Goal: Task Accomplishment & Management: Manage account settings

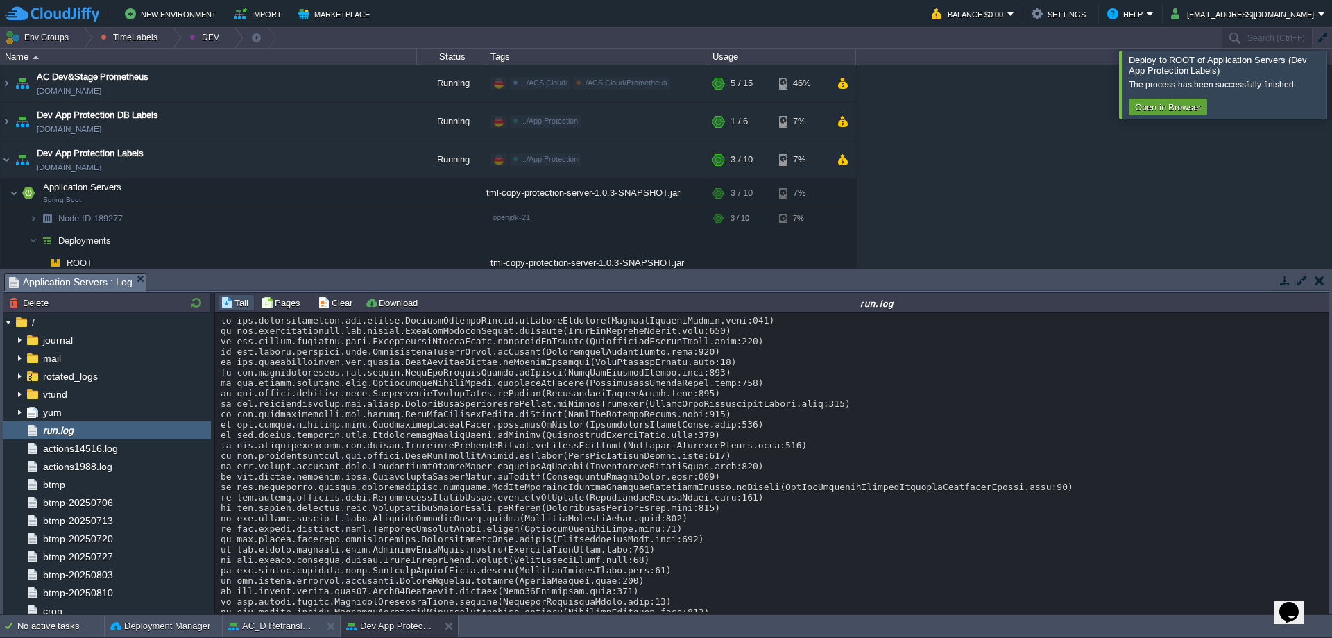
scroll to position [1, 0]
click at [1190, 165] on div "AC Dev&Prod Shared Storage ac-dev-shared-storage.de-fra1.cloudjiffy.net Running…" at bounding box center [666, 166] width 1332 height 203
click at [1331, 93] on div at bounding box center [1349, 84] width 0 height 67
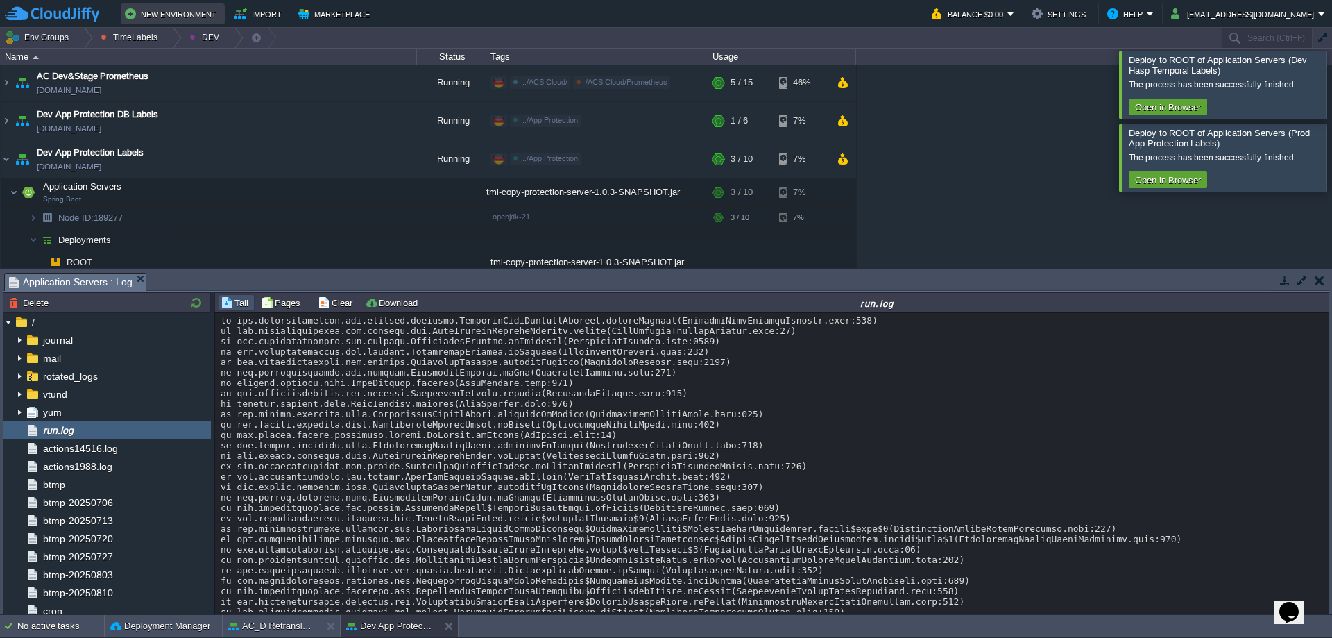
scroll to position [210, 0]
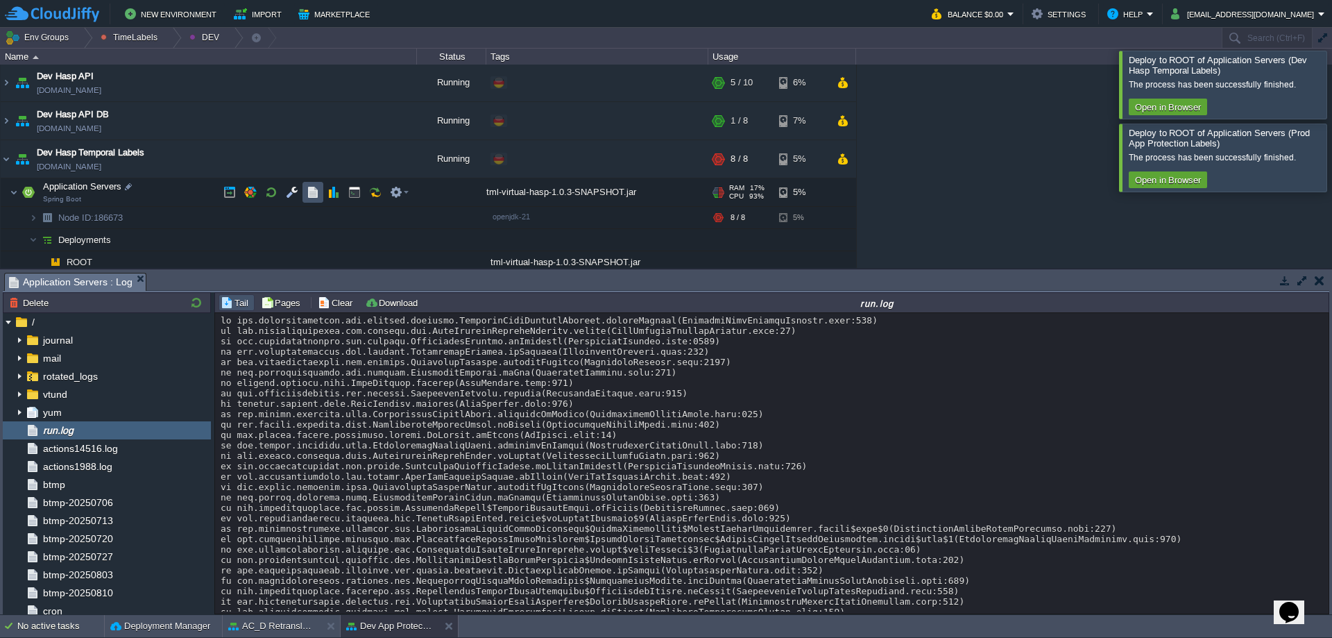
click at [311, 189] on button "button" at bounding box center [313, 192] width 12 height 12
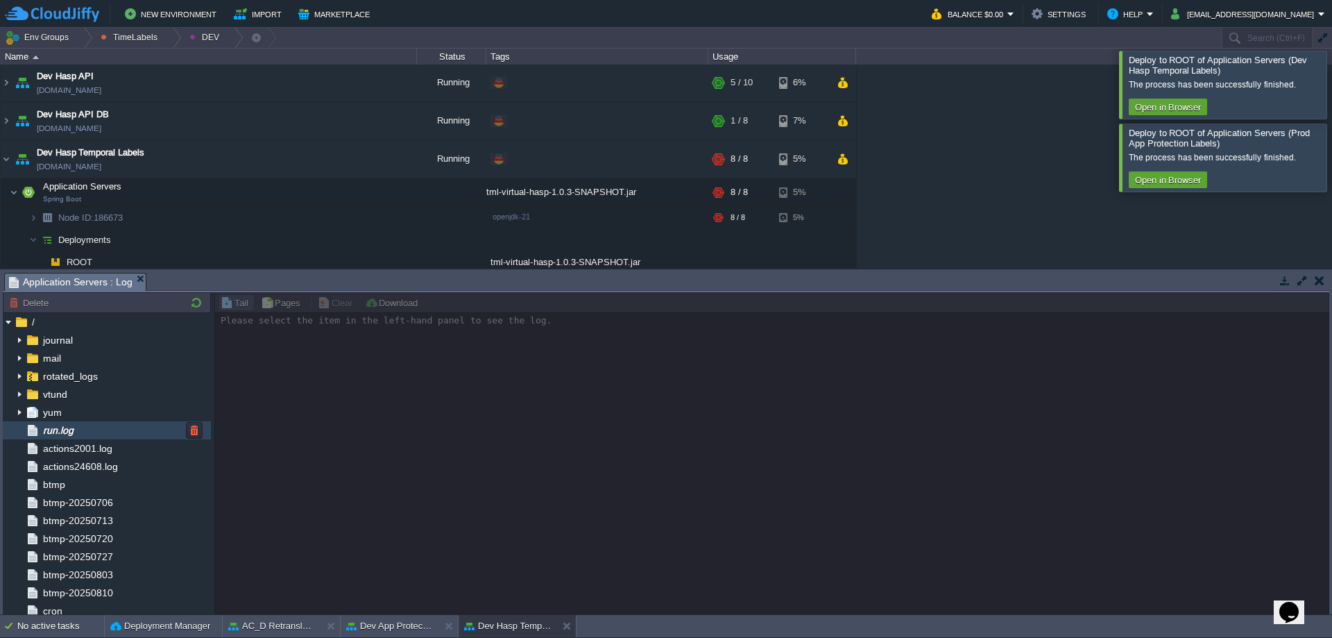
click at [133, 434] on div "run.log" at bounding box center [107, 430] width 208 height 18
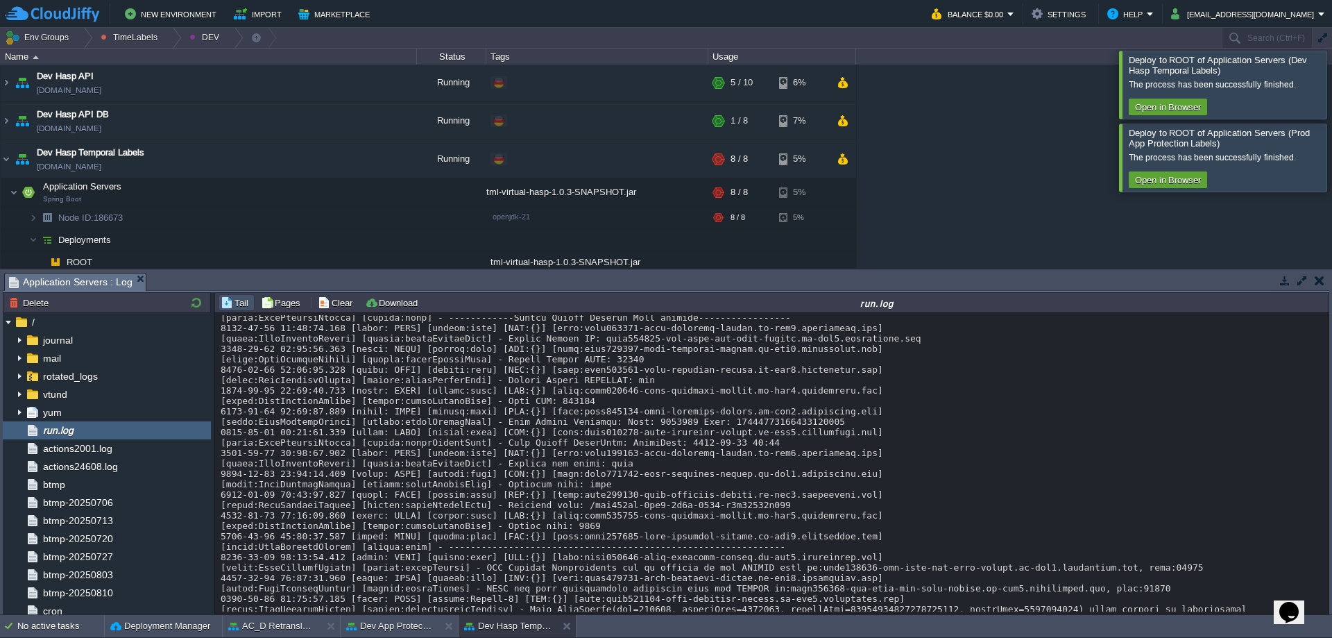
scroll to position [10461, 0]
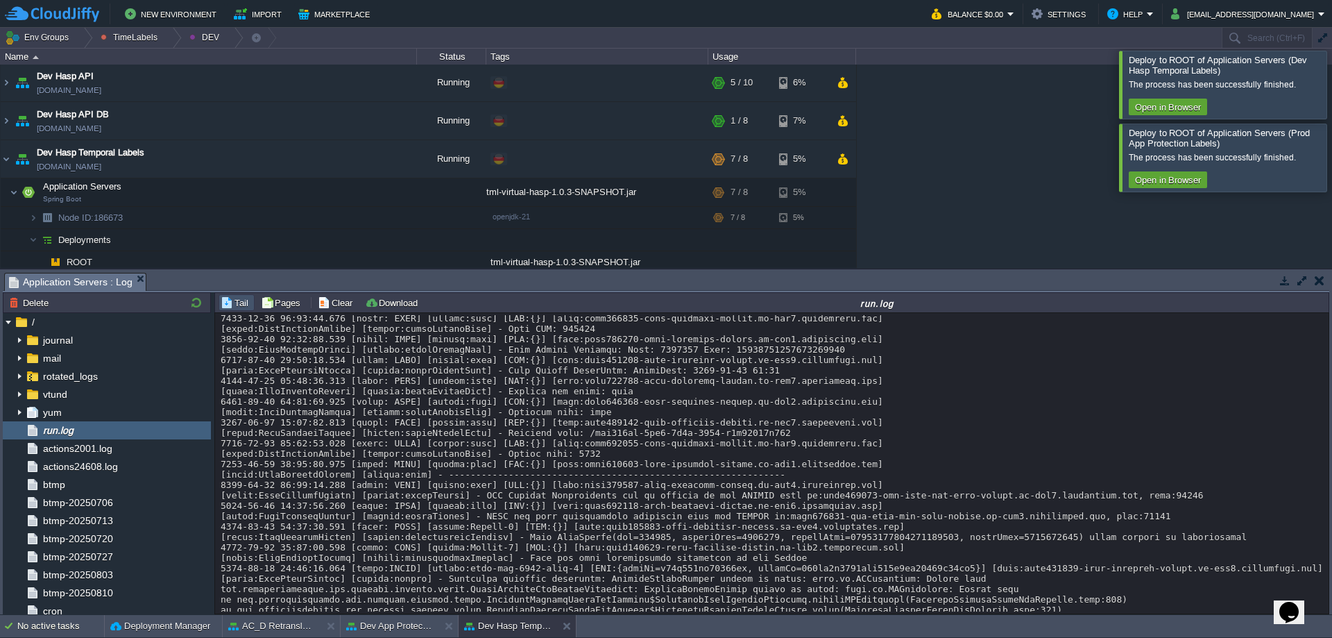
scroll to position [10536, 0]
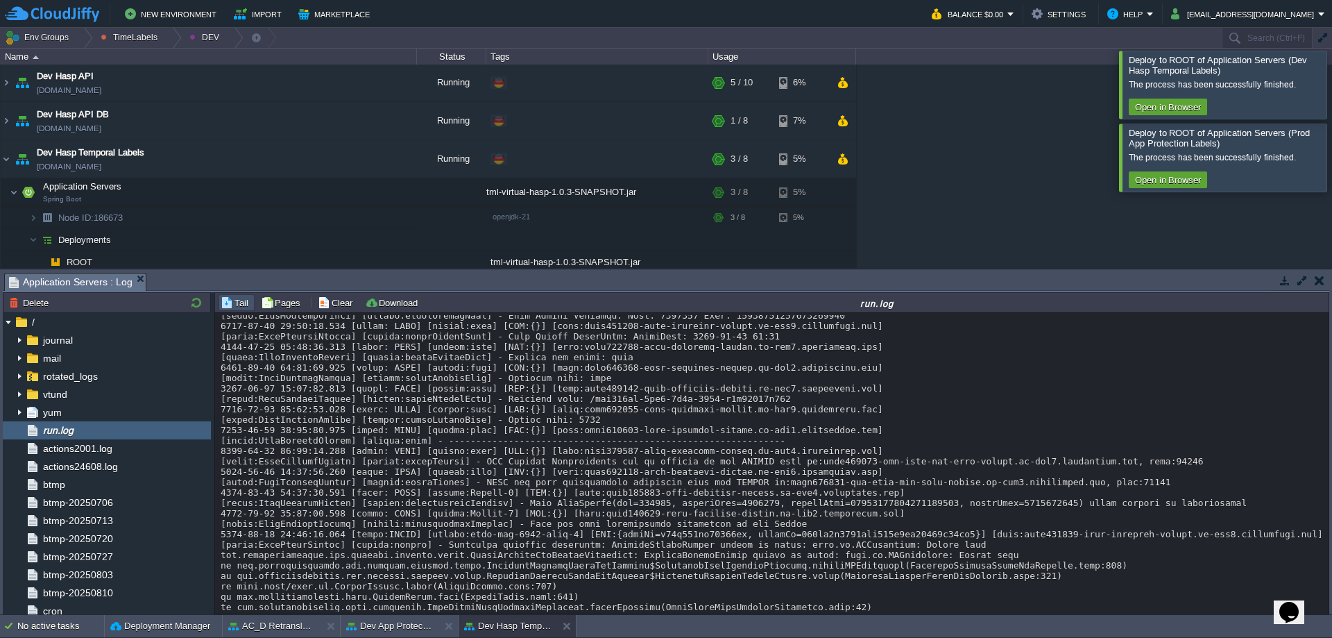
click at [1331, 79] on div at bounding box center [1349, 84] width 0 height 67
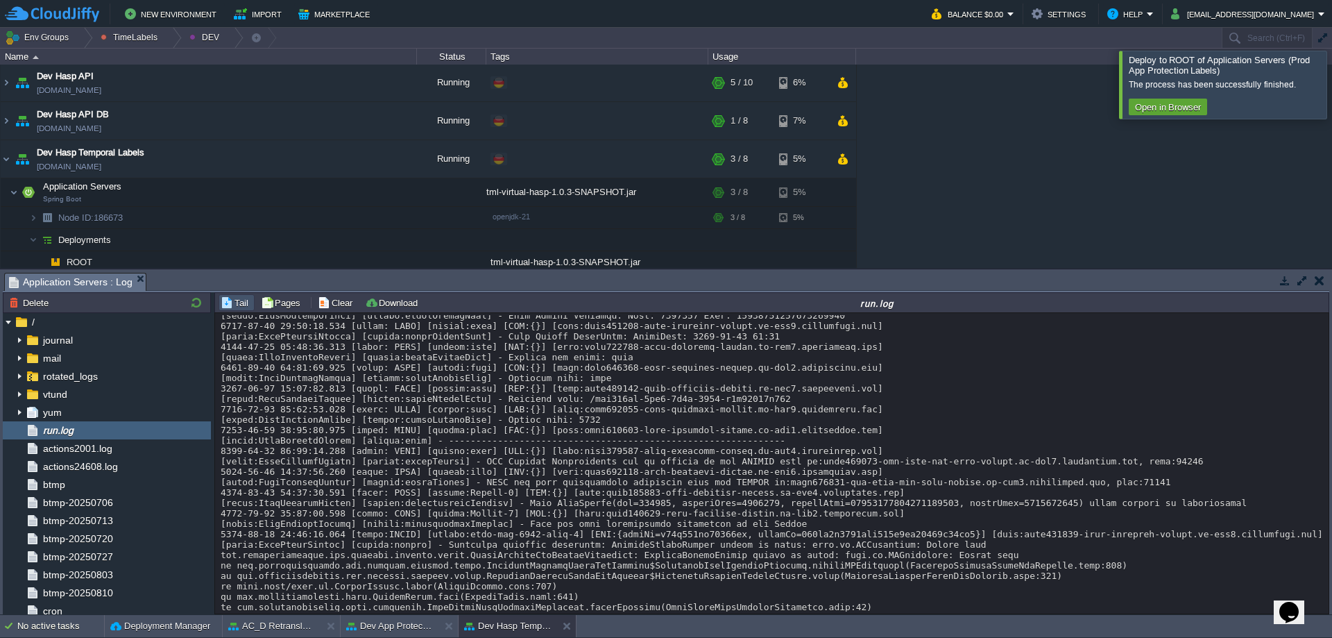
click at [1331, 110] on div at bounding box center [1349, 84] width 0 height 67
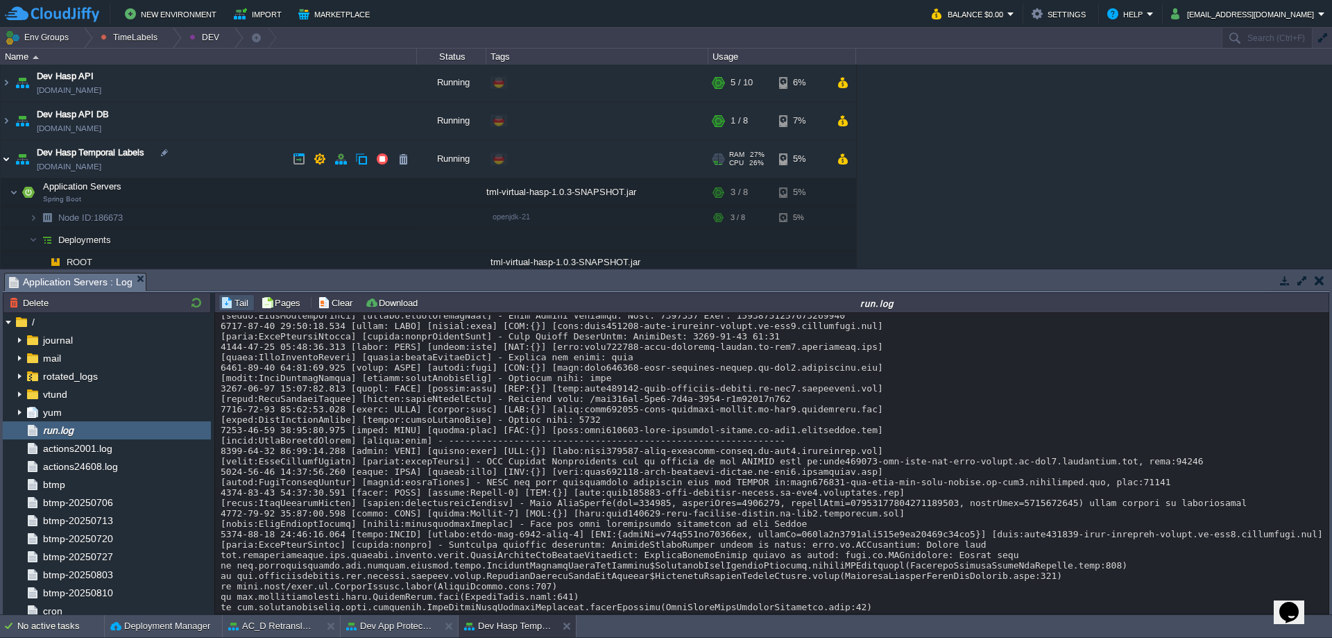
click at [9, 162] on img at bounding box center [6, 158] width 11 height 37
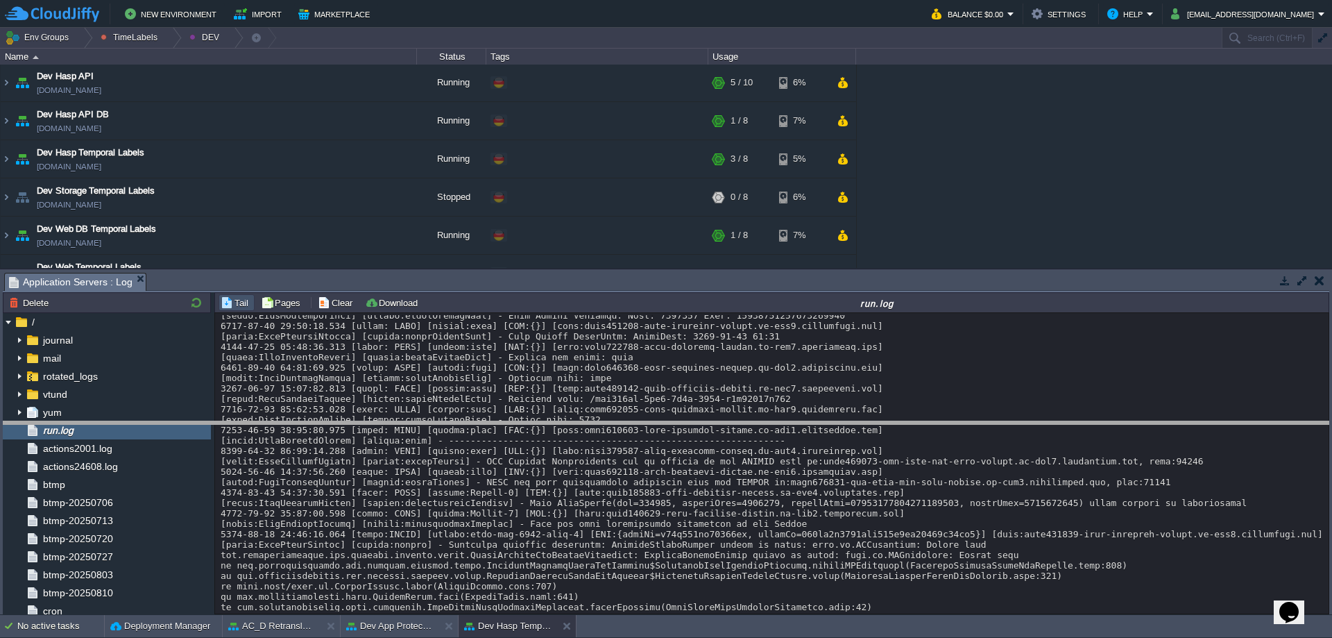
drag, startPoint x: 197, startPoint y: 285, endPoint x: 196, endPoint y: 446, distance: 160.9
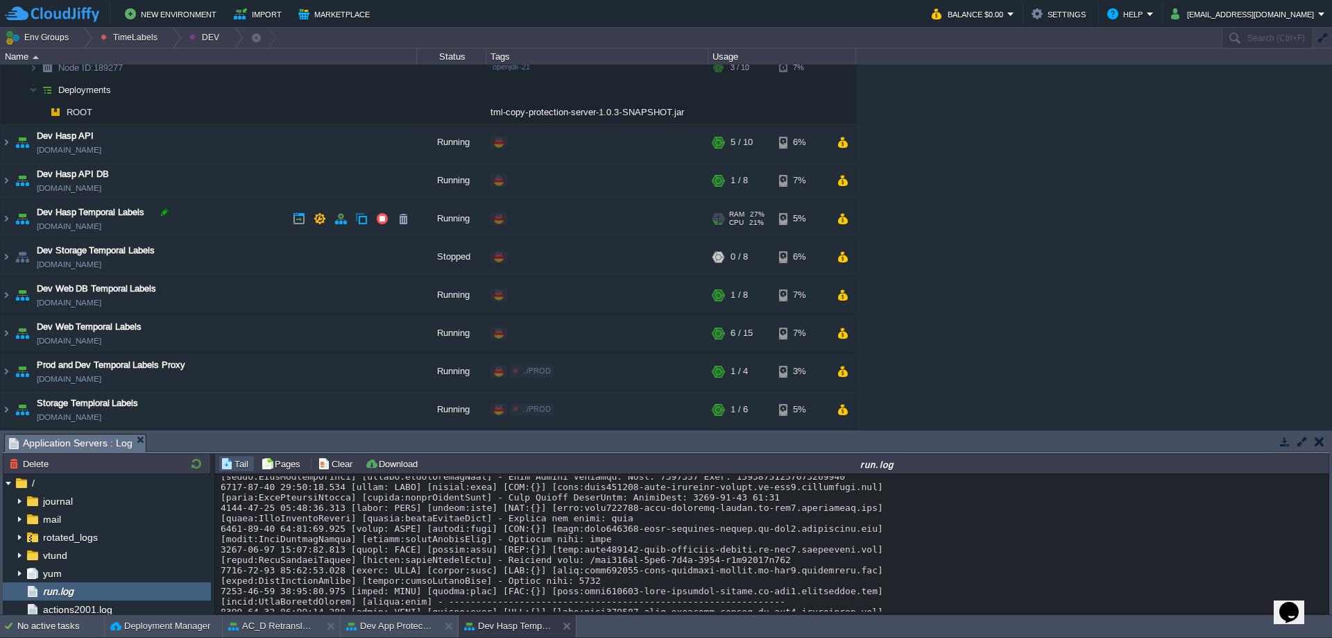
scroll to position [12, 0]
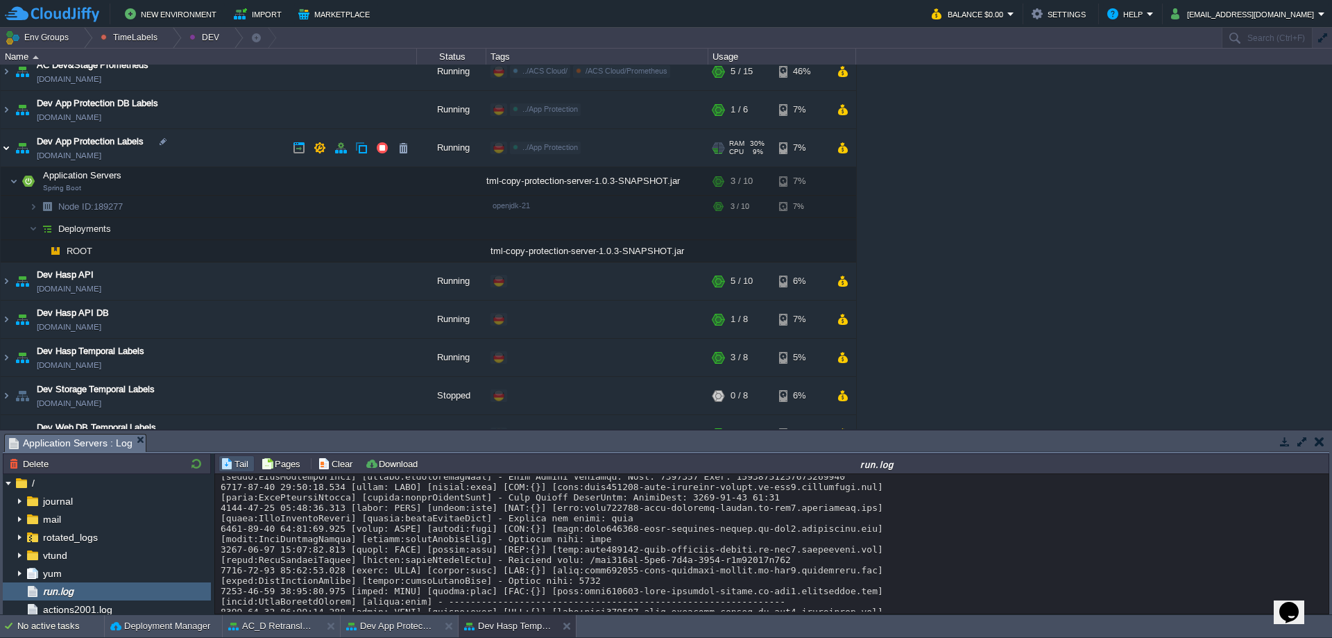
click at [10, 149] on img at bounding box center [6, 147] width 11 height 37
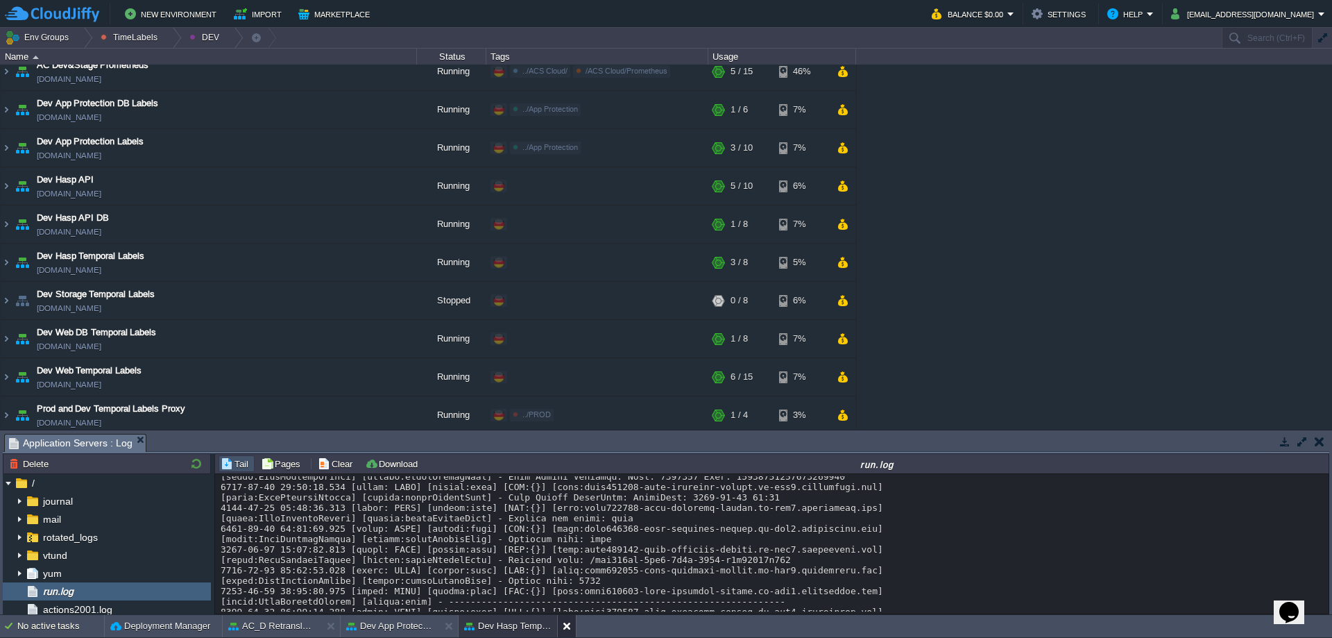
click at [575, 625] on button at bounding box center [570, 626] width 14 height 14
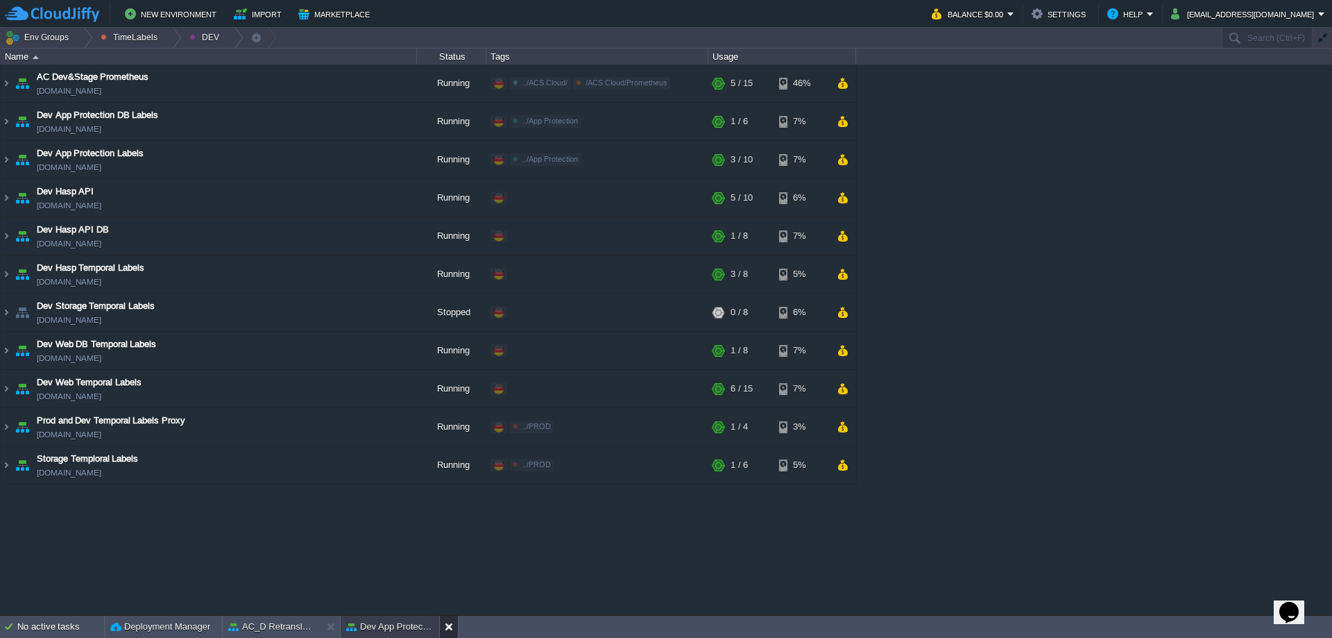
click at [450, 626] on button at bounding box center [452, 626] width 14 height 14
click at [327, 629] on button at bounding box center [334, 626] width 14 height 14
click at [1, 198] on img at bounding box center [6, 197] width 11 height 37
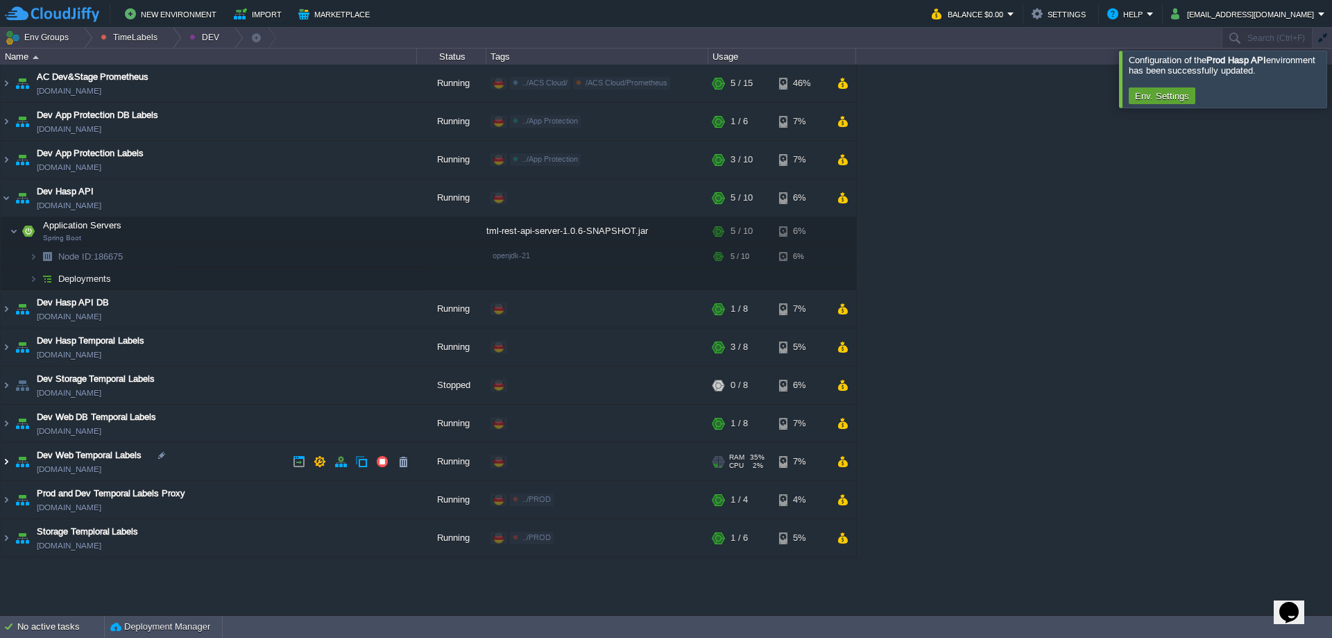
click at [7, 465] on img at bounding box center [6, 461] width 11 height 37
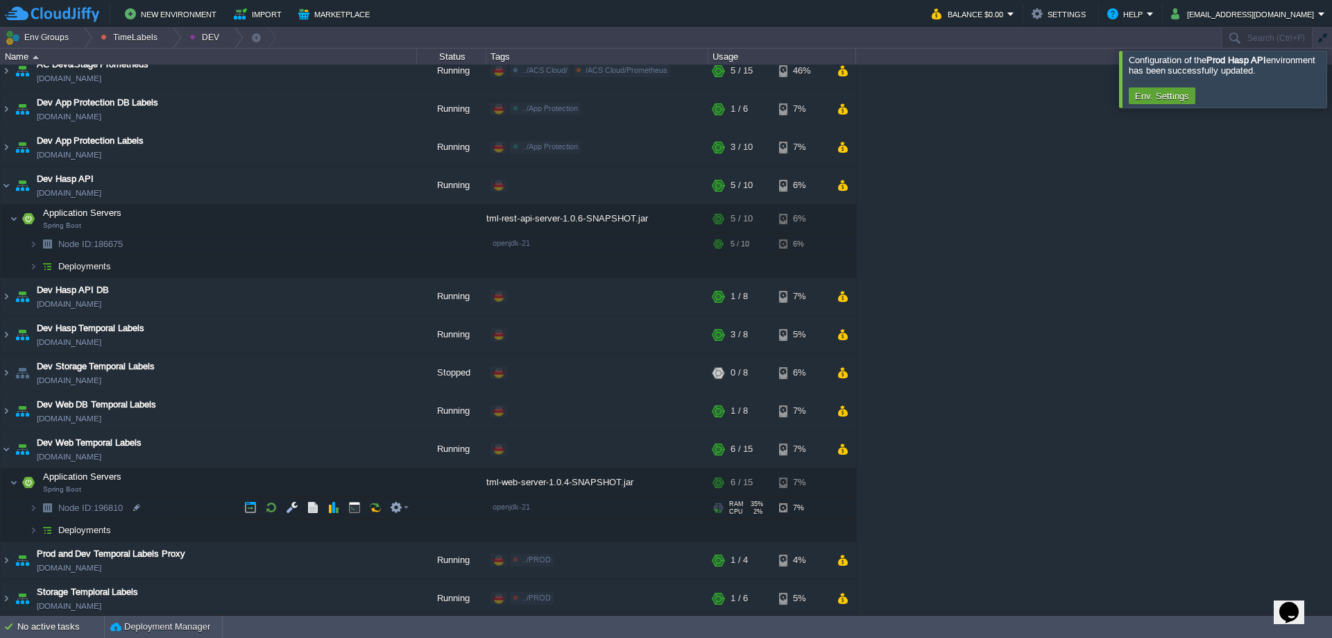
scroll to position [16, 0]
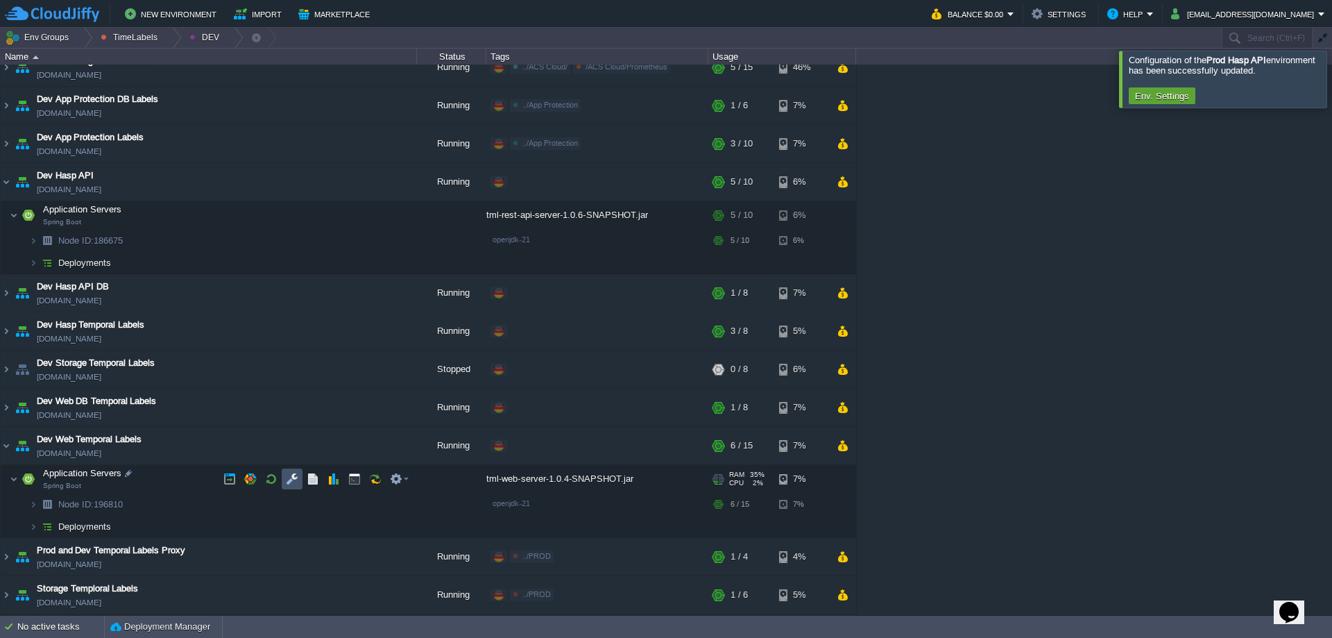
click at [287, 481] on button "button" at bounding box center [292, 478] width 12 height 12
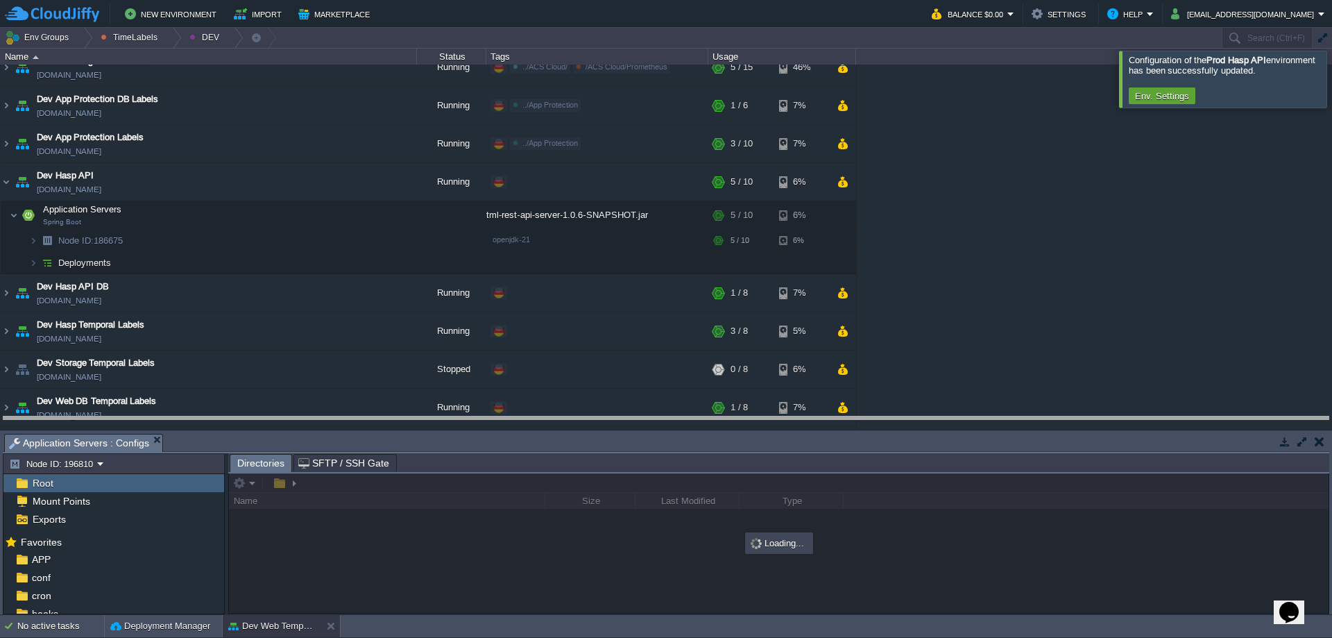
drag, startPoint x: 271, startPoint y: 438, endPoint x: 166, endPoint y: 500, distance: 121.6
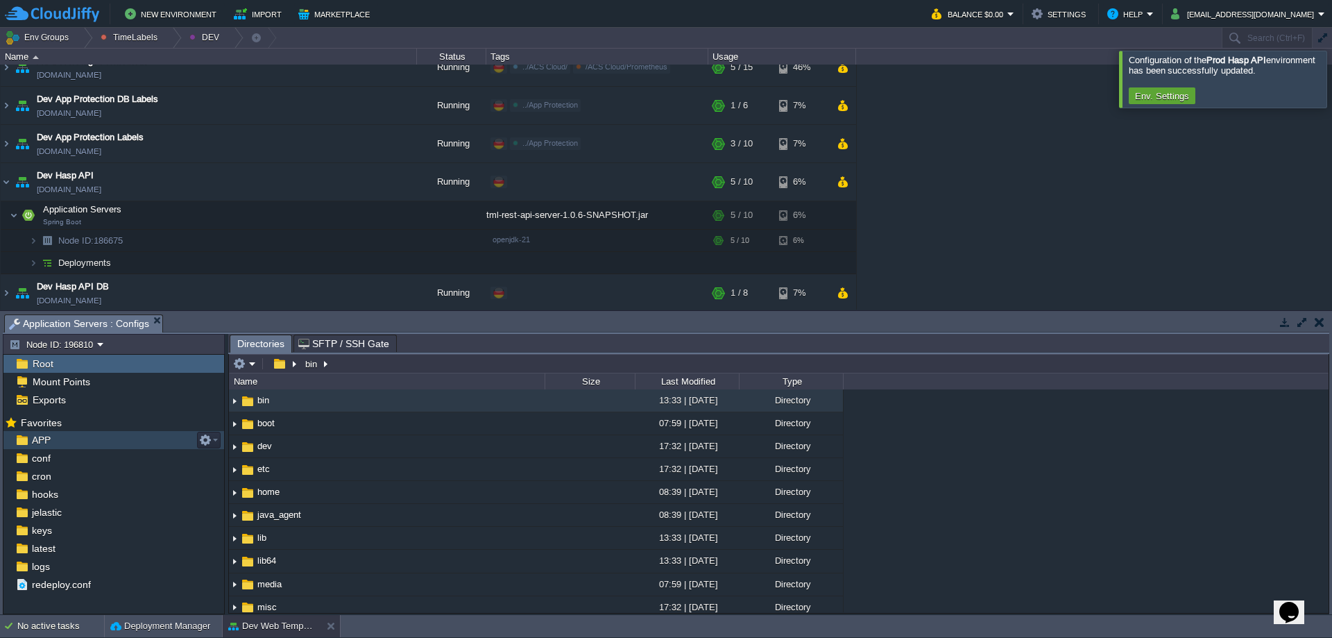
click at [80, 436] on div "APP" at bounding box center [113, 440] width 221 height 18
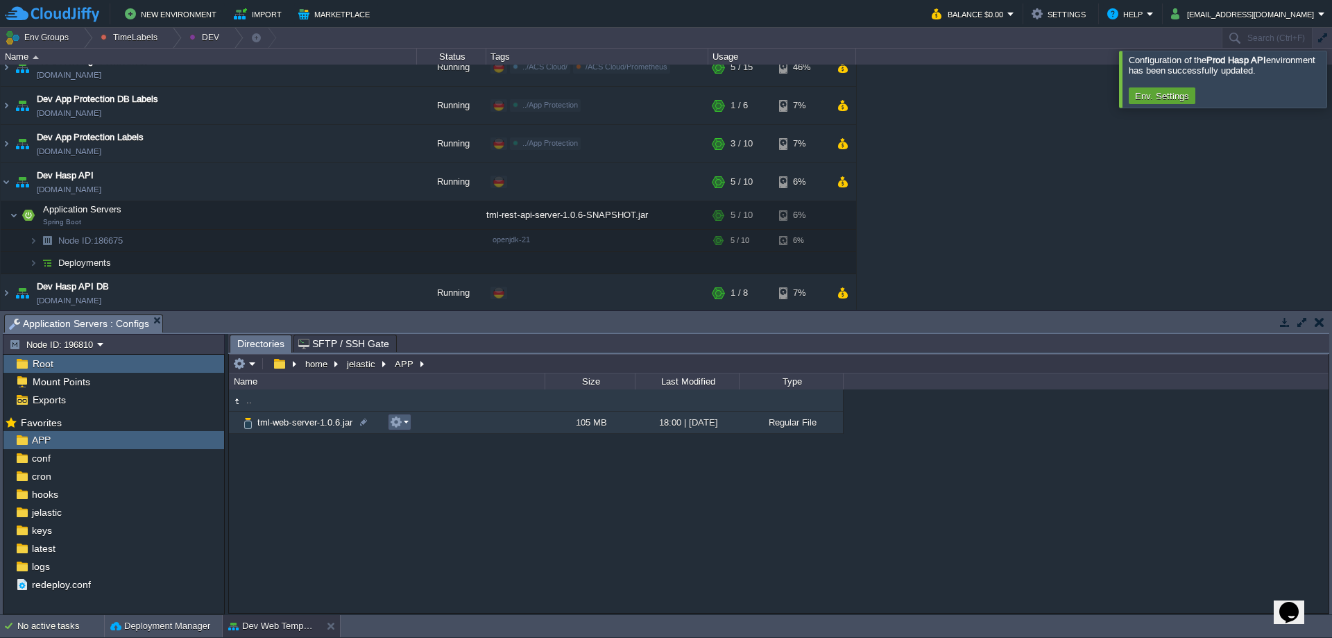
click at [409, 428] on td at bounding box center [400, 421] width 24 height 17
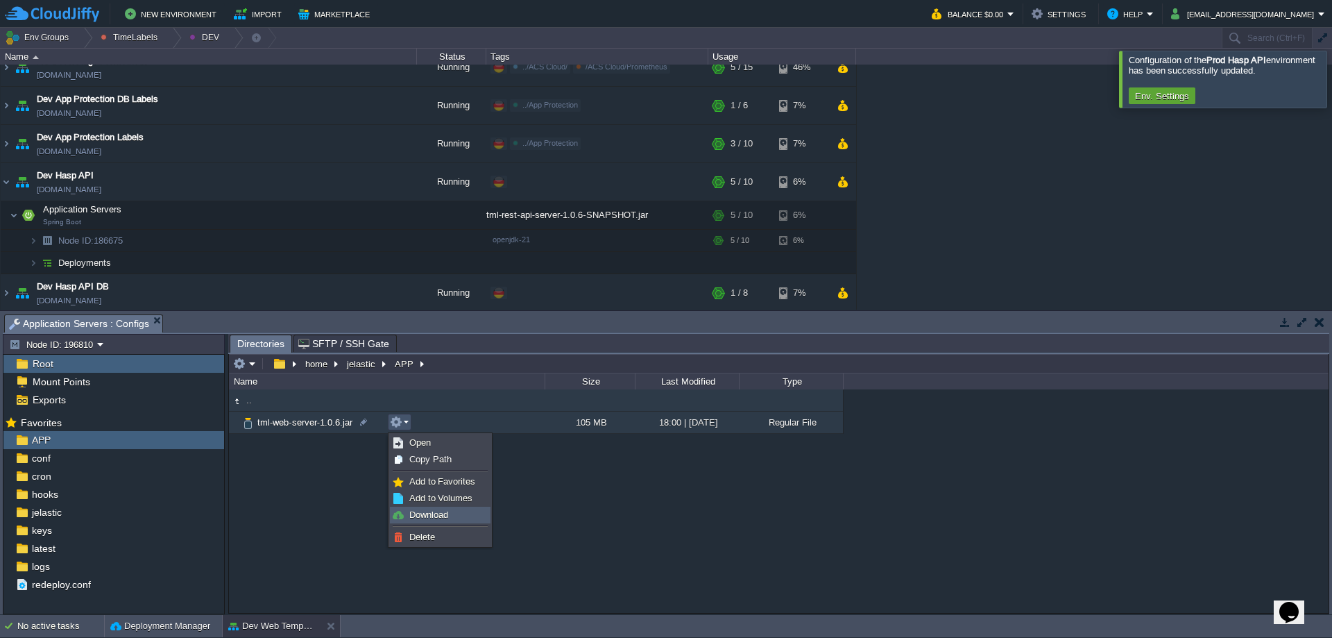
click at [450, 516] on link "Download" at bounding box center [440, 514] width 99 height 15
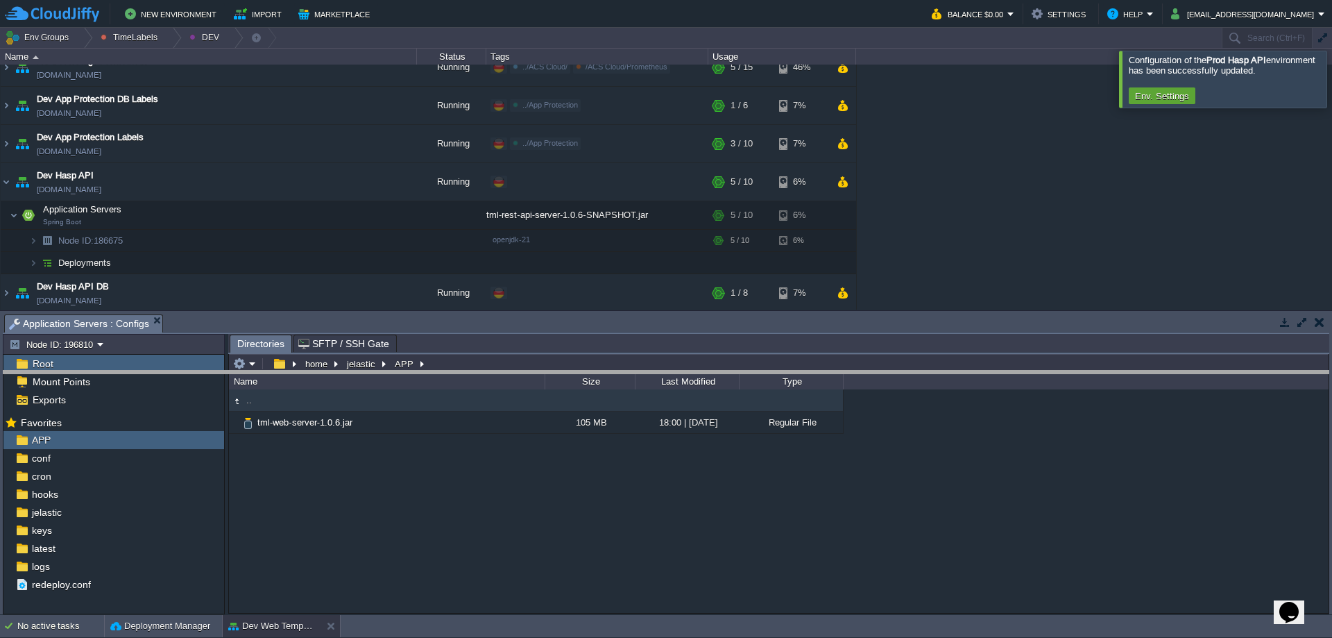
click at [886, 373] on body "New Environment Import Marketplace Bonus $0.00 Upgrade Account Balance $0.00 Se…" at bounding box center [666, 319] width 1332 height 638
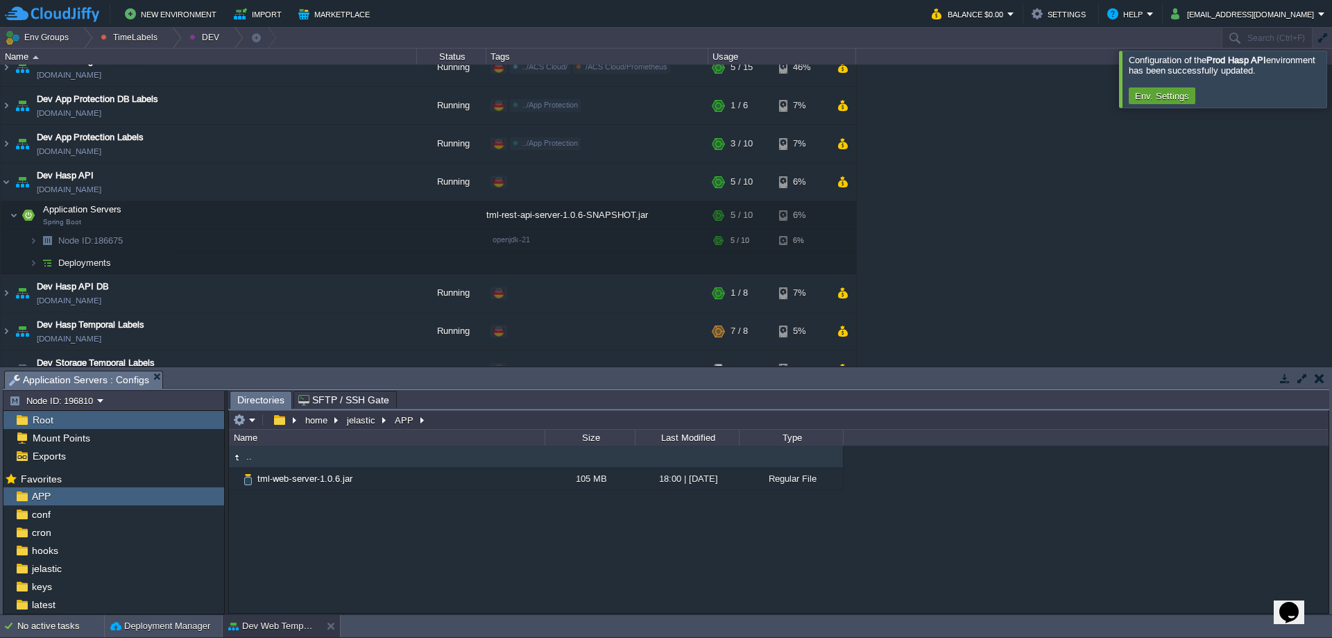
click at [1331, 78] on div at bounding box center [1349, 79] width 0 height 56
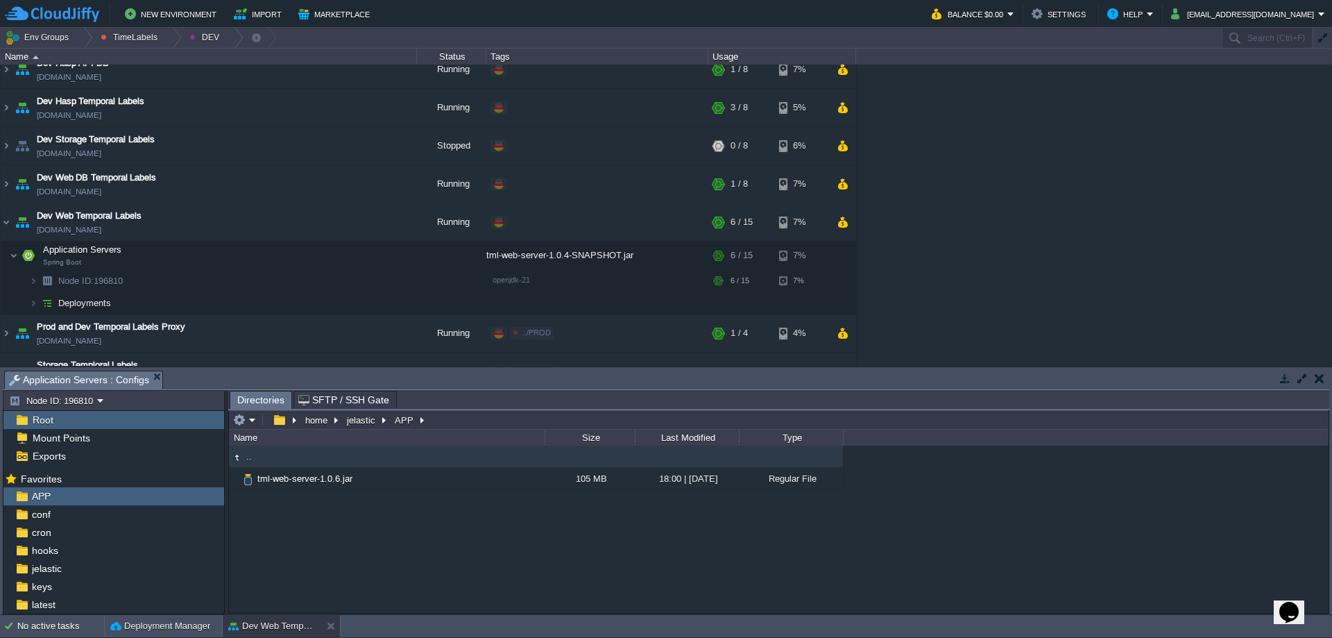
scroll to position [264, 0]
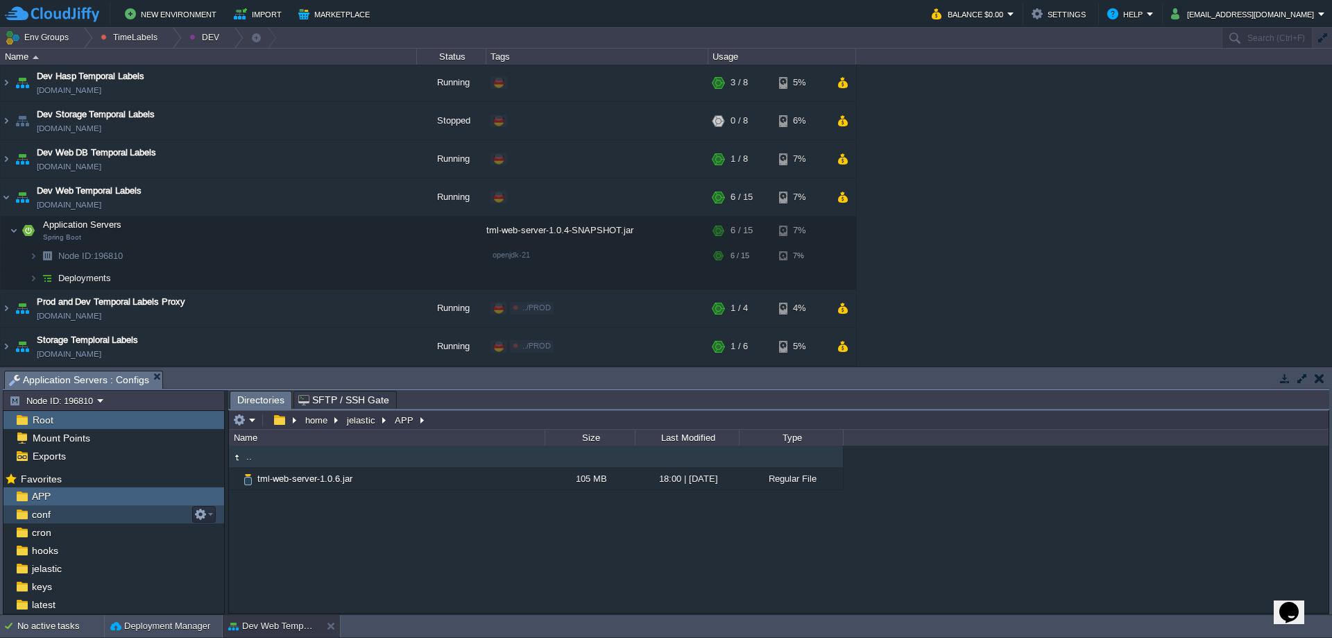
click at [102, 515] on div "conf" at bounding box center [113, 514] width 221 height 18
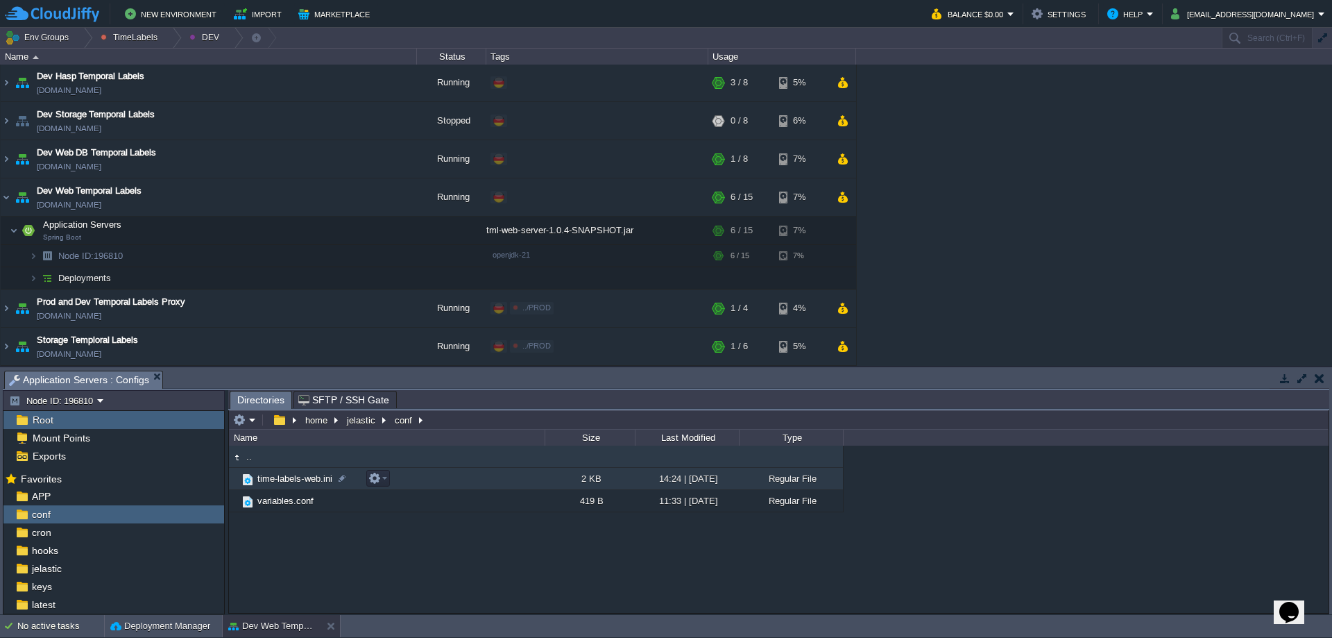
click at [278, 484] on span "time-labels-web.ini" at bounding box center [294, 478] width 79 height 12
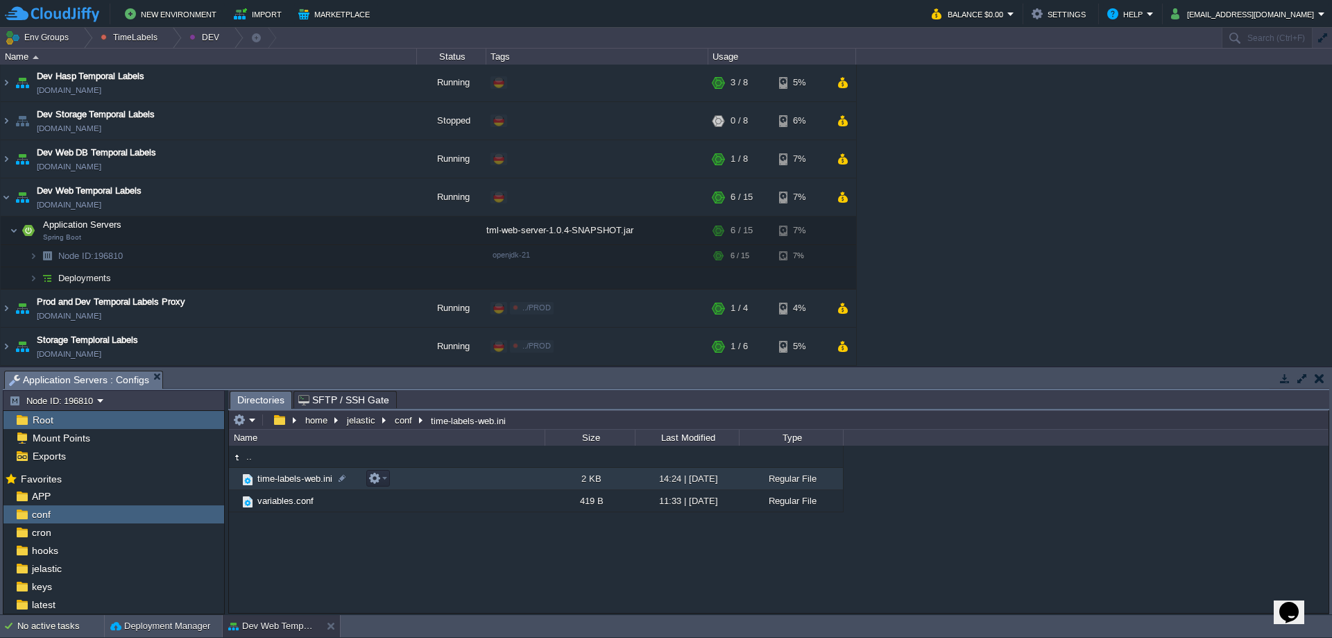
click at [278, 484] on span "time-labels-web.ini" at bounding box center [294, 478] width 79 height 12
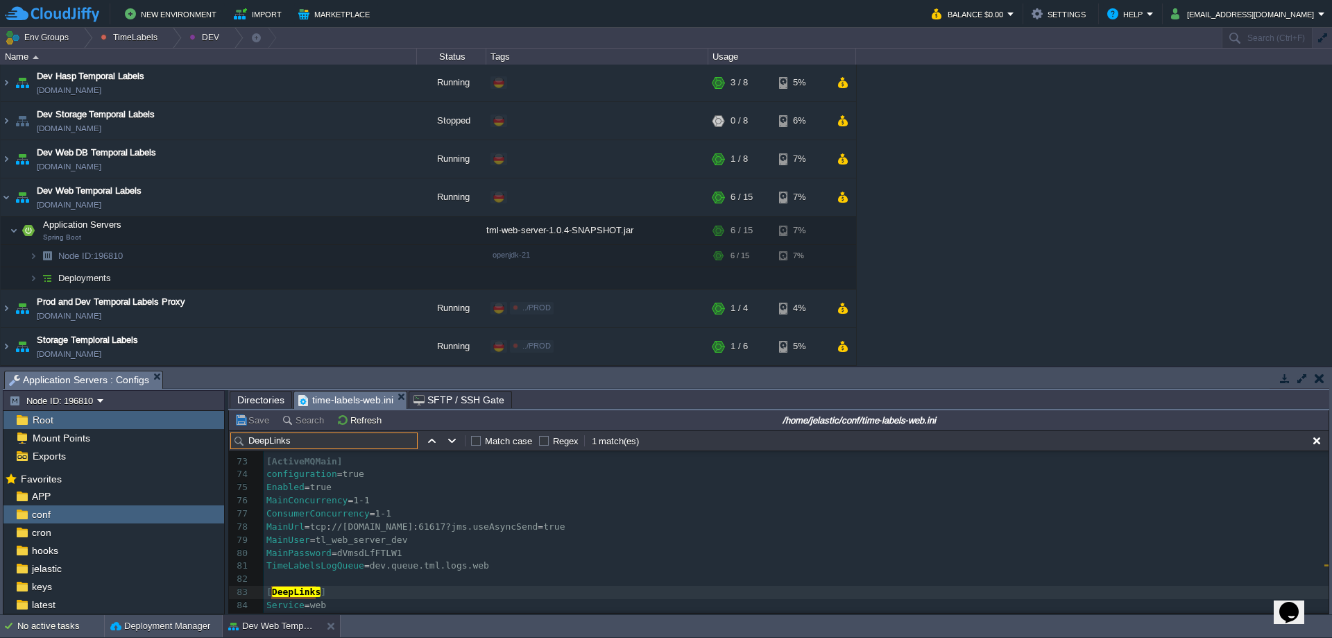
scroll to position [1009, 0]
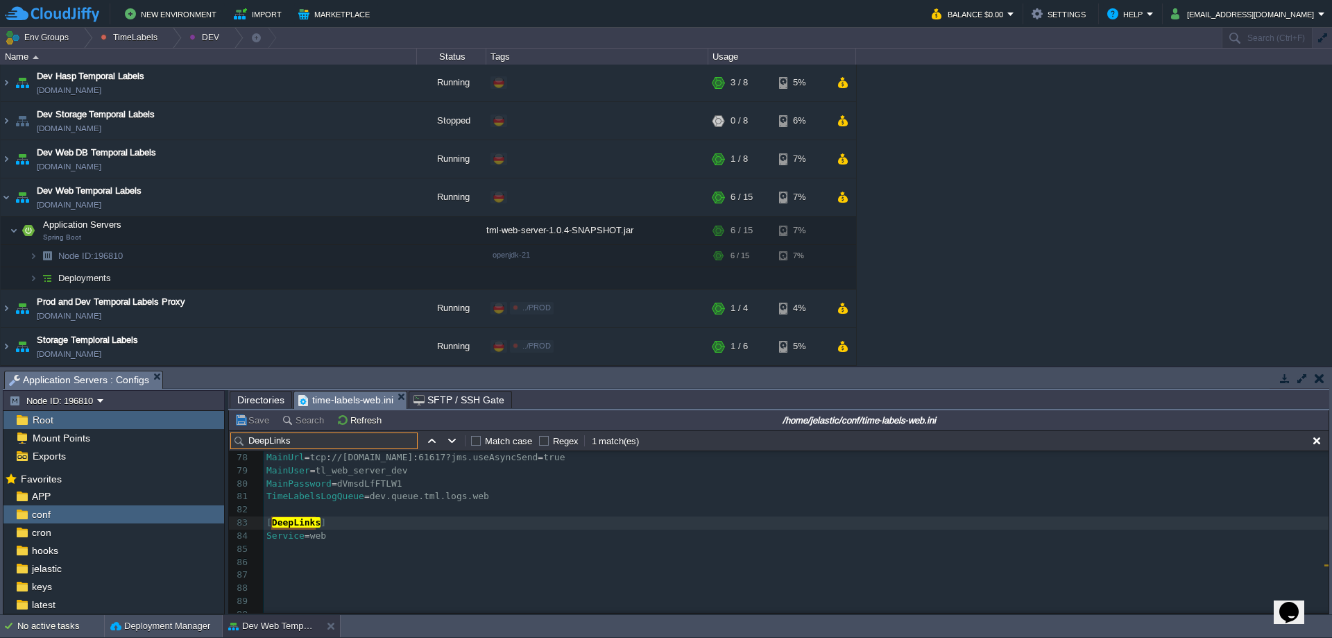
type input "DeepLinks"
type textarea "[DeepLinks] Service=web"
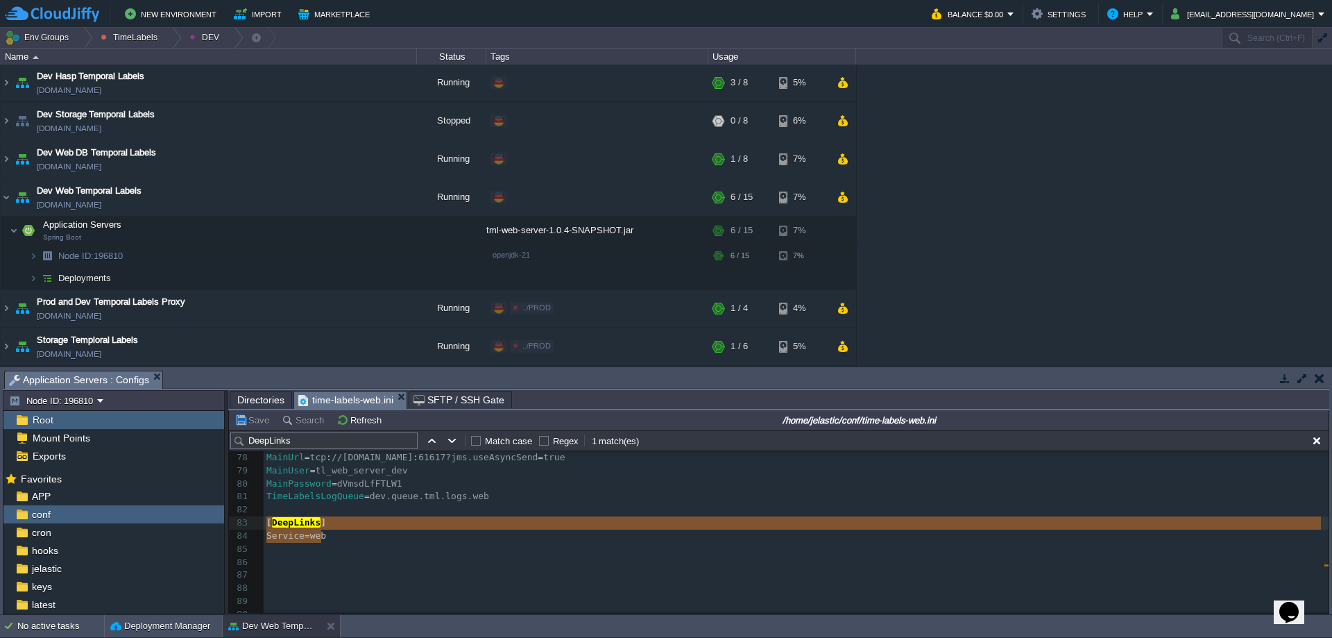
drag, startPoint x: 368, startPoint y: 540, endPoint x: 266, endPoint y: 525, distance: 103.8
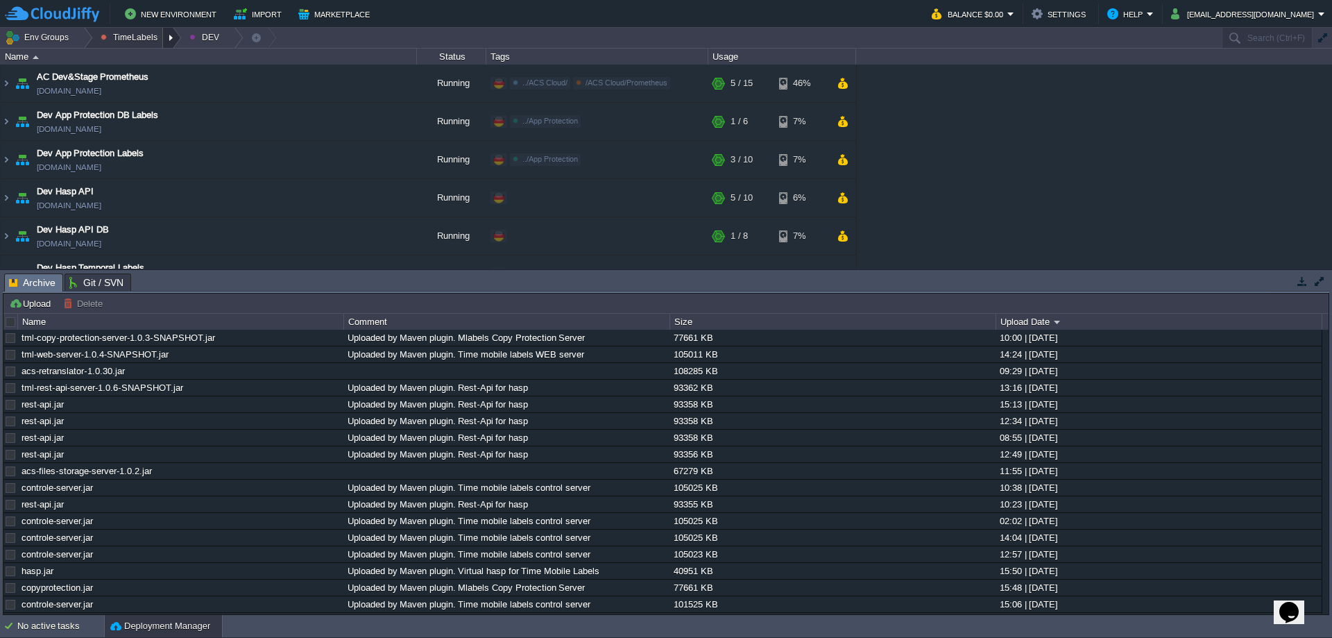
click at [163, 40] on div at bounding box center [172, 38] width 19 height 20
click at [148, 100] on li "PROD" at bounding box center [140, 92] width 94 height 17
click at [3, 157] on img at bounding box center [6, 159] width 11 height 37
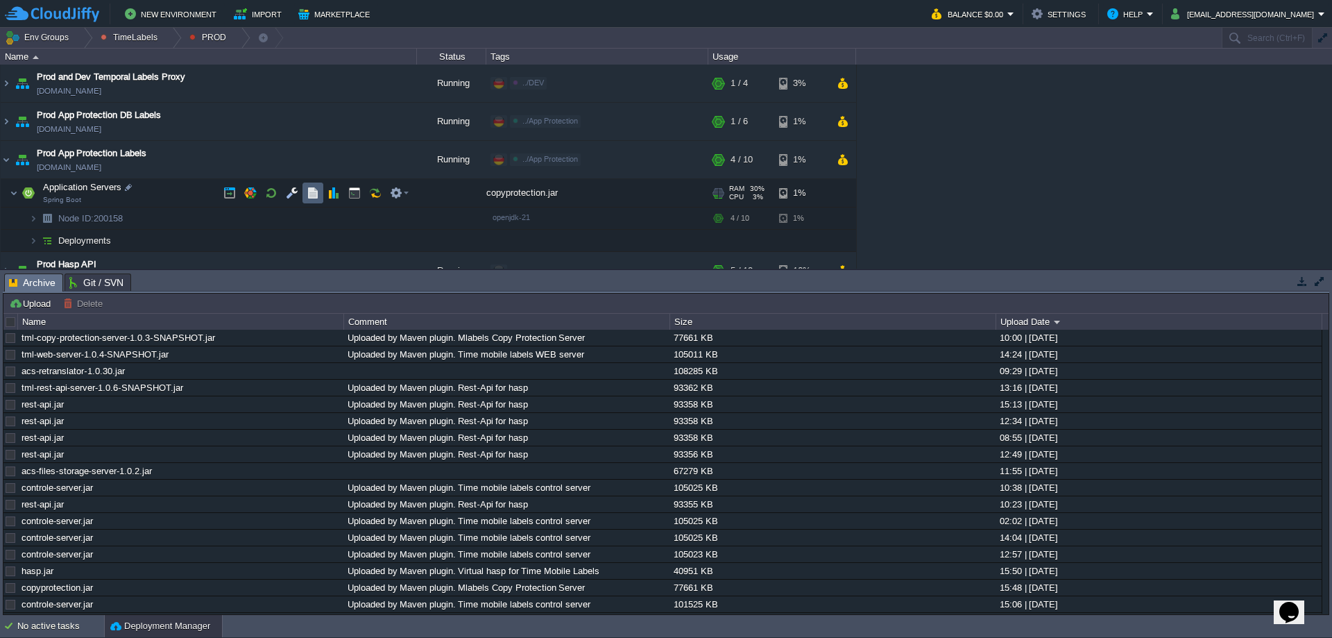
click at [319, 197] on td at bounding box center [312, 192] width 21 height 21
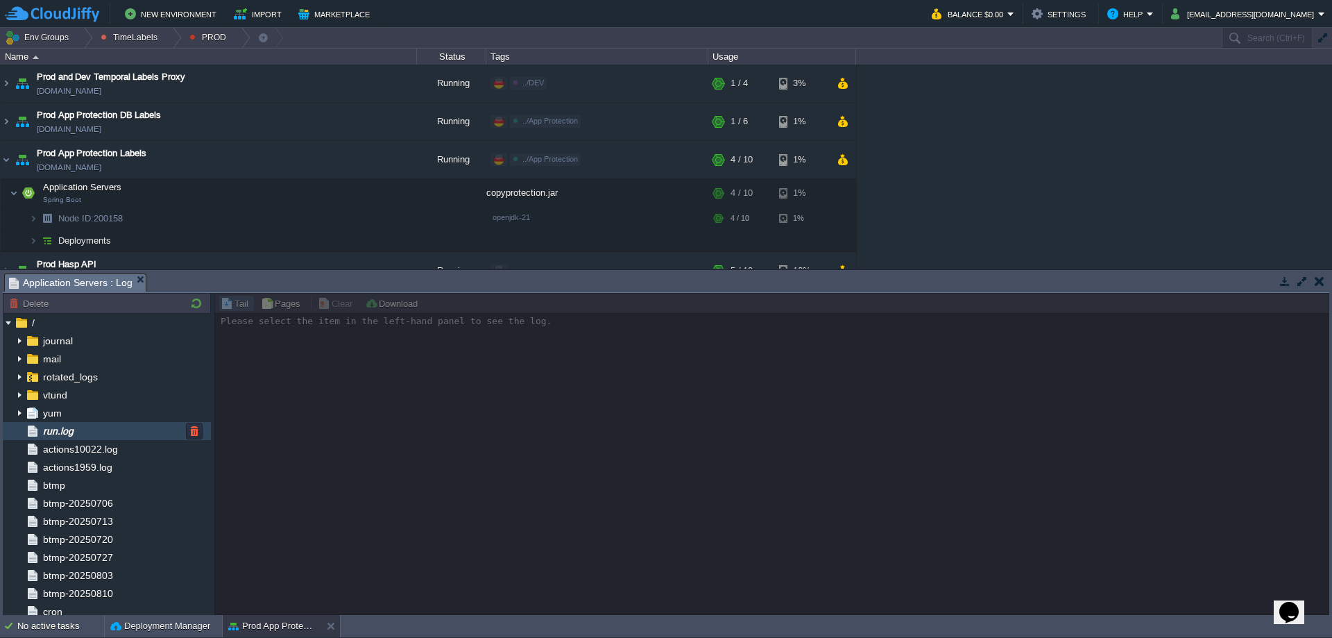
click at [74, 436] on span "run.log" at bounding box center [57, 431] width 35 height 12
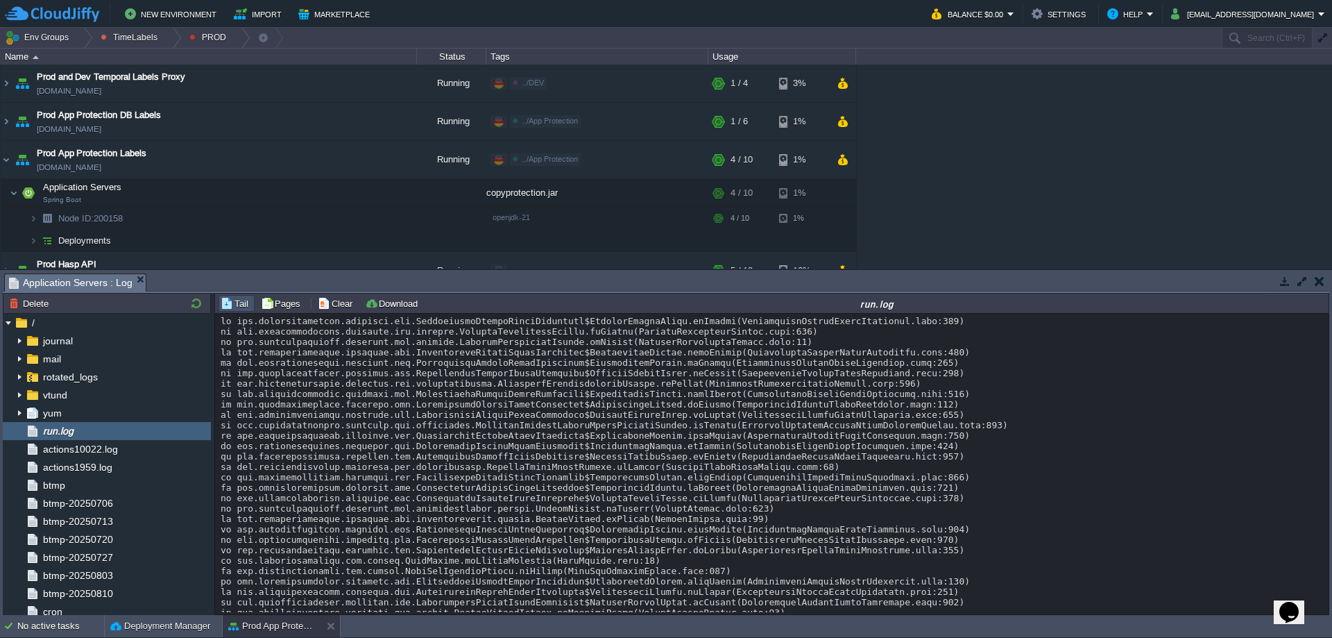
scroll to position [10128, 0]
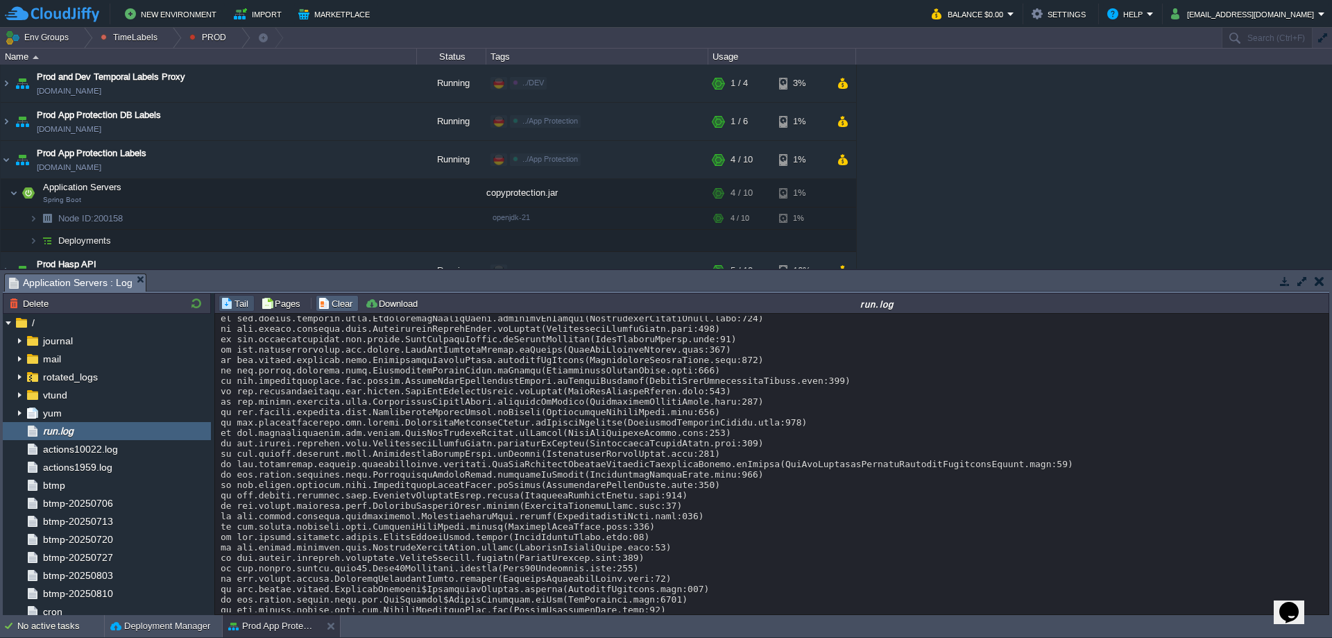
click at [339, 309] on button "Clear" at bounding box center [337, 303] width 39 height 12
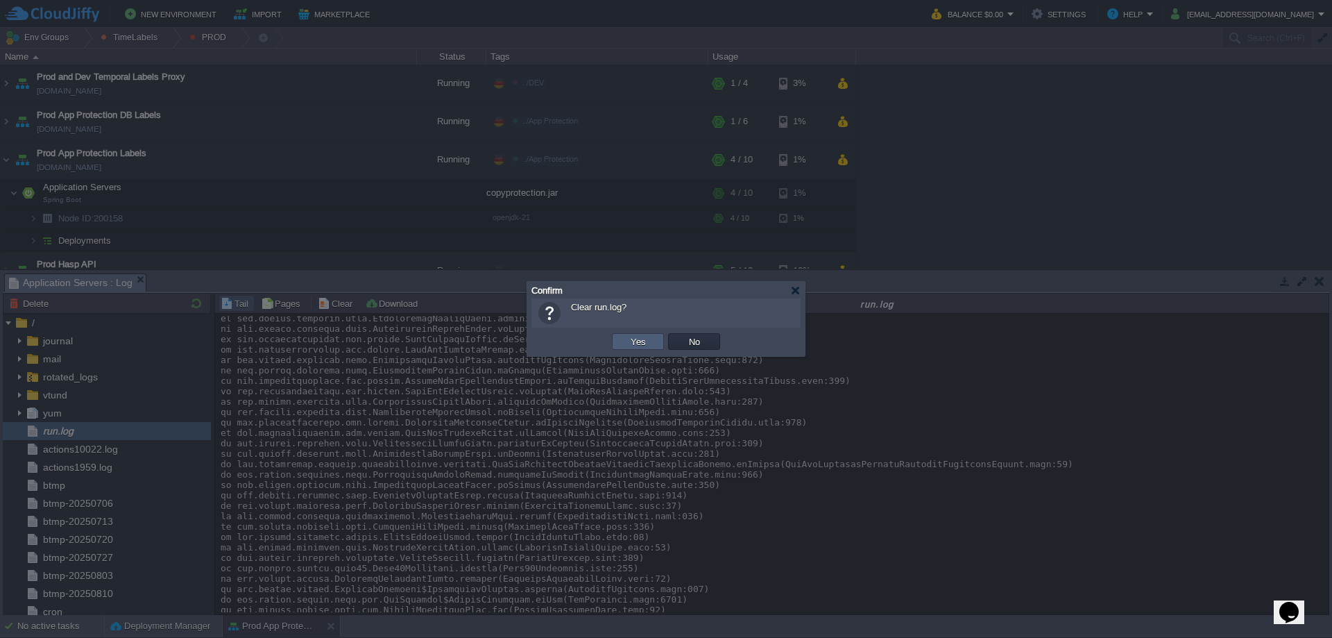
click at [637, 345] on button "Yes" at bounding box center [638, 341] width 24 height 12
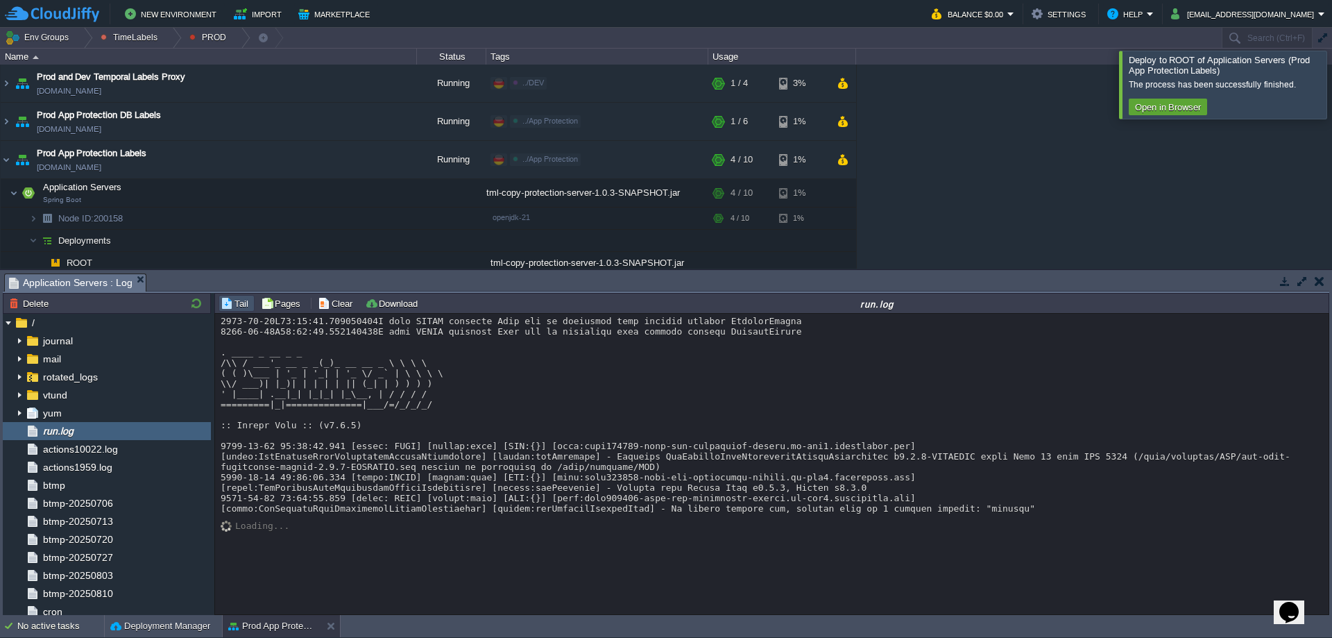
scroll to position [34, 0]
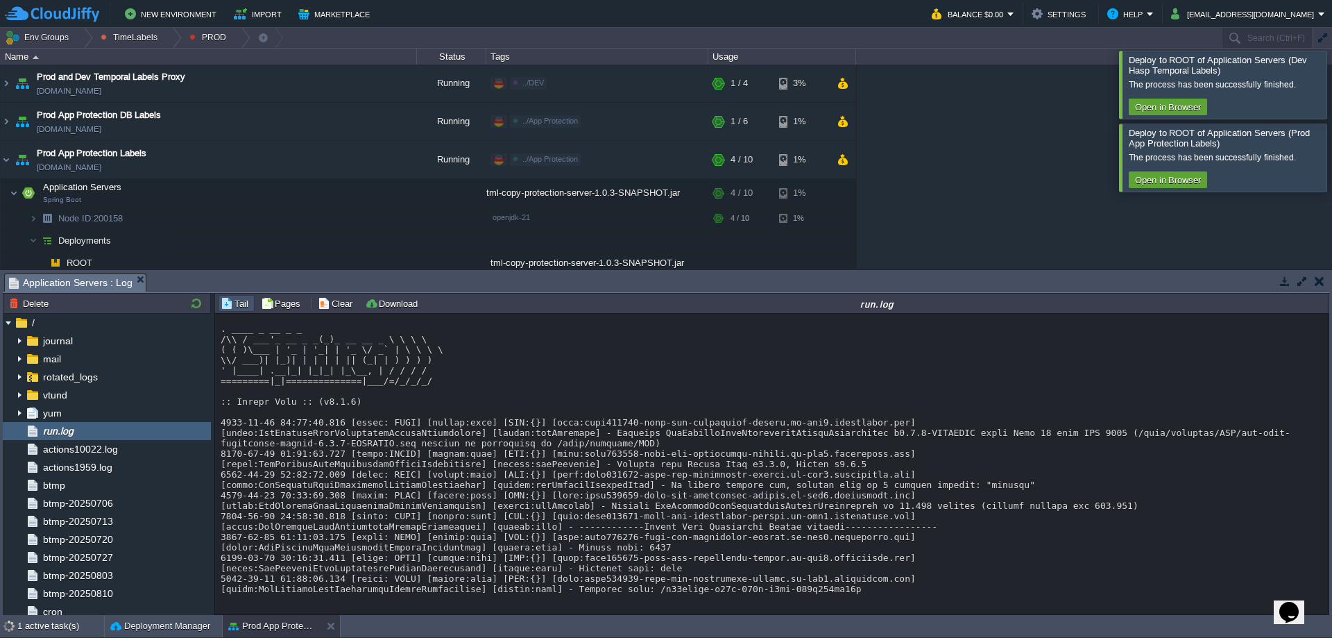
click at [1322, 284] on button "button" at bounding box center [1320, 281] width 10 height 12
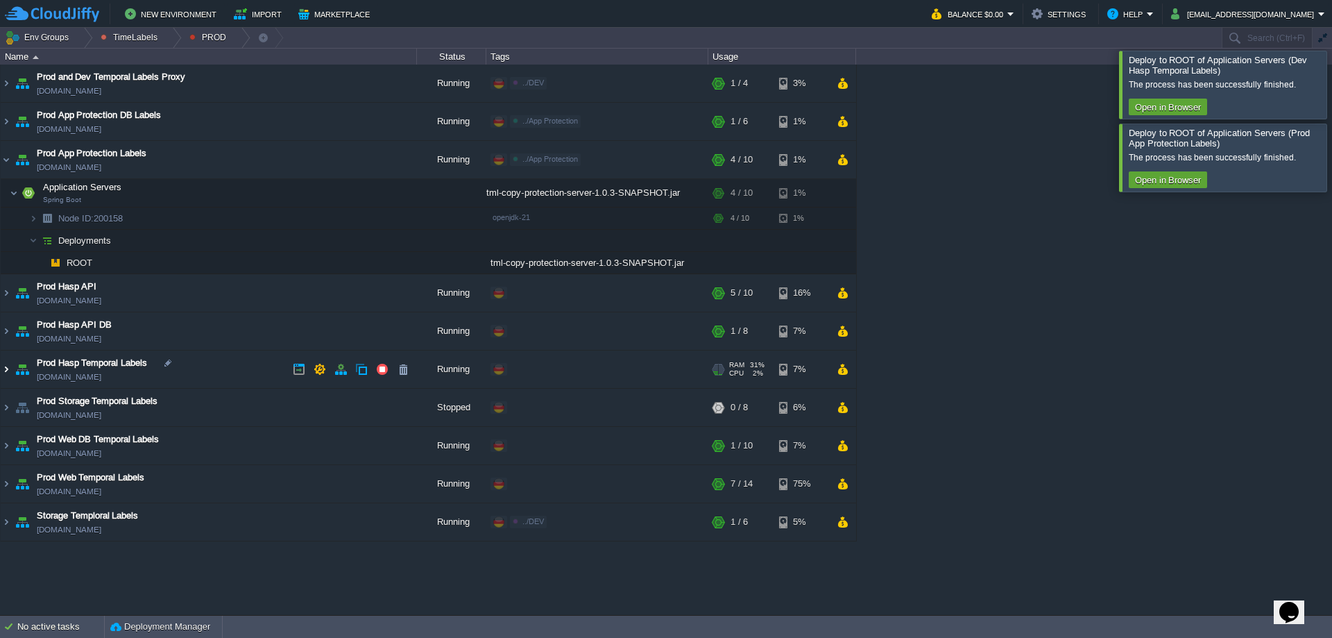
click at [11, 373] on img at bounding box center [6, 368] width 11 height 37
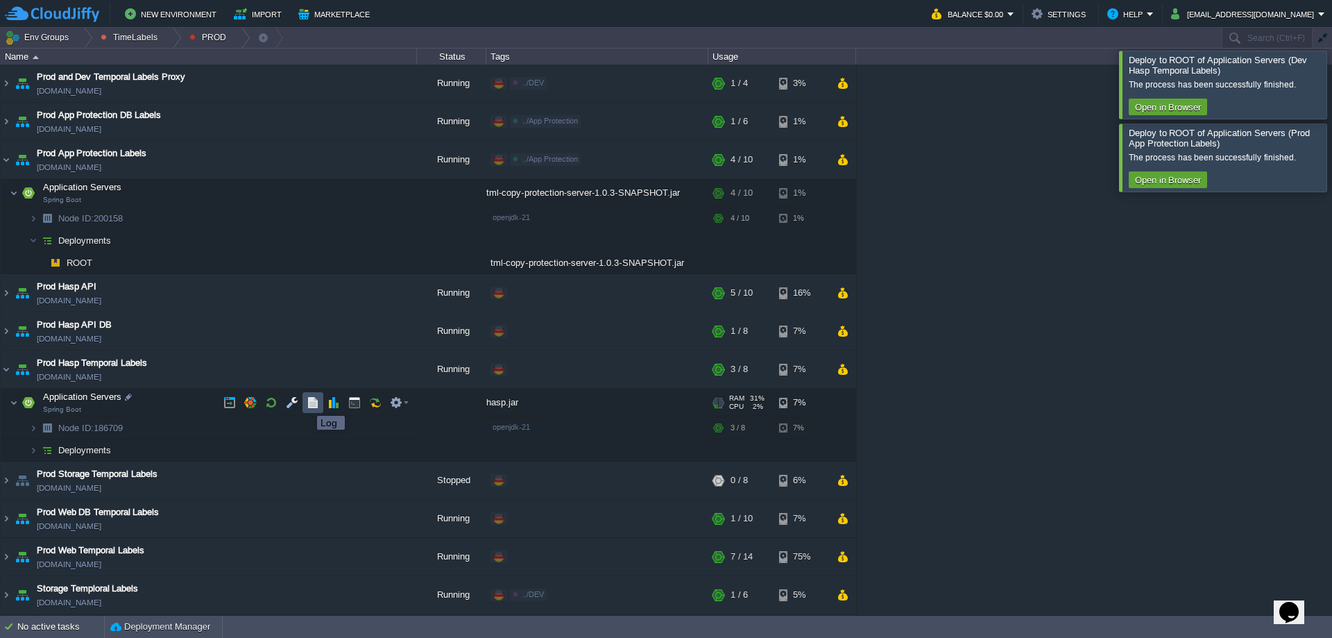
click at [316, 404] on button "button" at bounding box center [313, 402] width 12 height 12
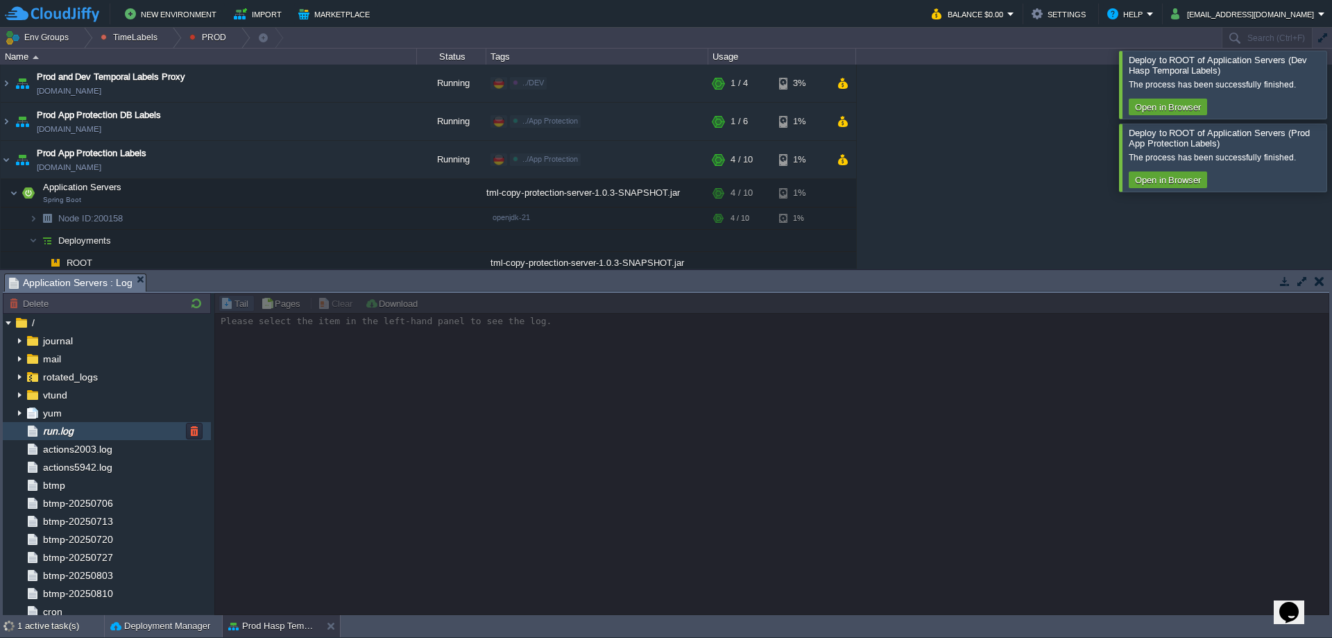
click at [105, 438] on div "run.log" at bounding box center [107, 431] width 208 height 18
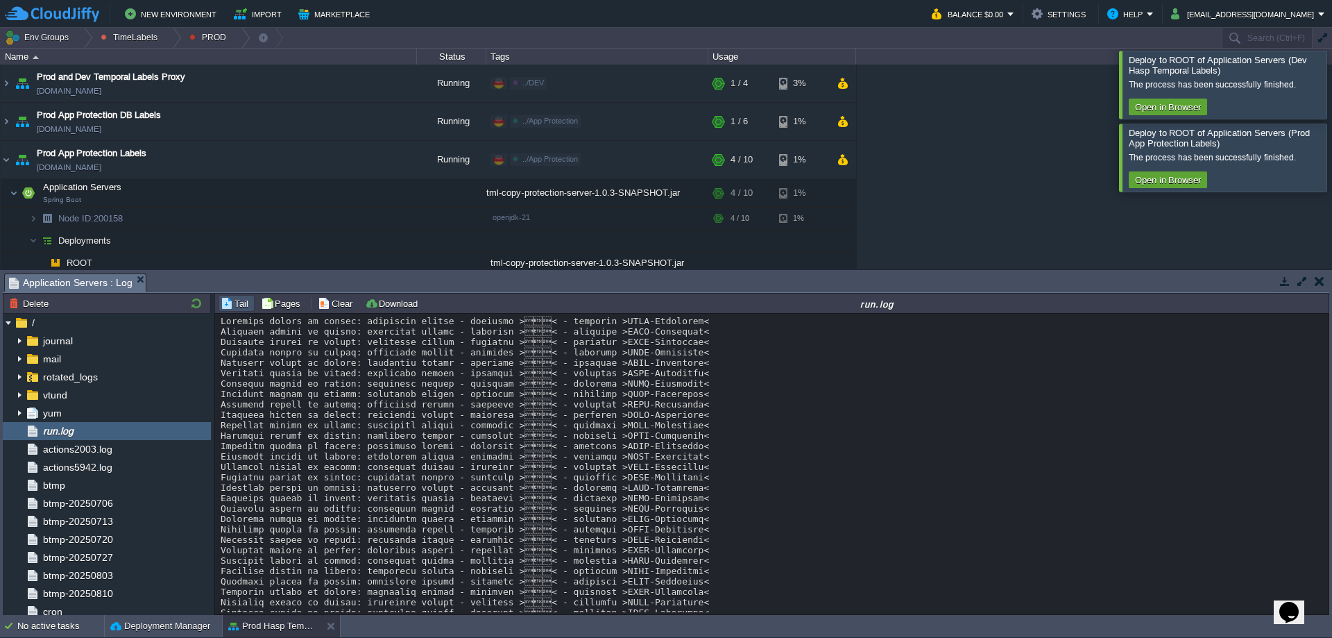
scroll to position [10138, 0]
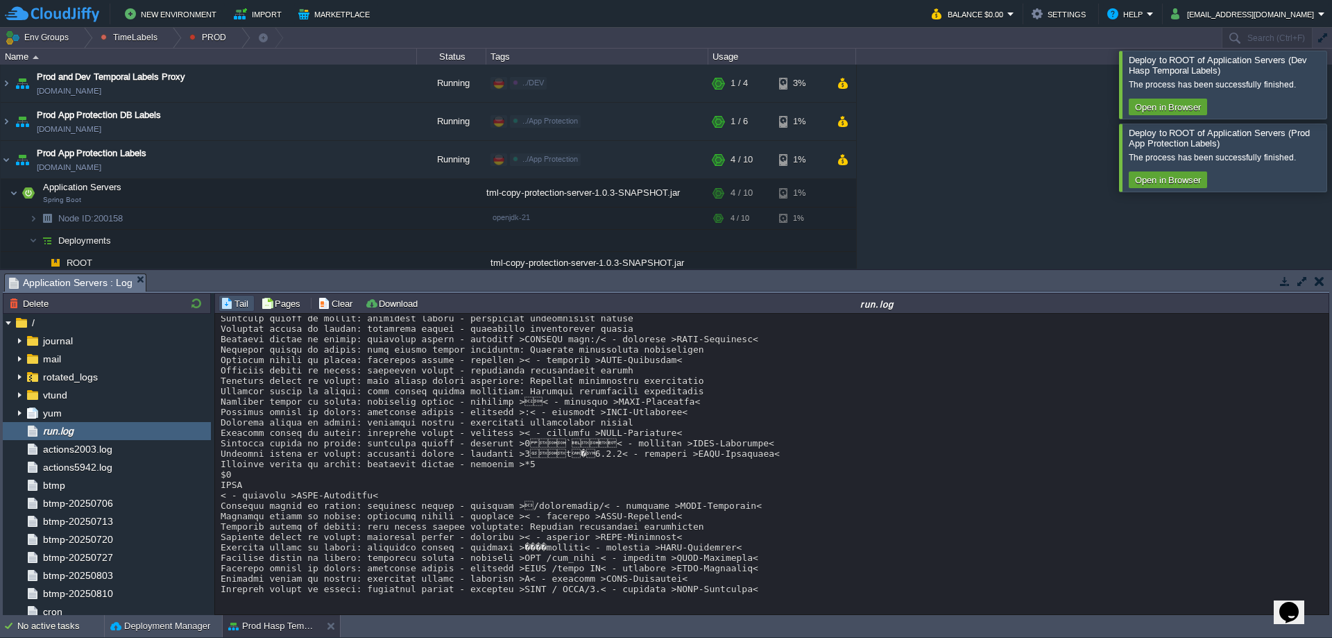
click at [326, 306] on button "Clear" at bounding box center [337, 303] width 39 height 12
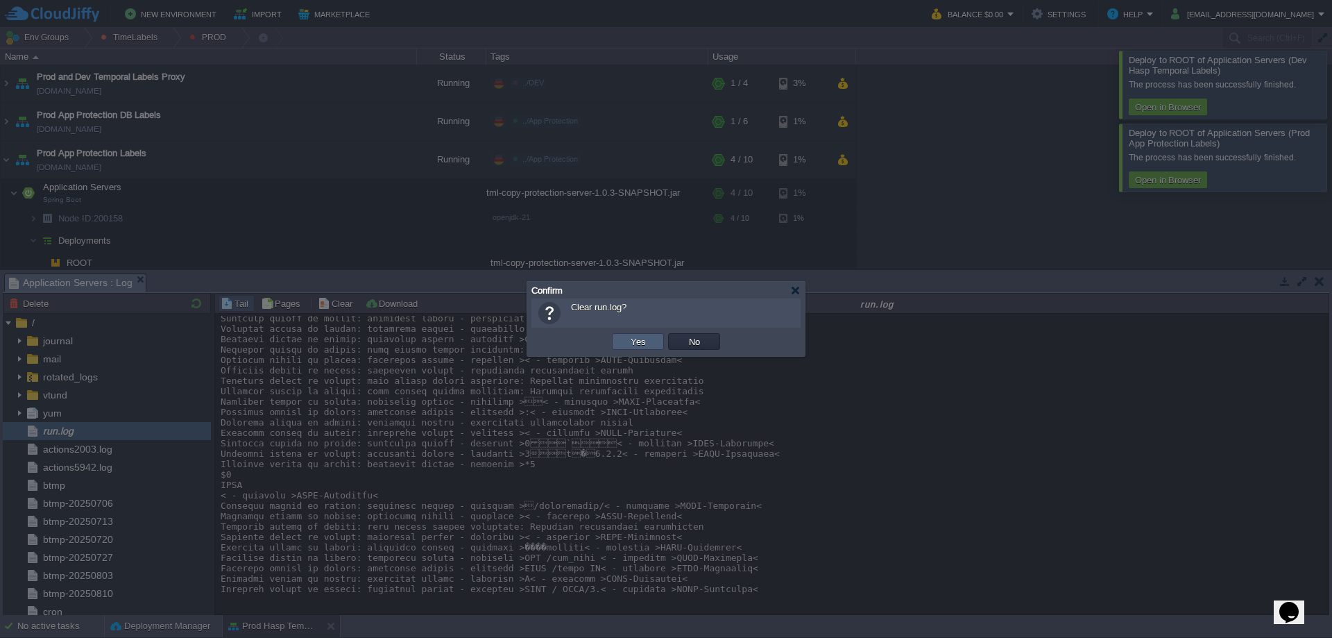
click at [657, 343] on td "Yes" at bounding box center [638, 341] width 52 height 17
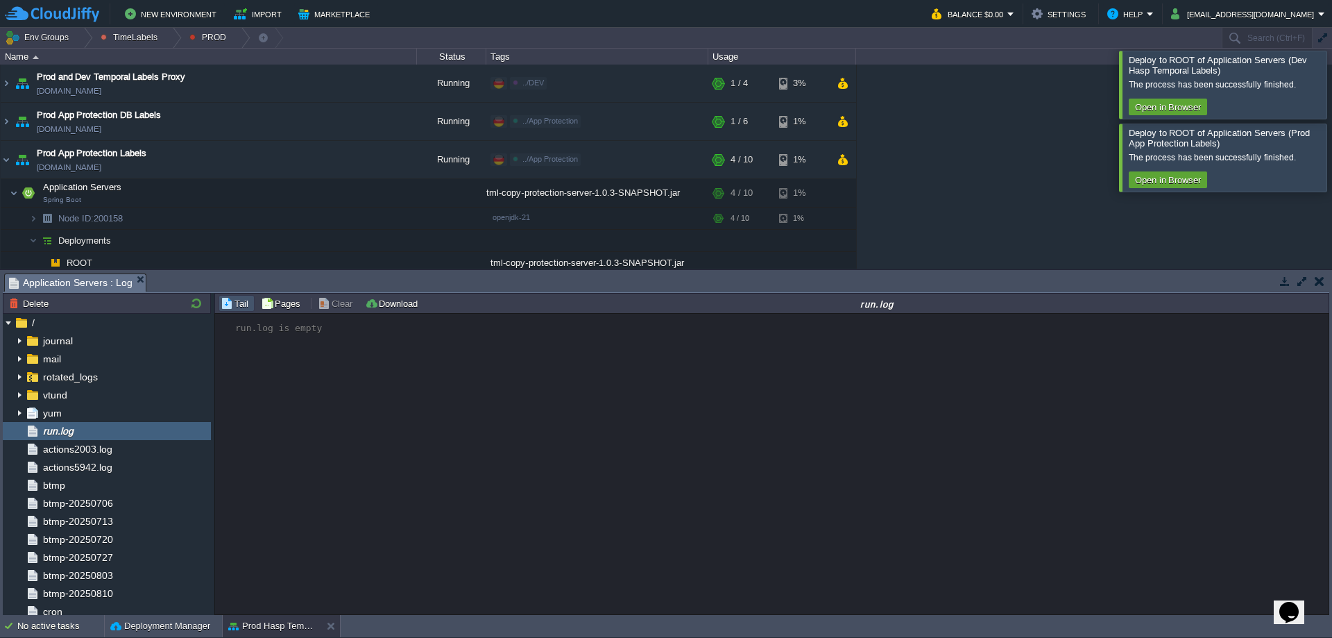
scroll to position [0, 0]
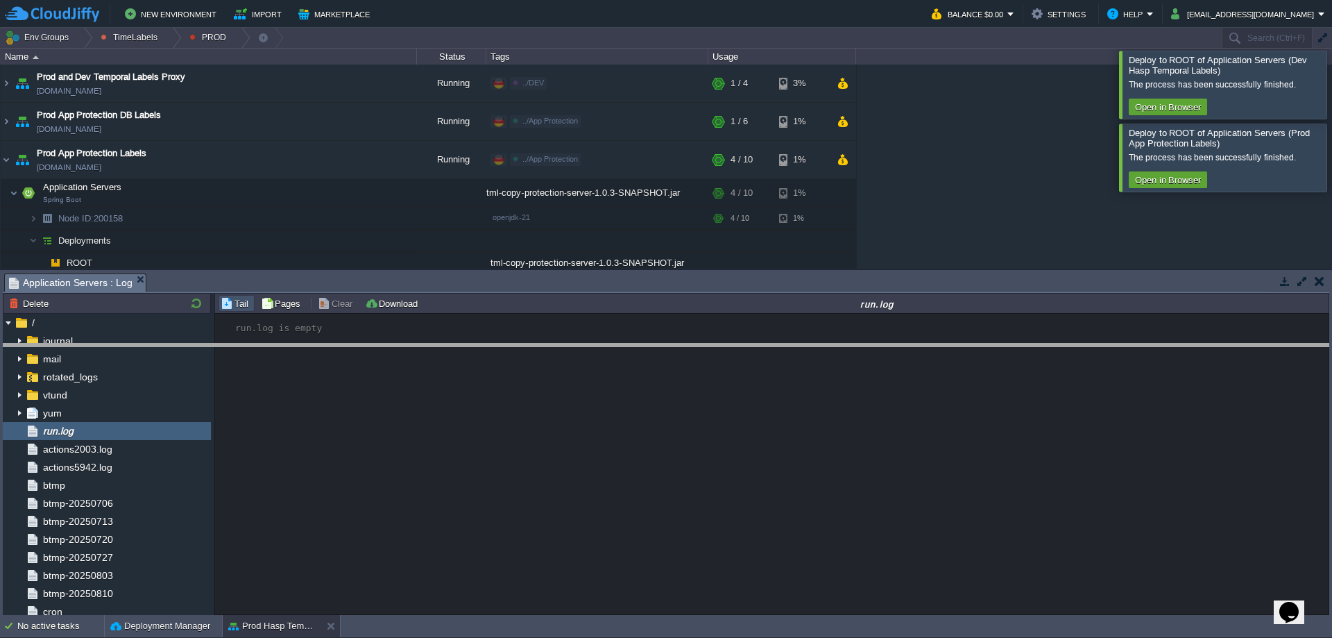
drag, startPoint x: 900, startPoint y: 282, endPoint x: 886, endPoint y: 363, distance: 82.3
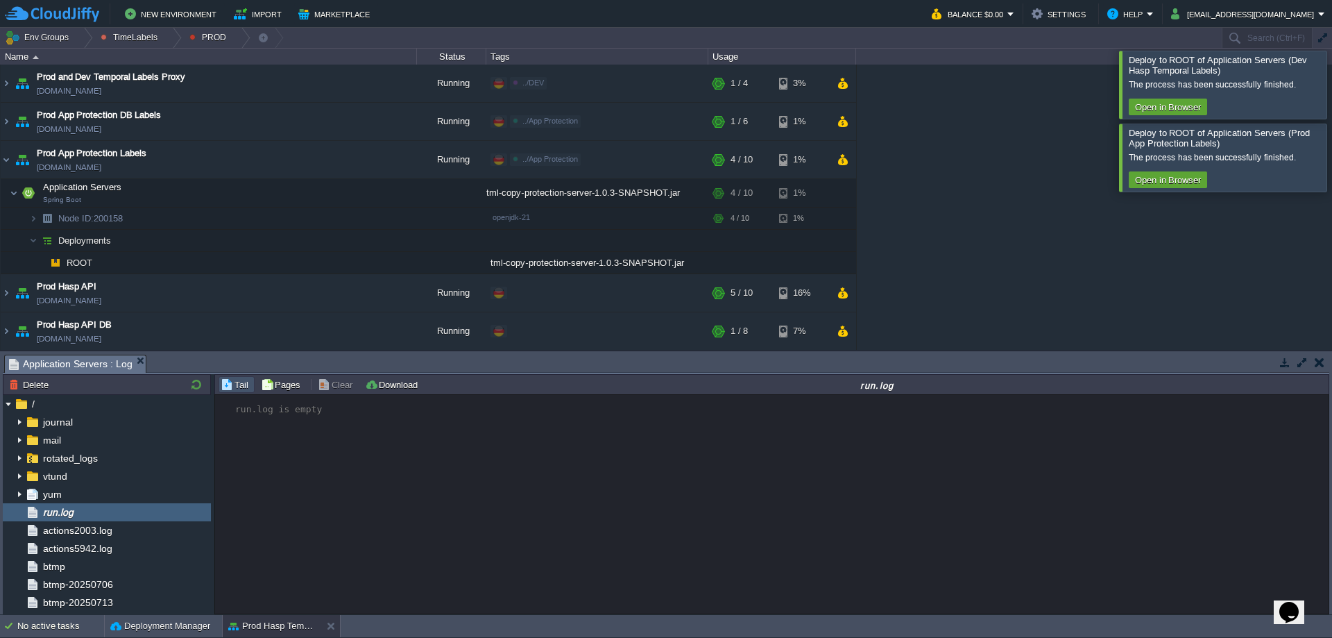
click at [1331, 176] on div at bounding box center [1349, 156] width 0 height 67
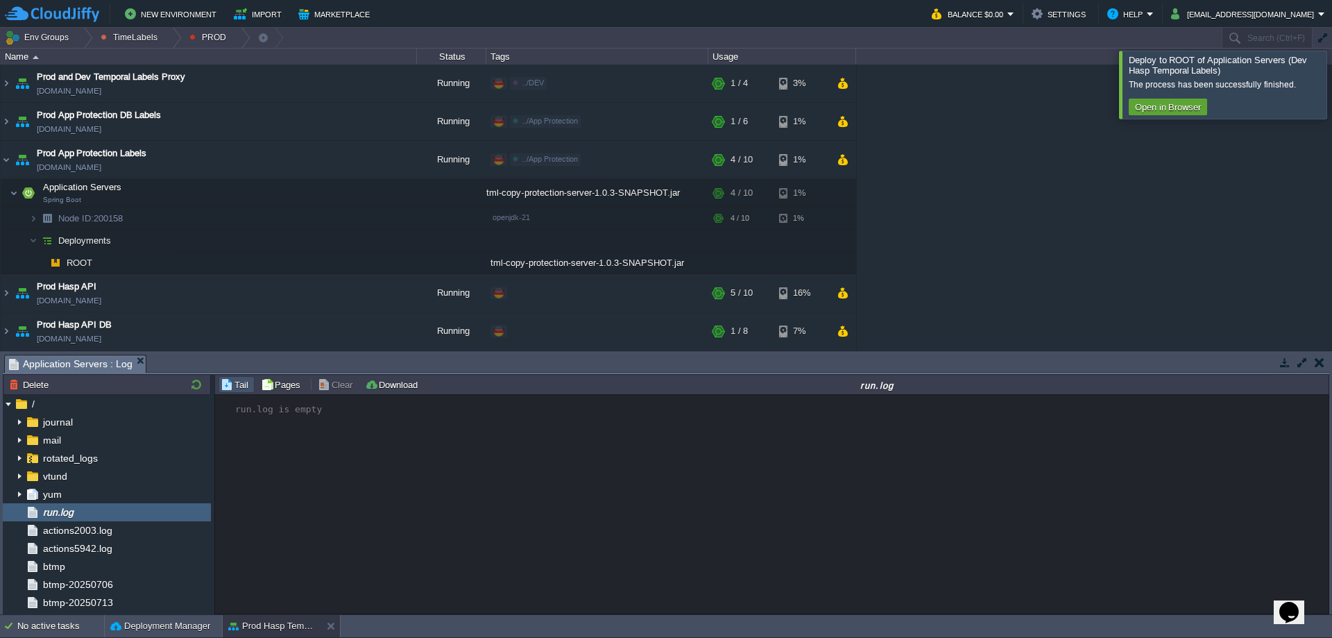
click at [1331, 101] on div at bounding box center [1349, 84] width 0 height 67
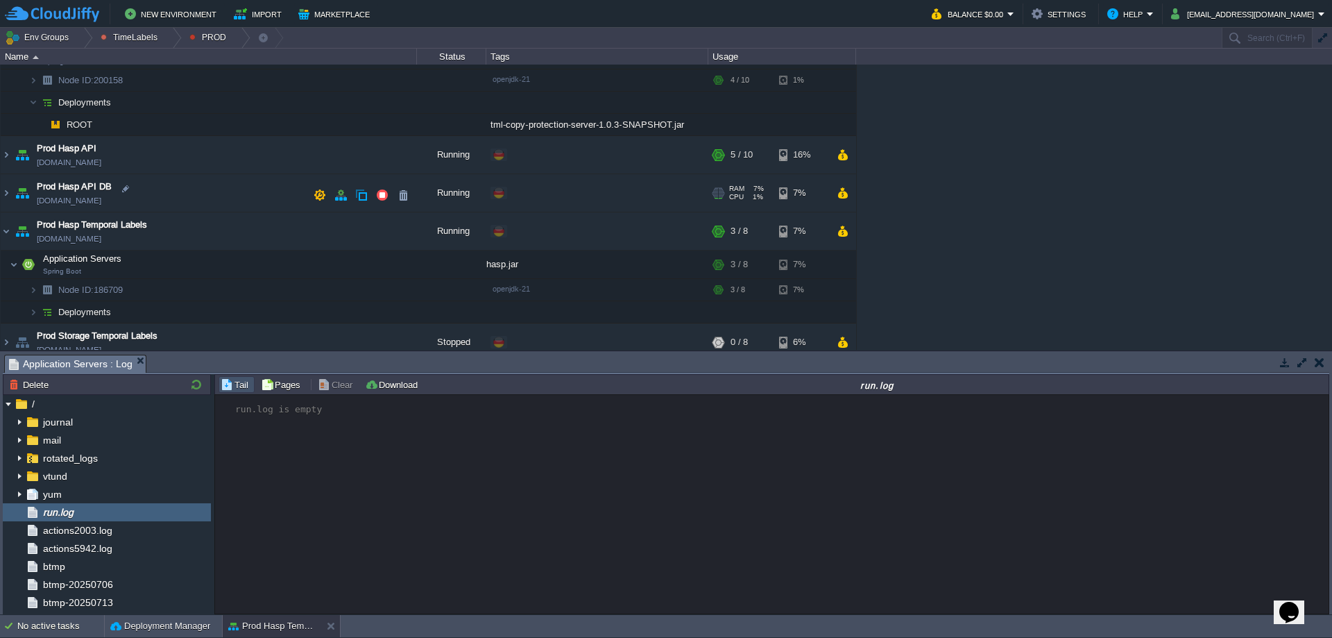
scroll to position [139, 0]
click at [4, 157] on img at bounding box center [6, 153] width 11 height 37
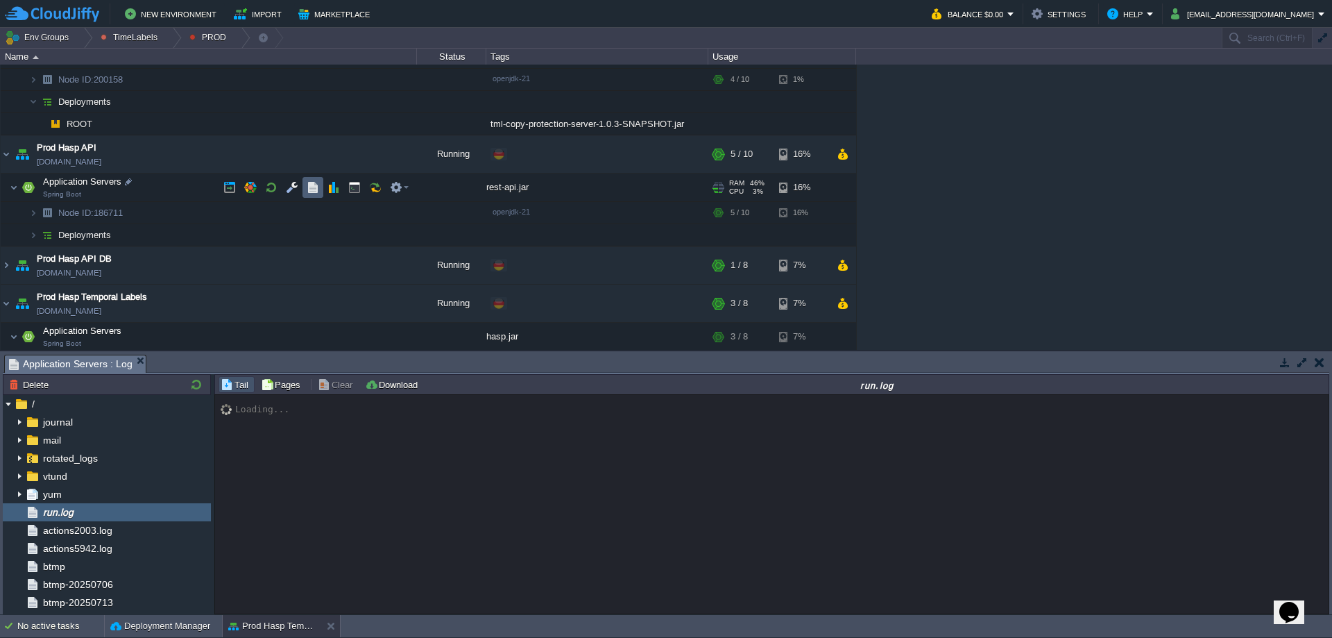
click at [308, 196] on td at bounding box center [312, 187] width 21 height 21
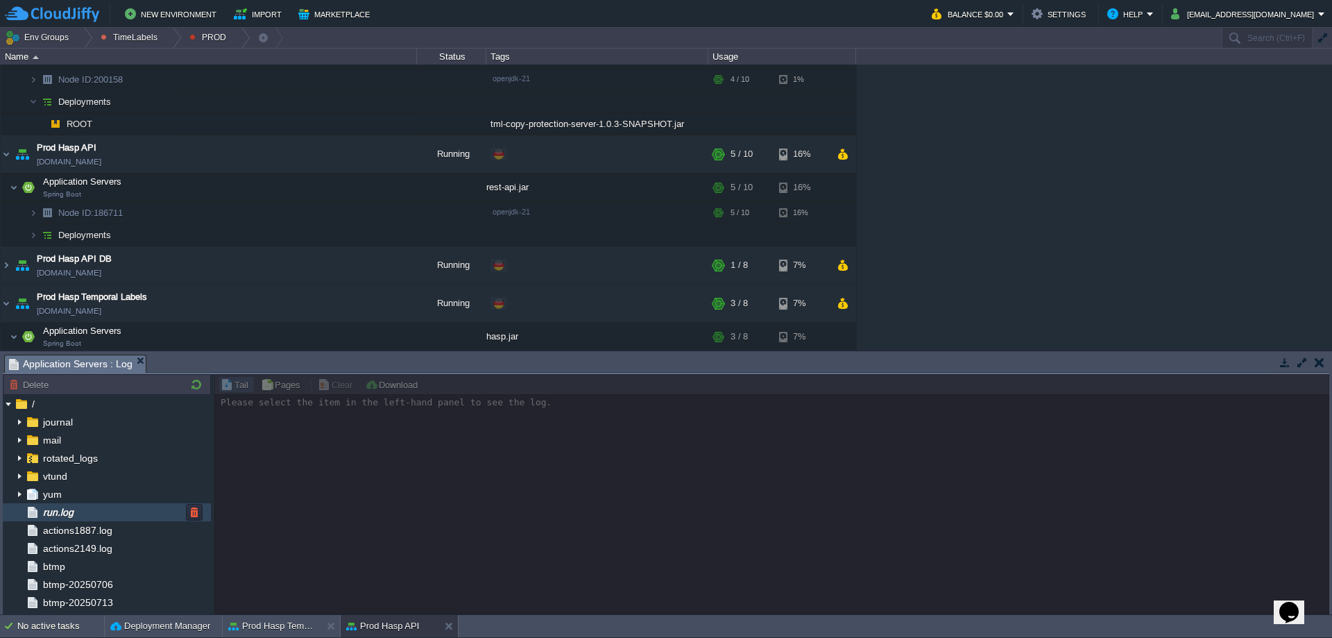
click at [134, 510] on div "run.log" at bounding box center [107, 512] width 208 height 18
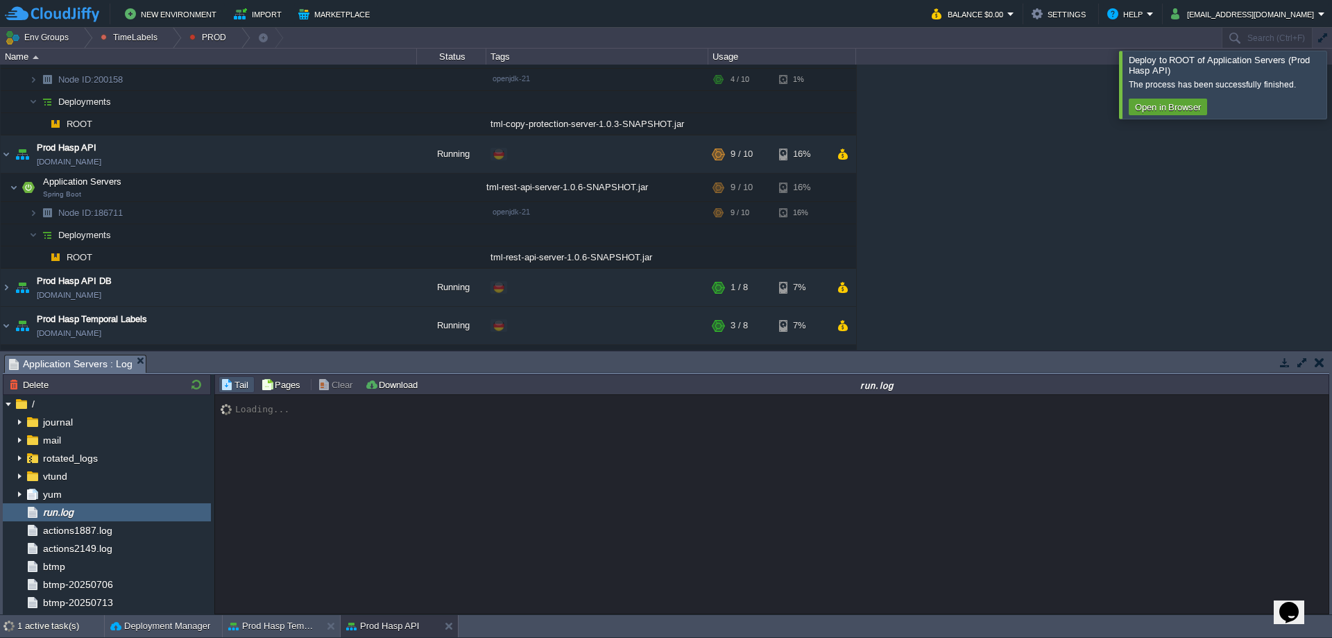
drag, startPoint x: 1310, startPoint y: 87, endPoint x: 1283, endPoint y: 97, distance: 28.7
click at [1331, 87] on div at bounding box center [1349, 84] width 0 height 67
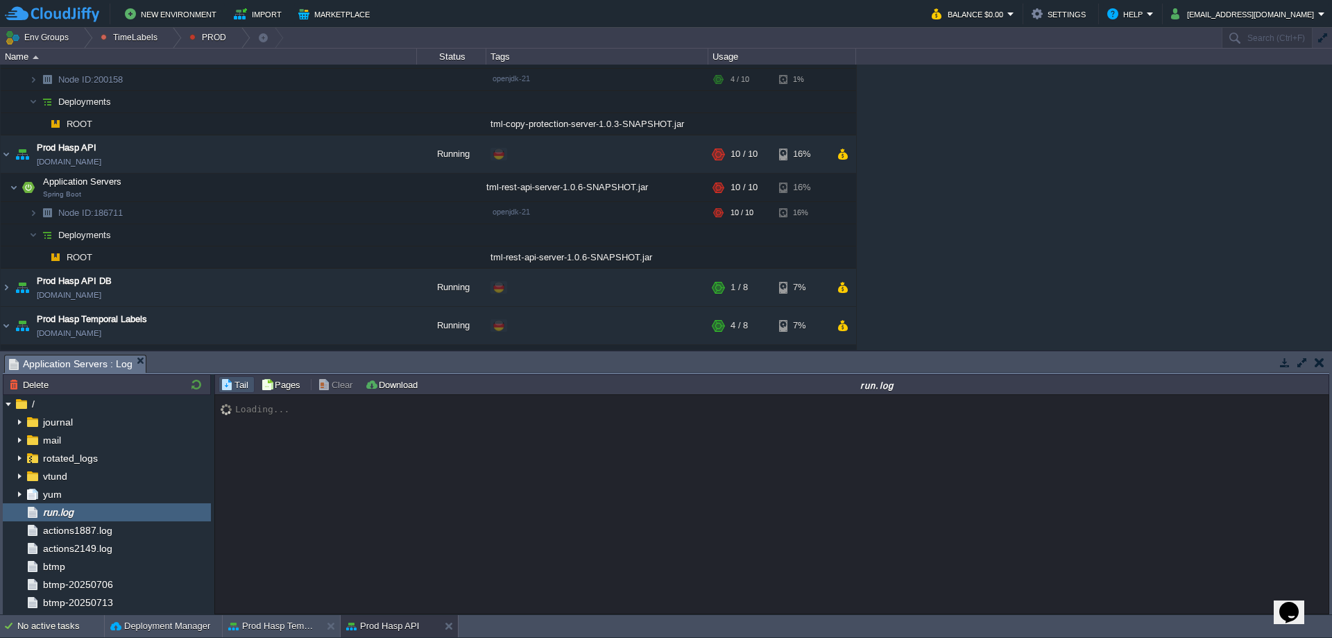
click at [390, 540] on div "Loading..." at bounding box center [771, 504] width 1113 height 219
drag, startPoint x: 290, startPoint y: 469, endPoint x: 259, endPoint y: 485, distance: 34.4
click at [290, 469] on div "Loading..." at bounding box center [771, 504] width 1113 height 219
click at [343, 155] on button "button" at bounding box center [340, 154] width 12 height 12
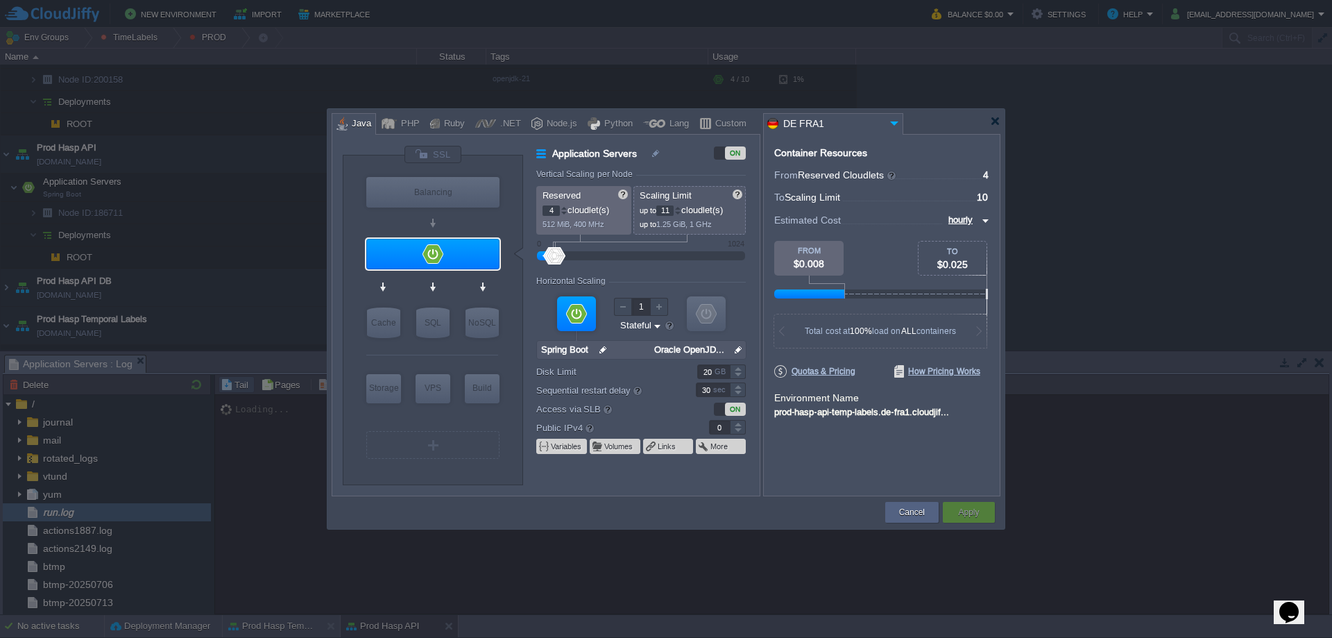
click at [681, 207] on div at bounding box center [677, 207] width 7 height 5
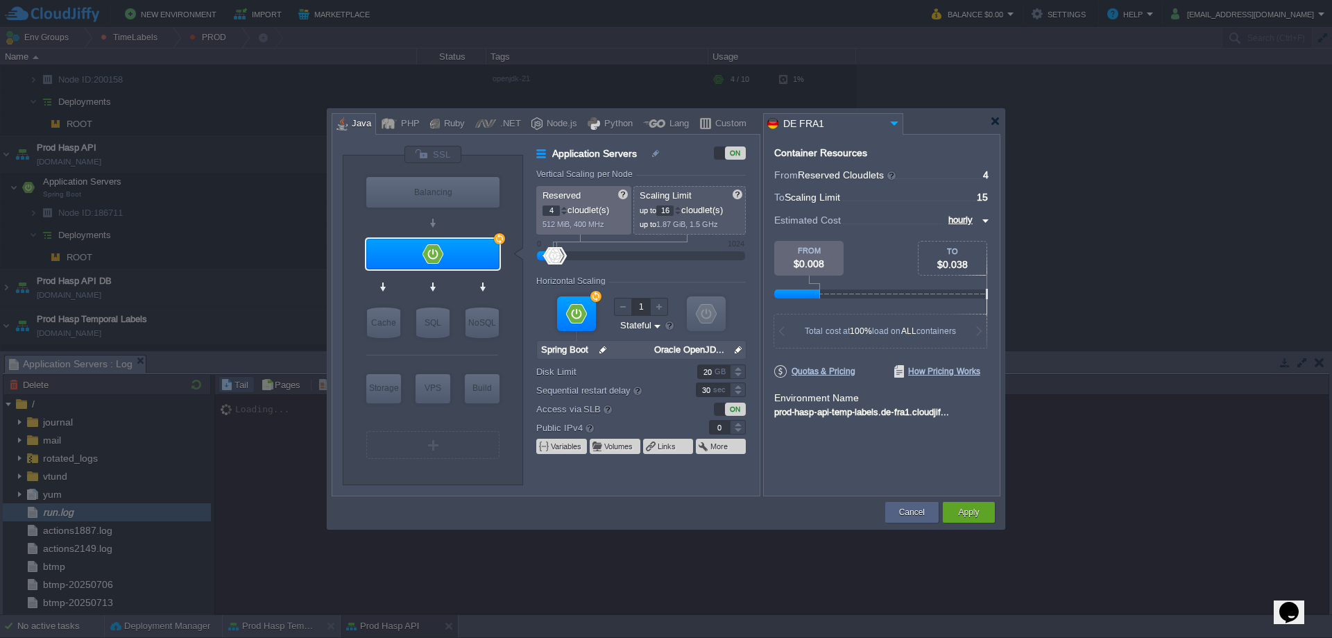
click at [681, 207] on div at bounding box center [677, 207] width 7 height 5
type input "20"
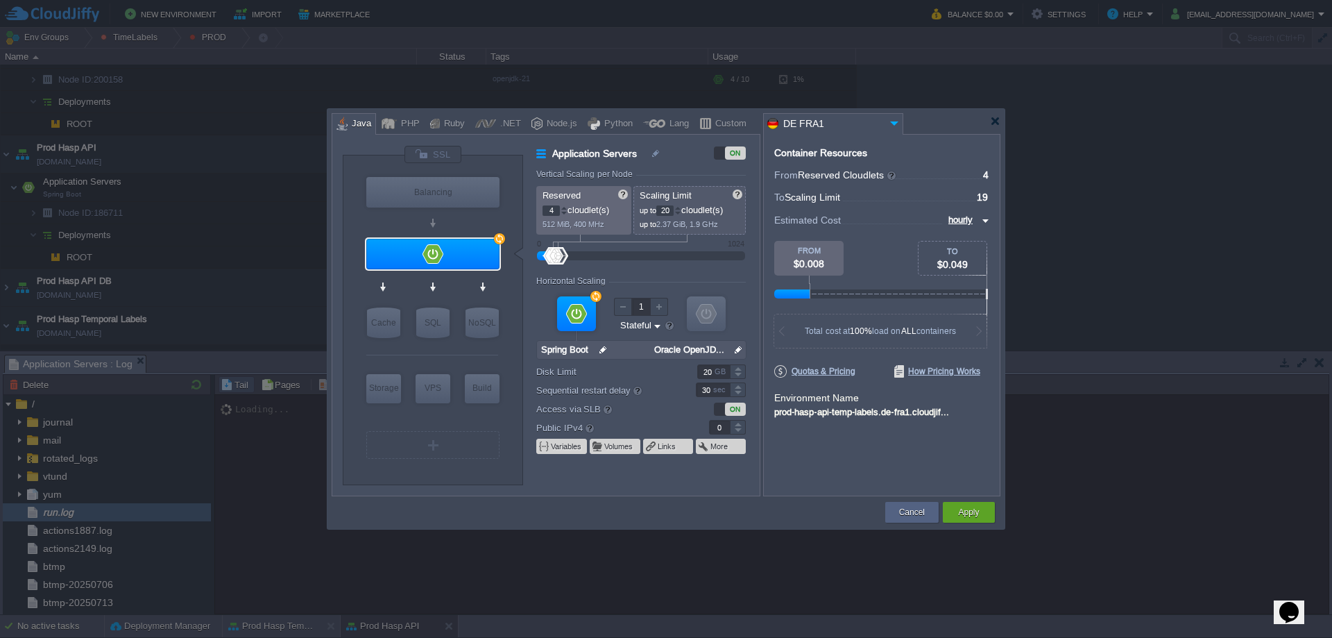
click at [681, 207] on div at bounding box center [677, 207] width 7 height 5
type input "5"
click at [563, 205] on div at bounding box center [564, 207] width 7 height 5
click at [952, 510] on div "Apply" at bounding box center [969, 512] width 52 height 21
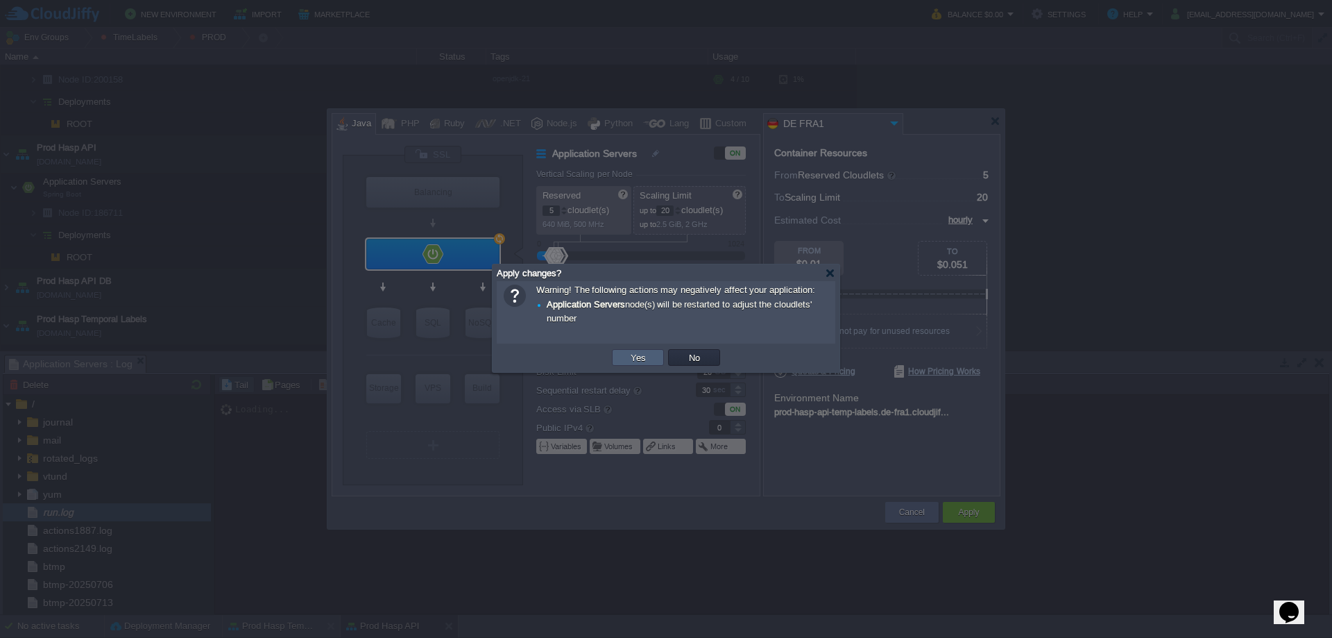
click at [647, 358] on button "Yes" at bounding box center [638, 357] width 24 height 12
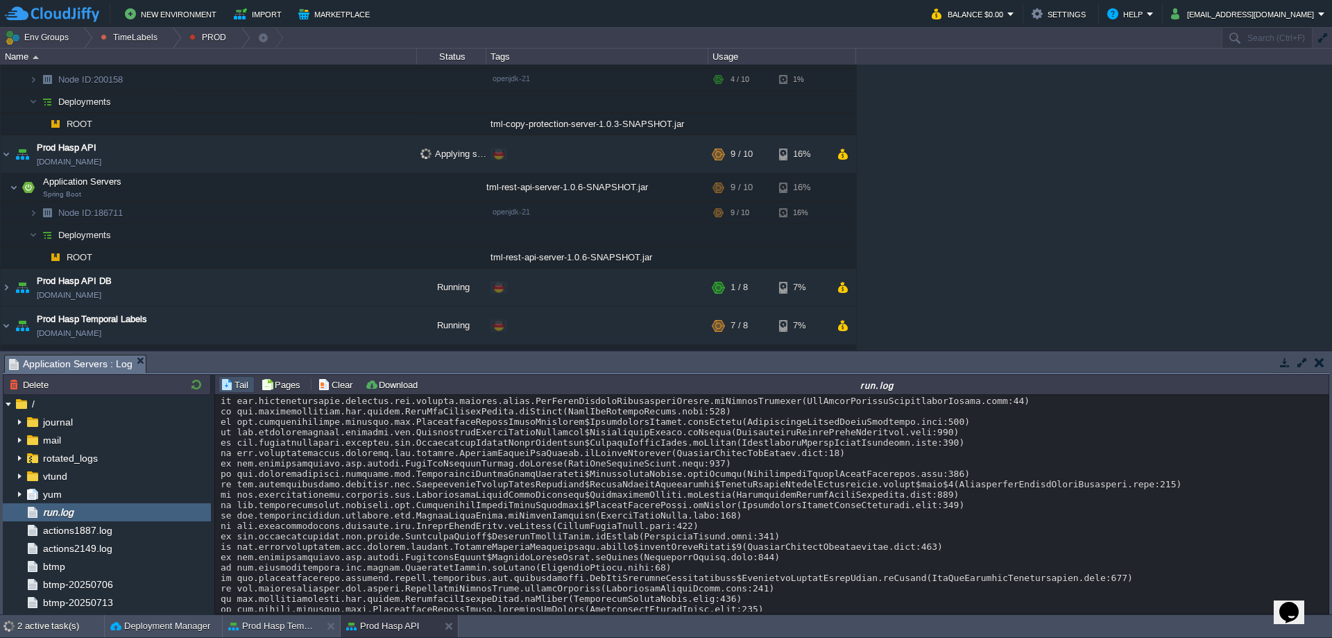
scroll to position [10209, 0]
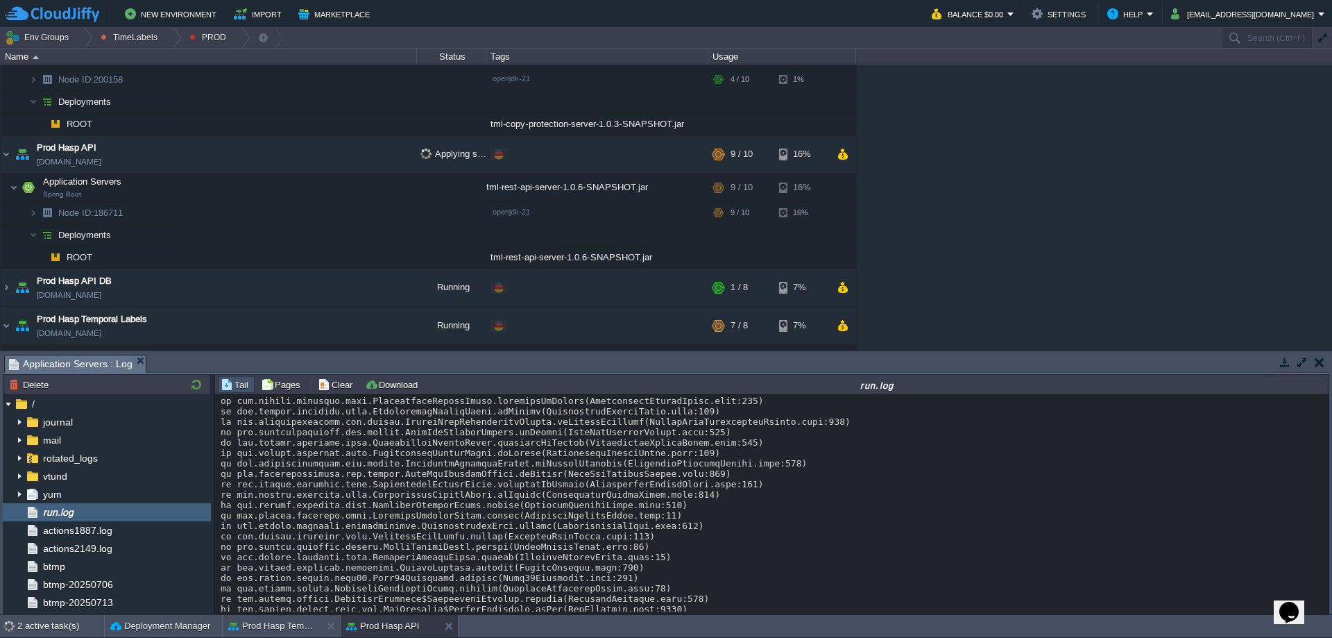
drag, startPoint x: 1323, startPoint y: 466, endPoint x: 26, endPoint y: 37, distance: 1365.8
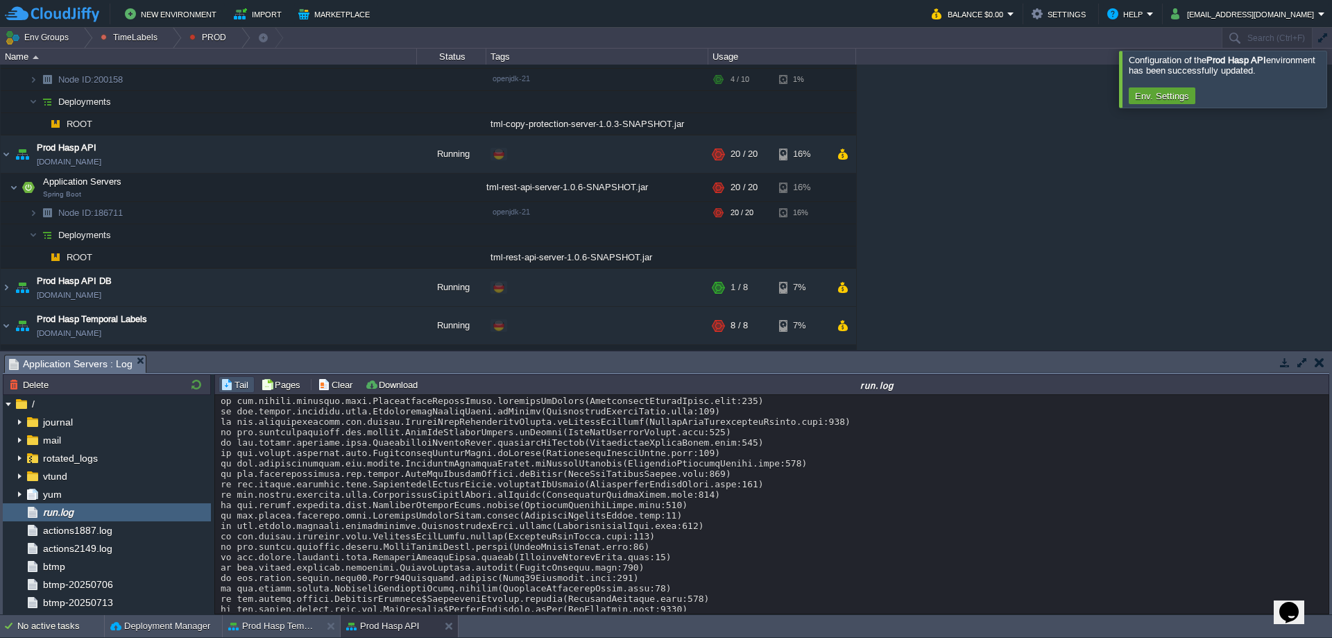
click at [1331, 86] on div at bounding box center [1349, 79] width 0 height 56
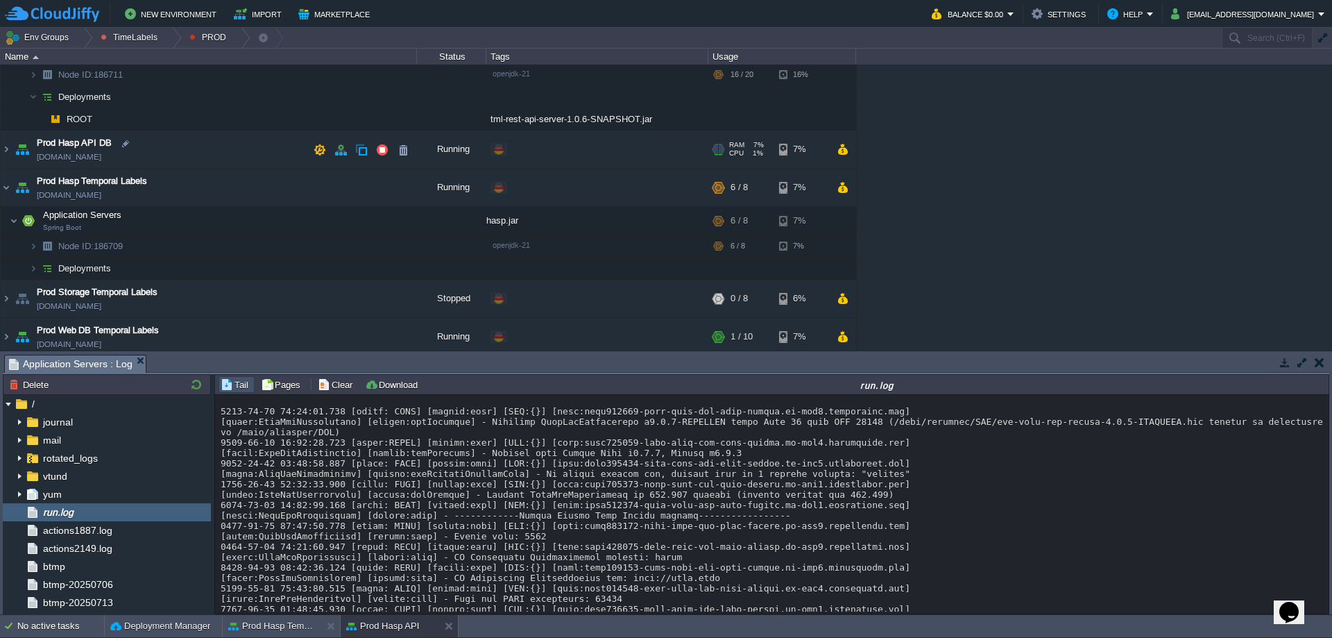
scroll to position [277, 0]
click at [312, 227] on td at bounding box center [312, 220] width 21 height 21
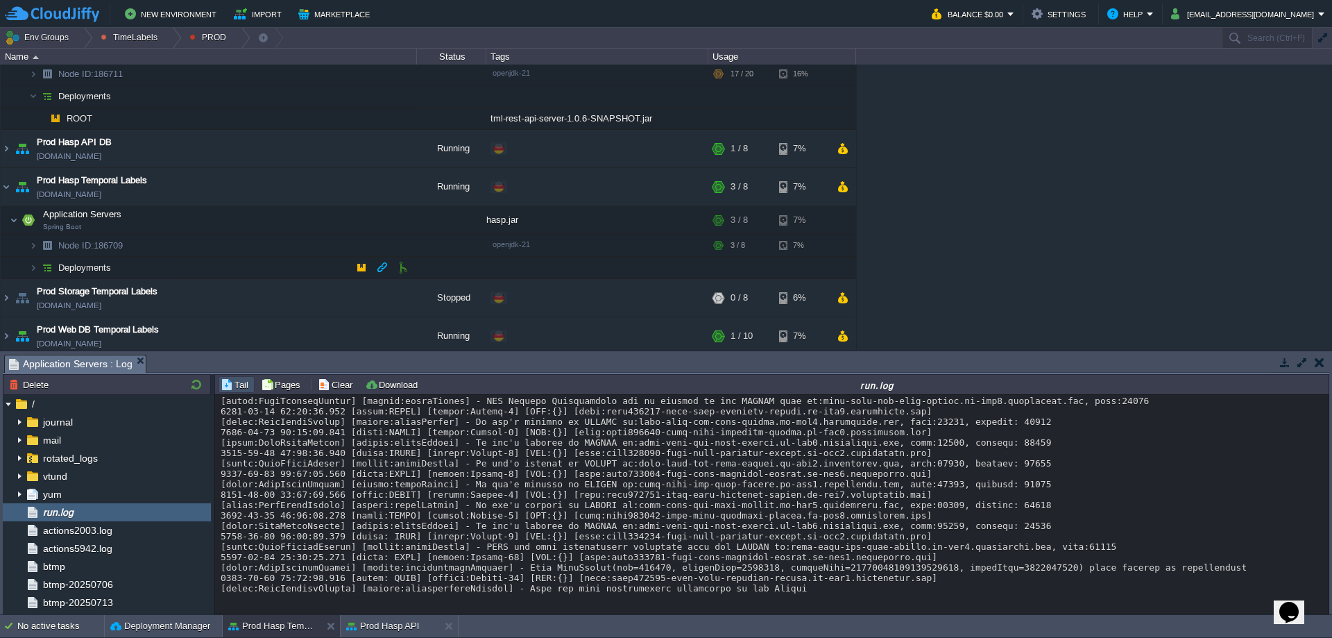
scroll to position [359, 0]
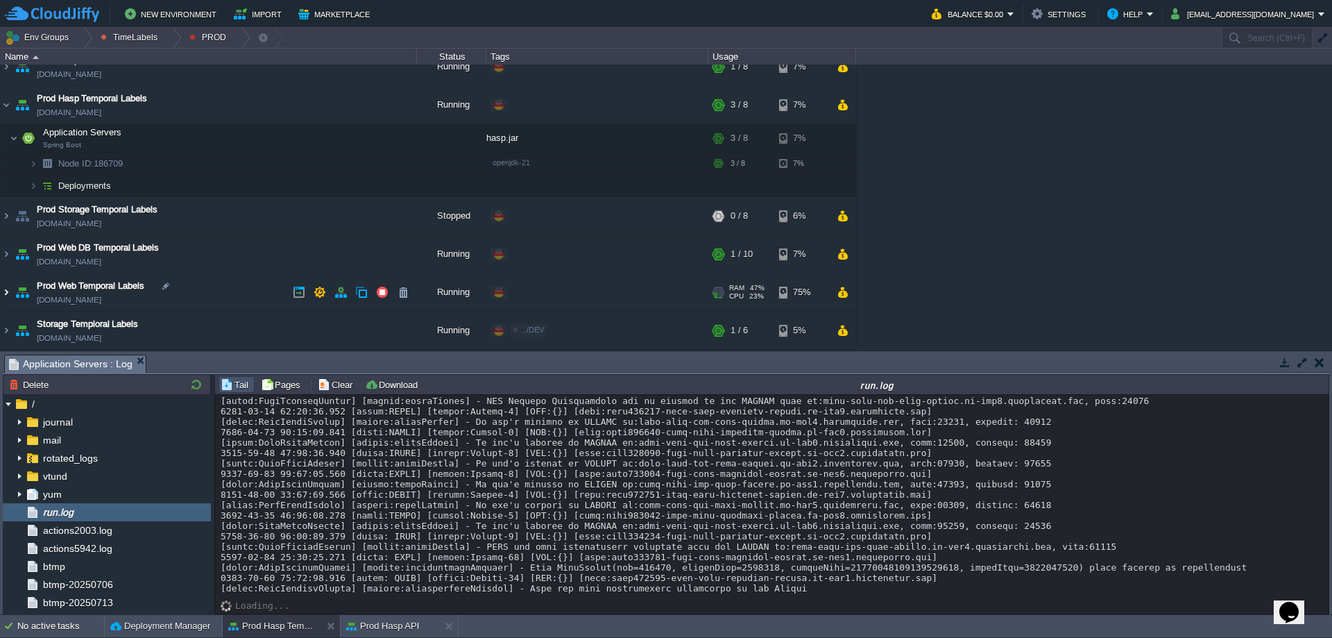
click at [8, 292] on img at bounding box center [6, 291] width 11 height 37
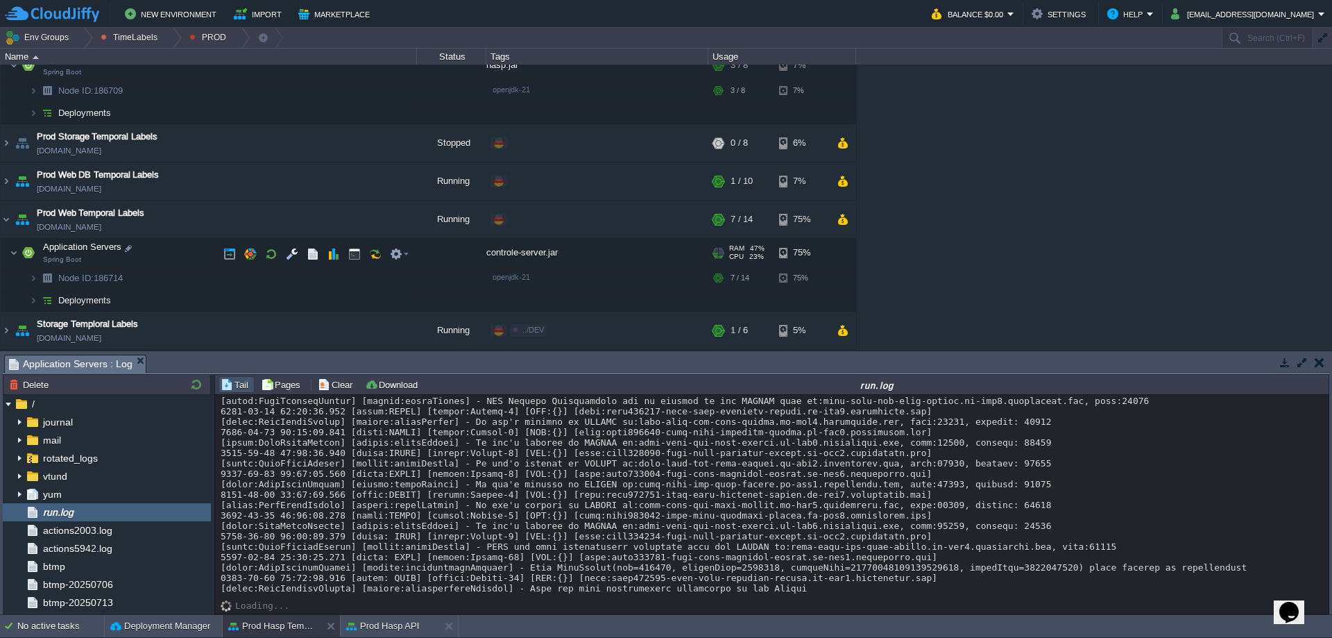
scroll to position [432, 0]
click at [296, 250] on button "button" at bounding box center [292, 252] width 12 height 12
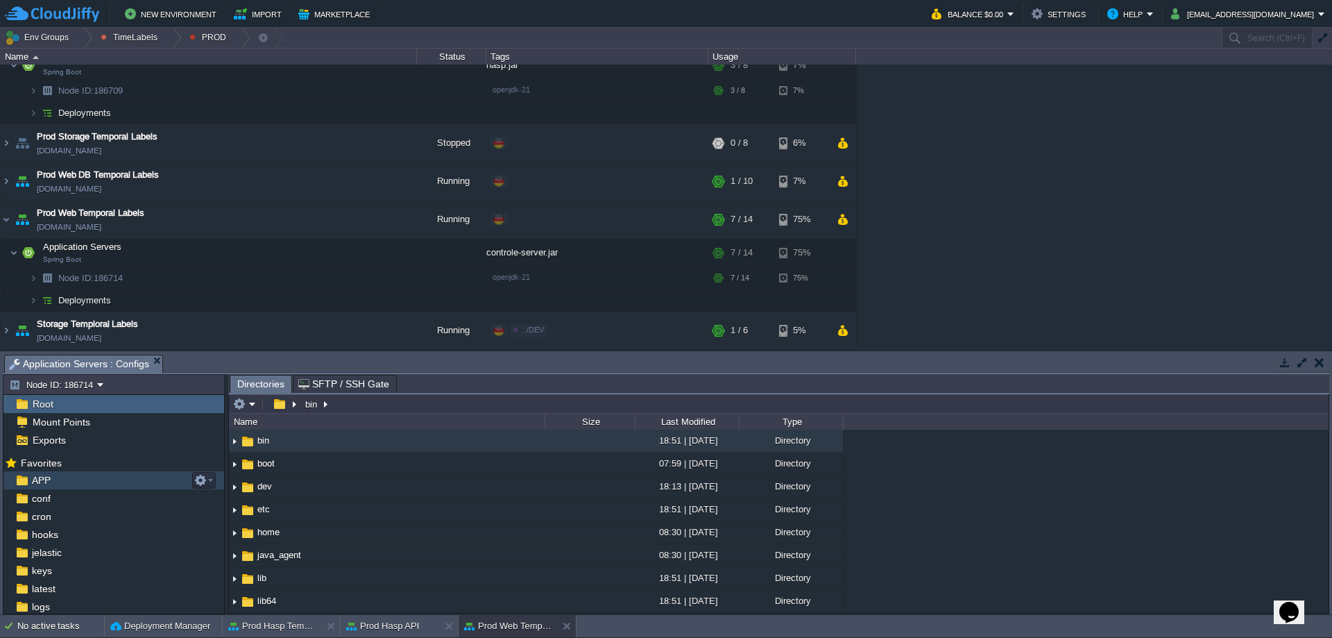
click at [123, 482] on div "APP" at bounding box center [113, 480] width 221 height 18
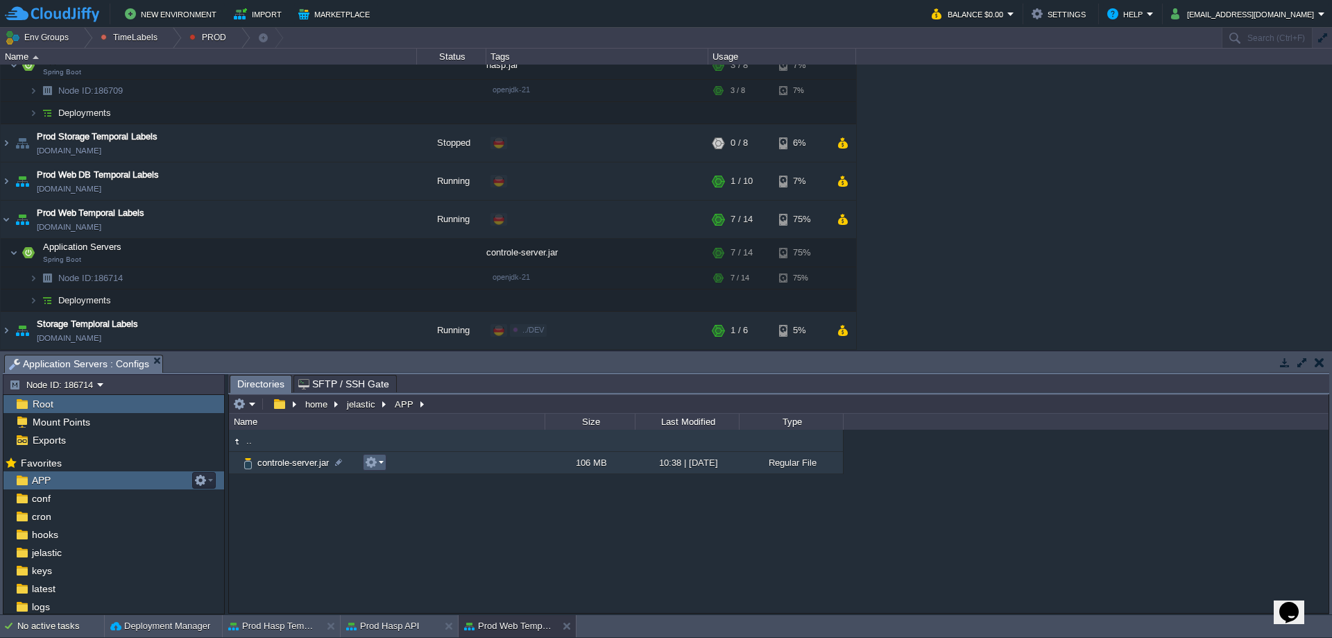
click at [382, 467] on em at bounding box center [374, 462] width 19 height 12
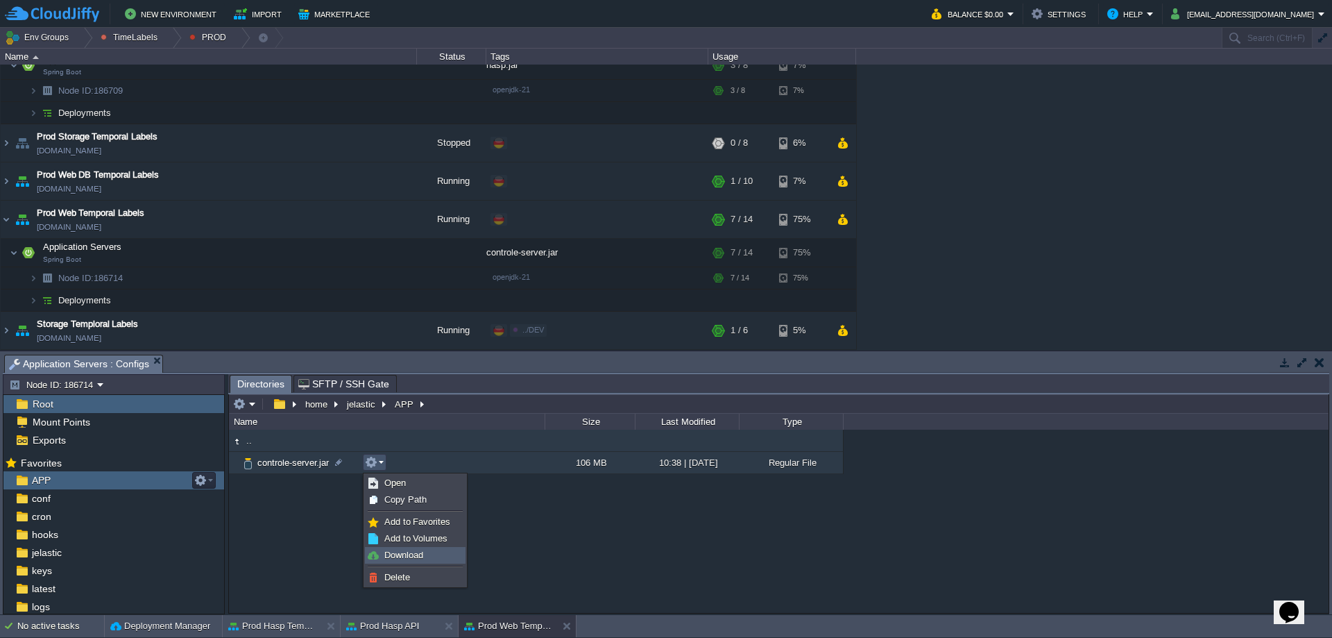
click at [402, 555] on span "Download" at bounding box center [403, 554] width 39 height 10
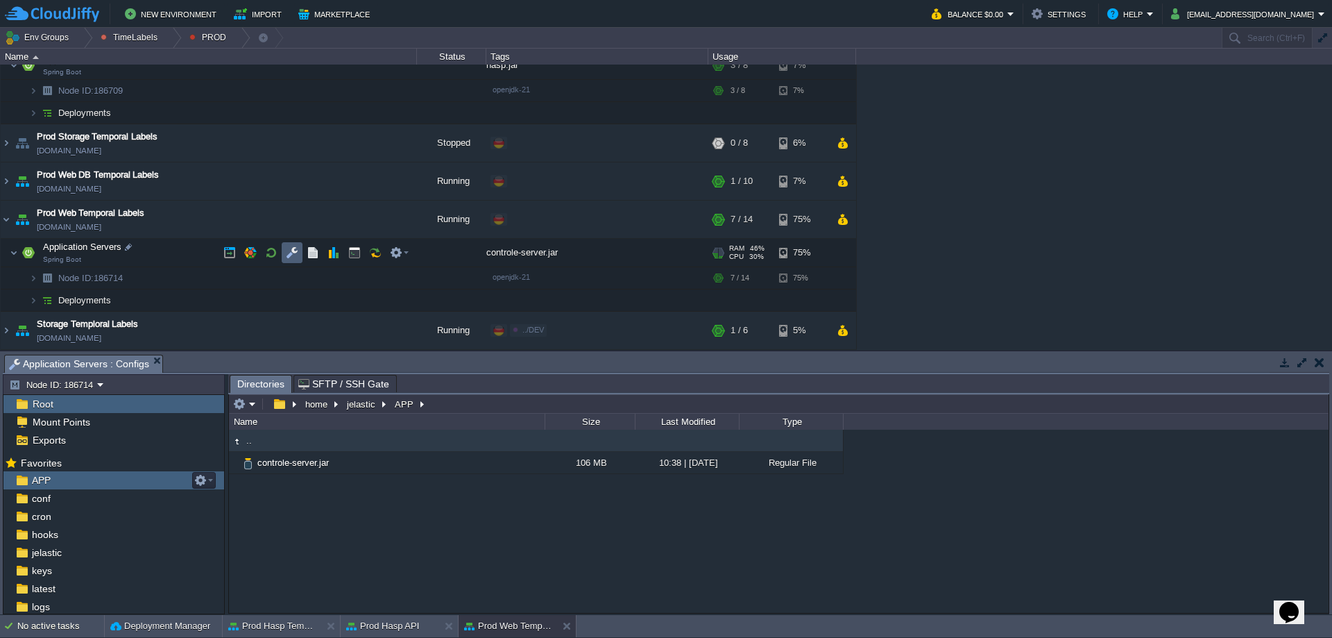
click at [299, 247] on td at bounding box center [292, 252] width 21 height 21
click at [110, 493] on div "conf" at bounding box center [113, 498] width 221 height 18
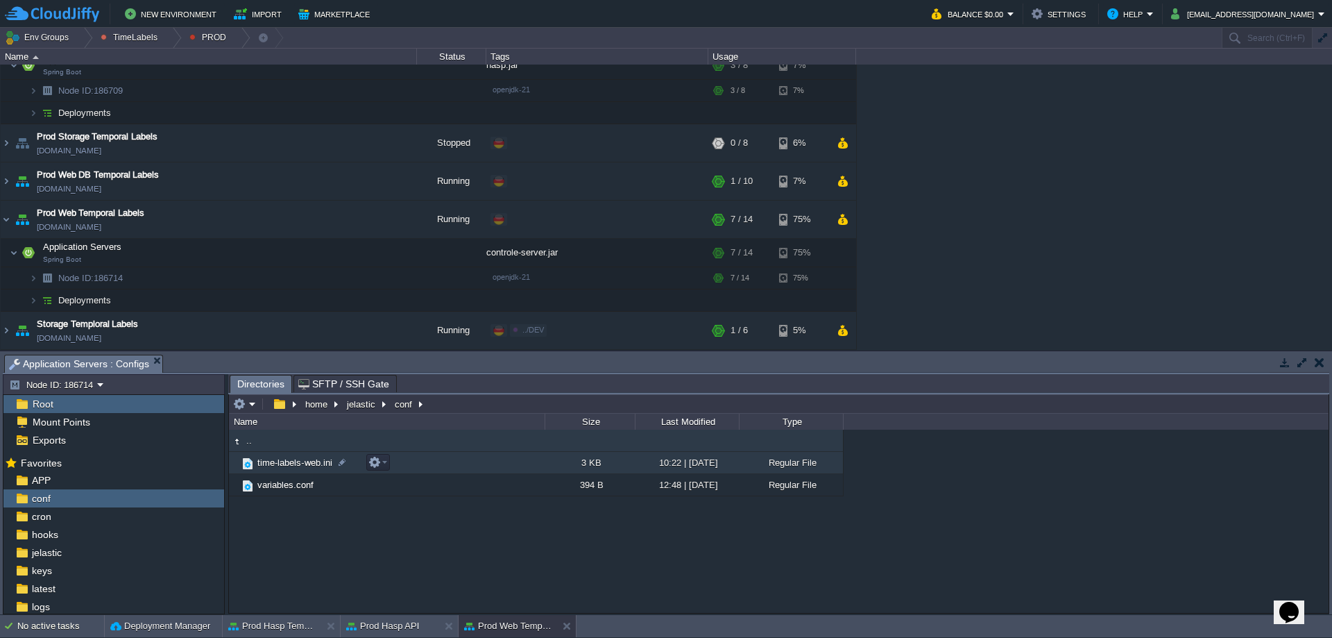
click at [302, 468] on span "time-labels-web.ini" at bounding box center [294, 462] width 79 height 12
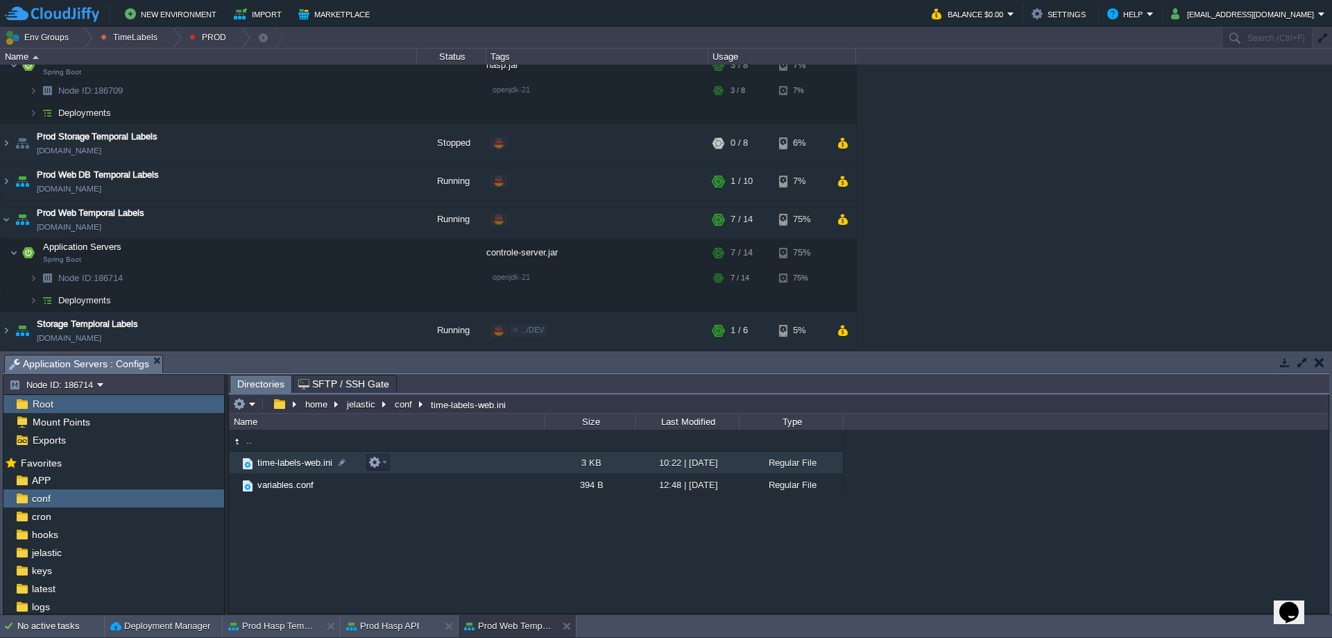
click at [302, 468] on span "time-labels-web.ini" at bounding box center [294, 462] width 79 height 12
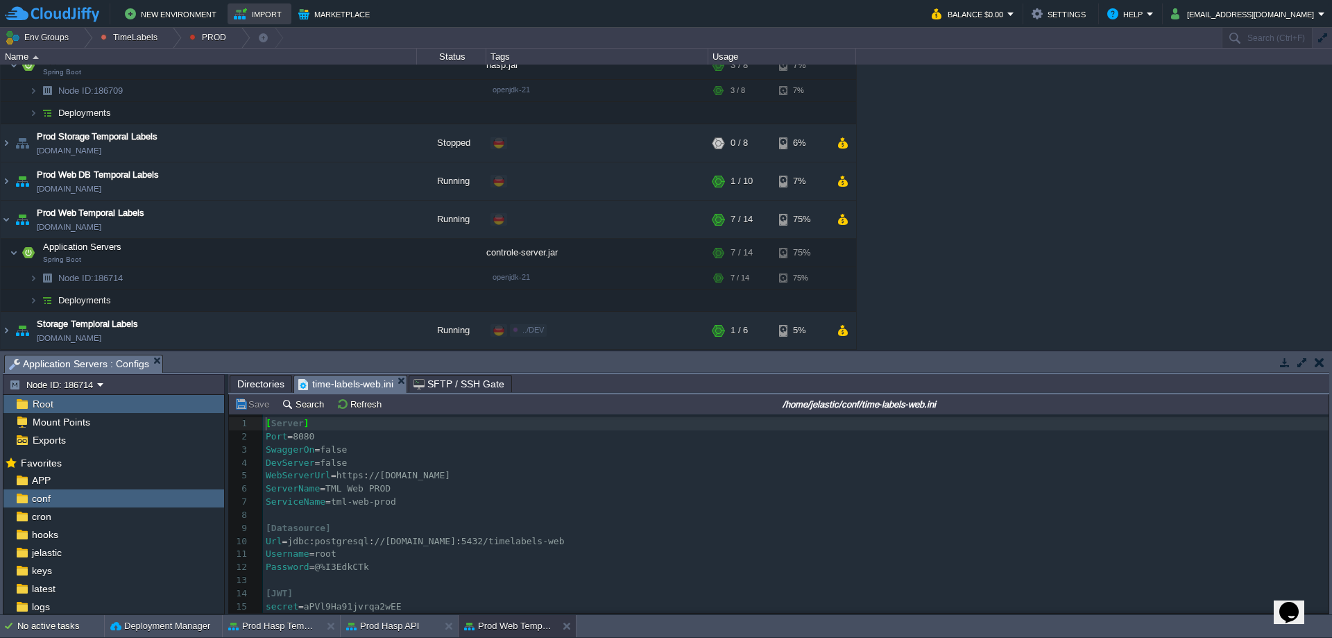
scroll to position [5, 0]
click at [923, 474] on pre "WebServerUrl = https : //mobileid.u-prox.systems" at bounding box center [796, 475] width 1066 height 13
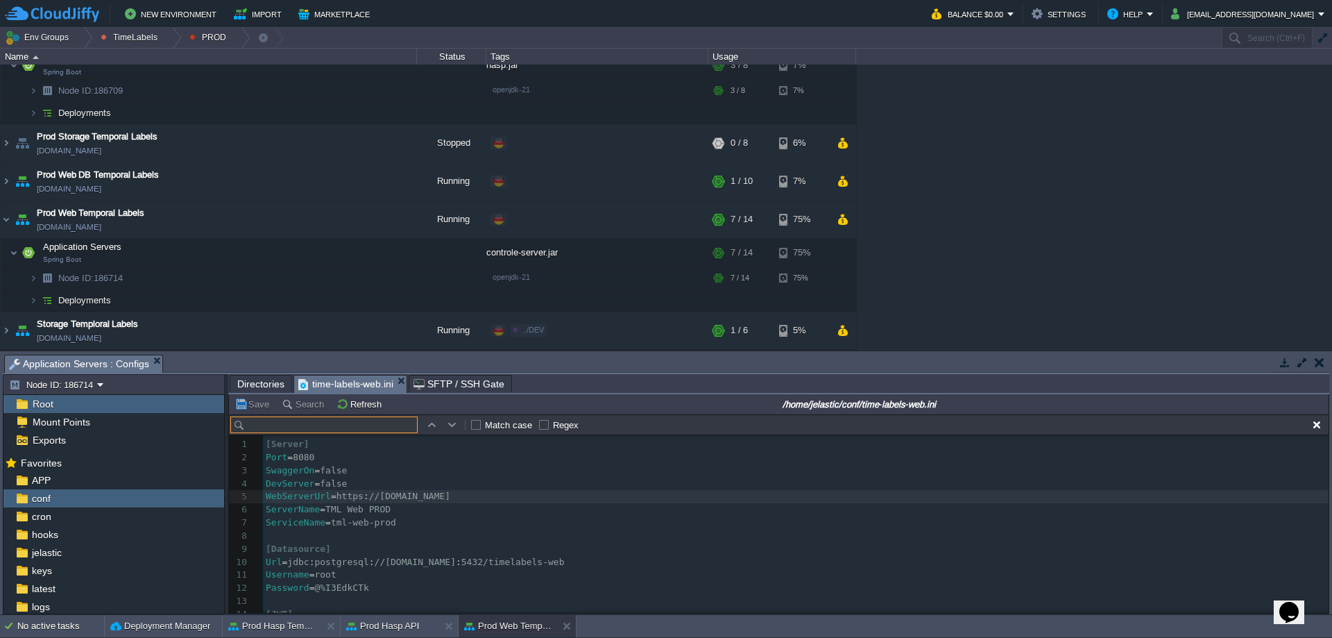
scroll to position [21, 0]
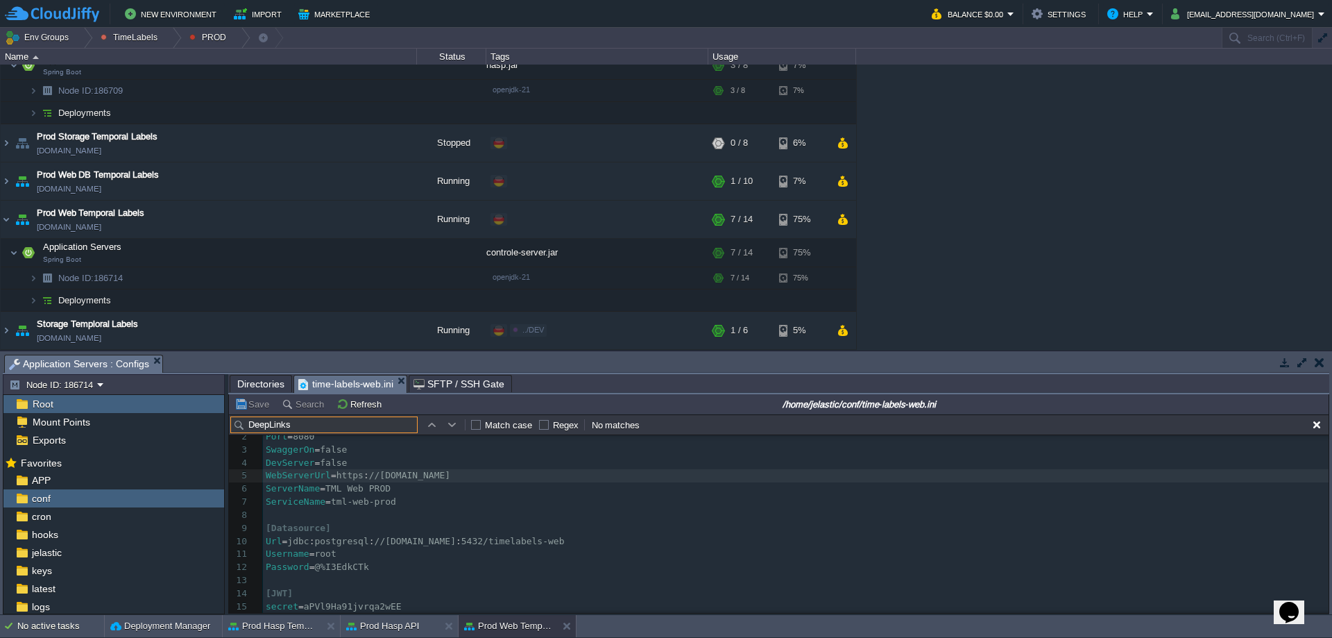
type input "DeepLinks"
click at [538, 554] on pre "TimeLabelsLogQueue = prod.queue.tml.logs.web" at bounding box center [796, 555] width 1066 height 13
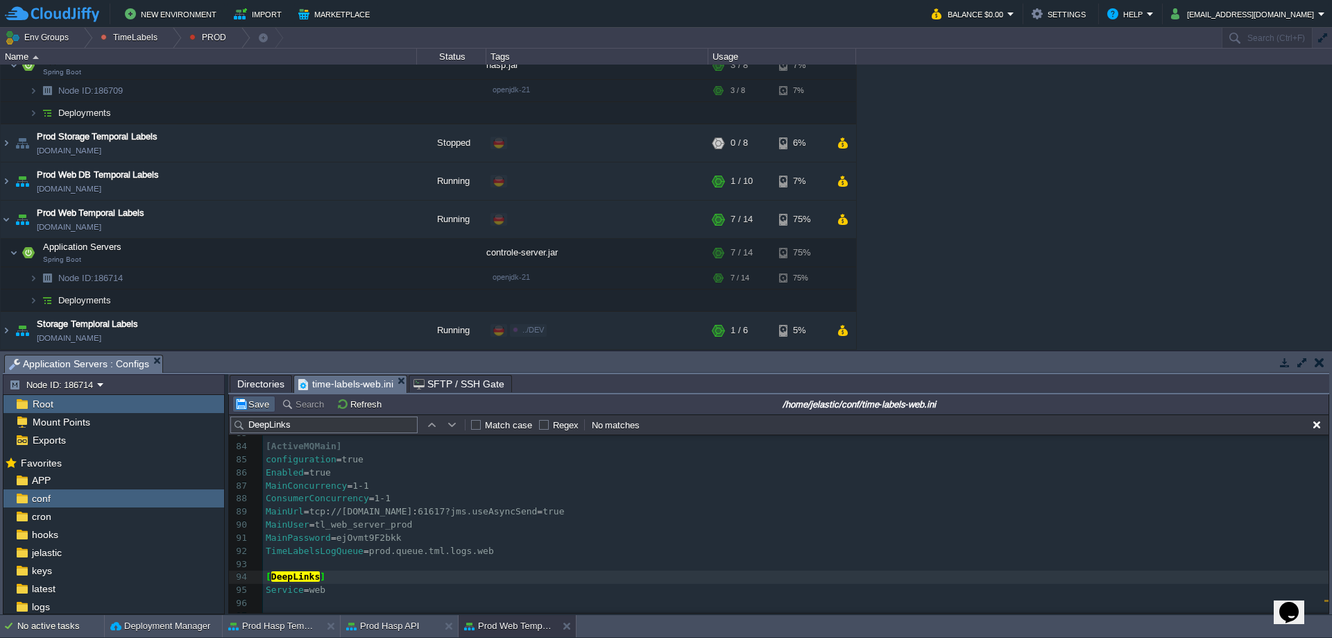
click at [253, 401] on button "Save" at bounding box center [253, 404] width 39 height 12
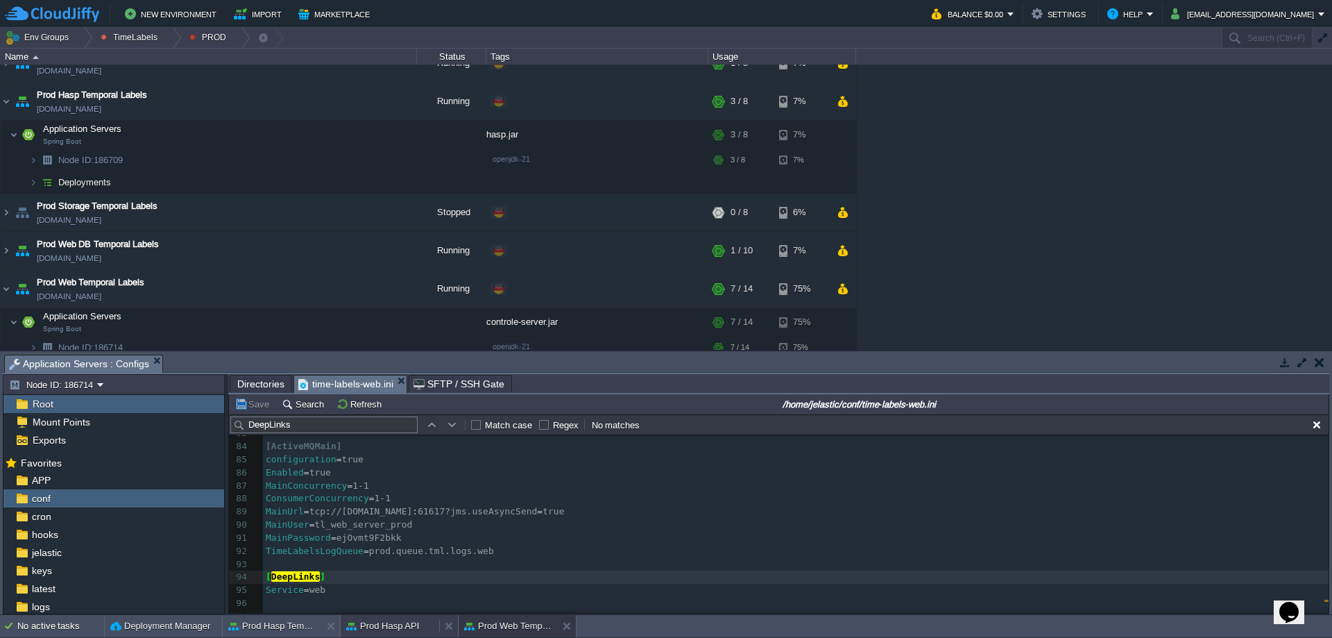
click at [382, 621] on button "Prod Hasp API" at bounding box center [382, 626] width 73 height 14
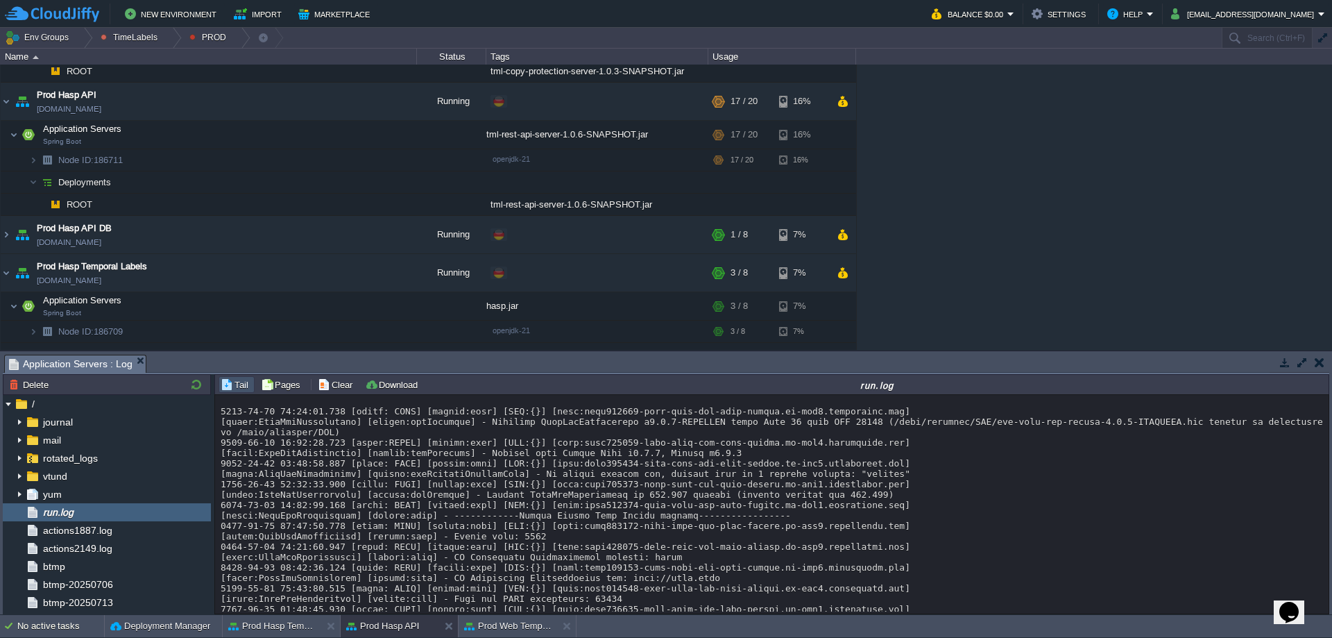
scroll to position [85, 0]
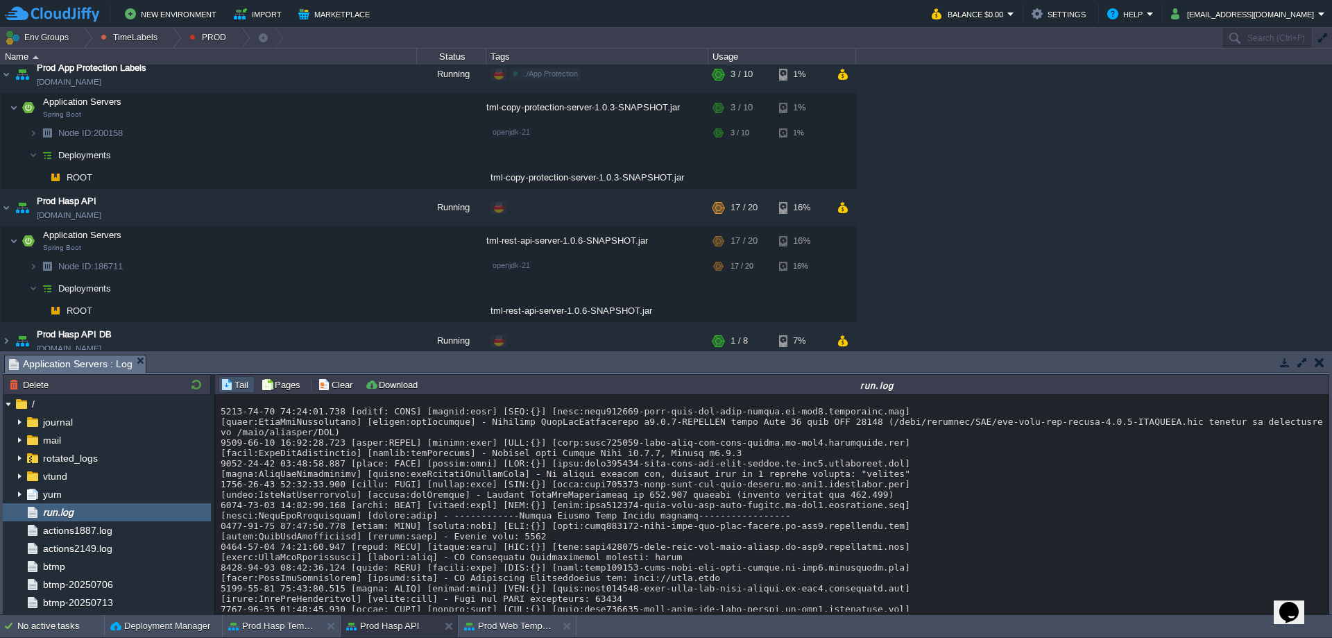
click at [977, 248] on div "AC Dev&Prod Shared Storage ac-dev-shared-storage.de-fra1.cloudjiffy.net Running…" at bounding box center [666, 207] width 1332 height 285
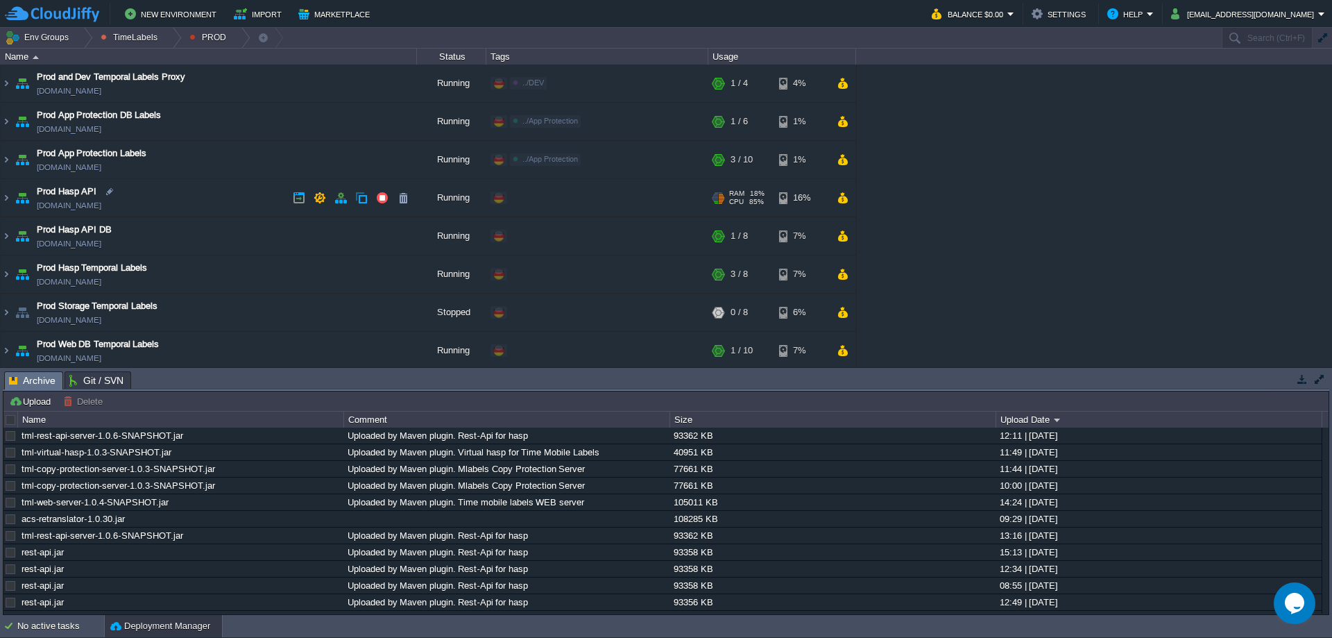
click at [10, 196] on img at bounding box center [6, 197] width 11 height 37
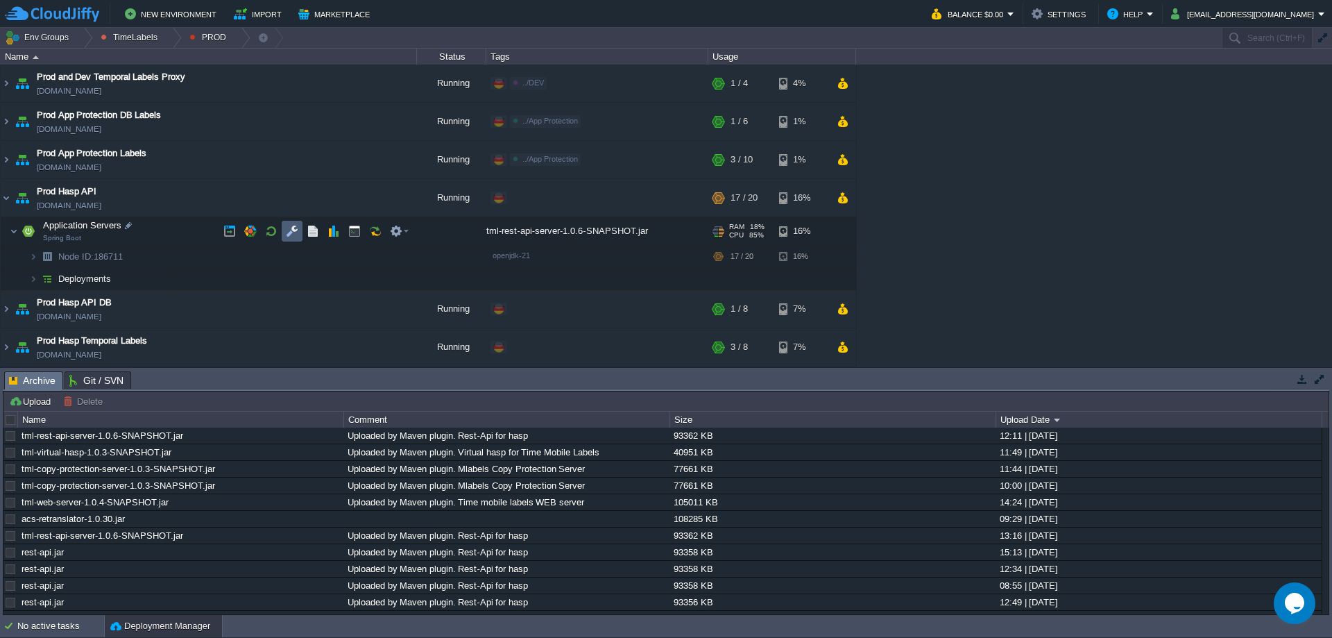
click at [302, 232] on td at bounding box center [292, 231] width 21 height 21
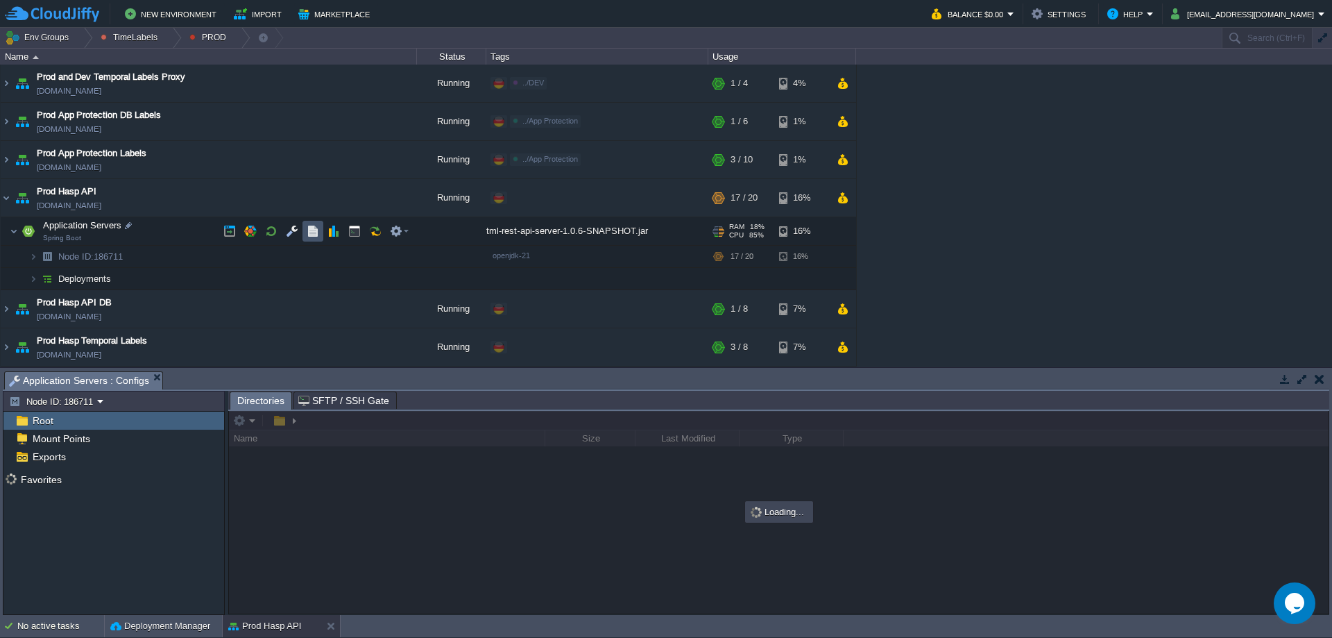
click at [311, 232] on button "button" at bounding box center [313, 231] width 12 height 12
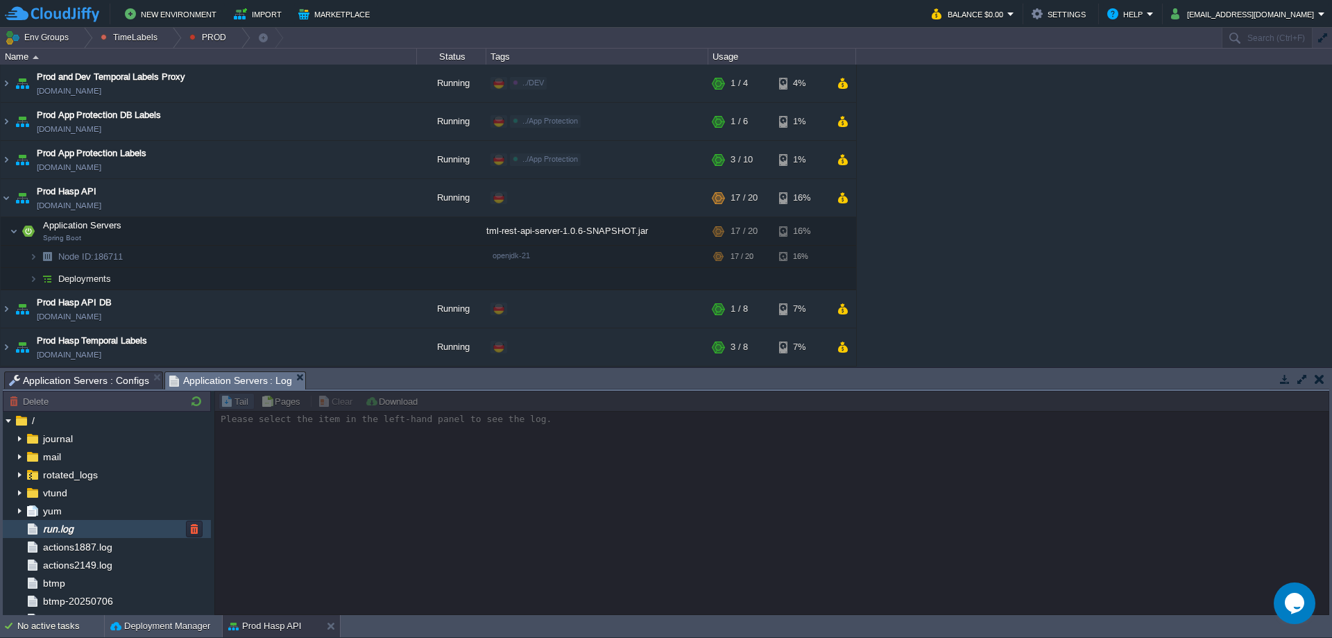
click at [66, 529] on span "run.log" at bounding box center [57, 528] width 35 height 12
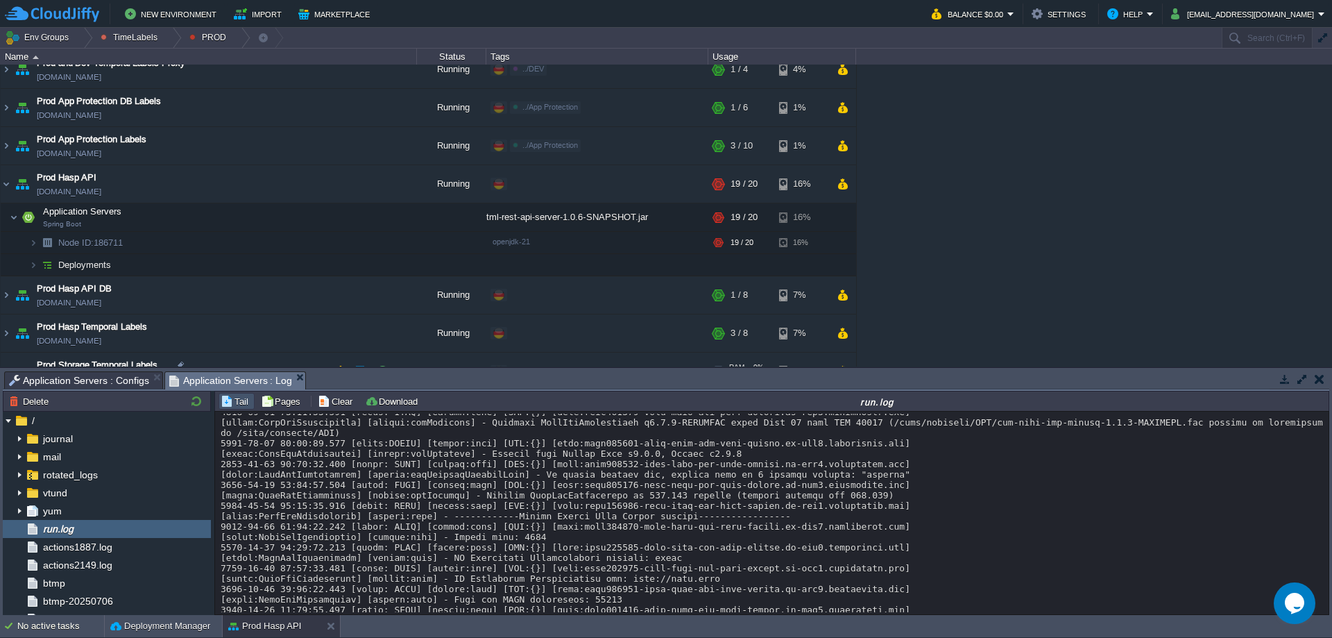
scroll to position [83, 0]
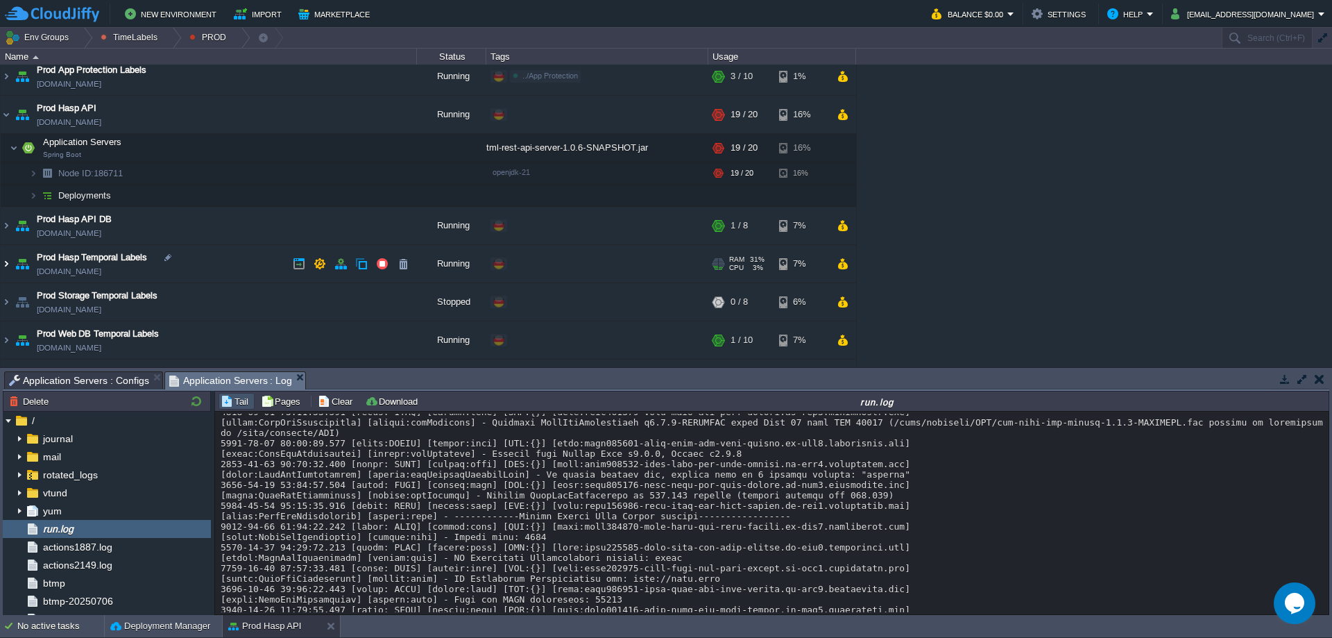
click at [10, 264] on img at bounding box center [6, 263] width 11 height 37
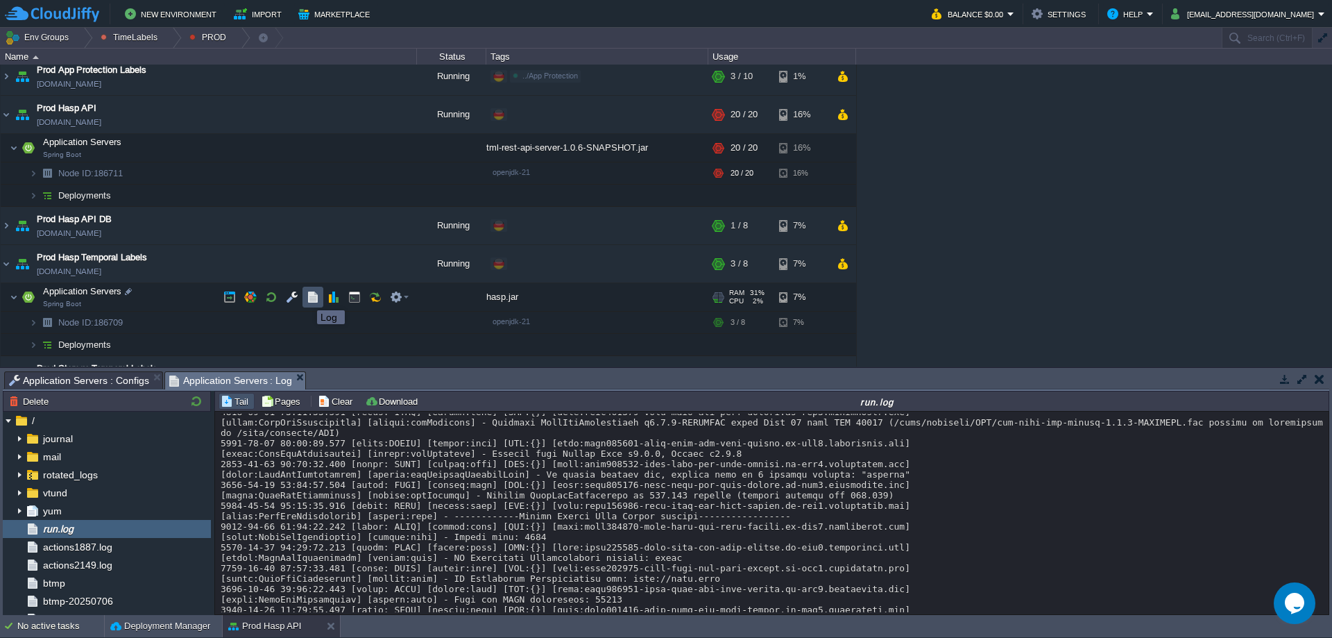
click at [307, 298] on button "button" at bounding box center [313, 297] width 12 height 12
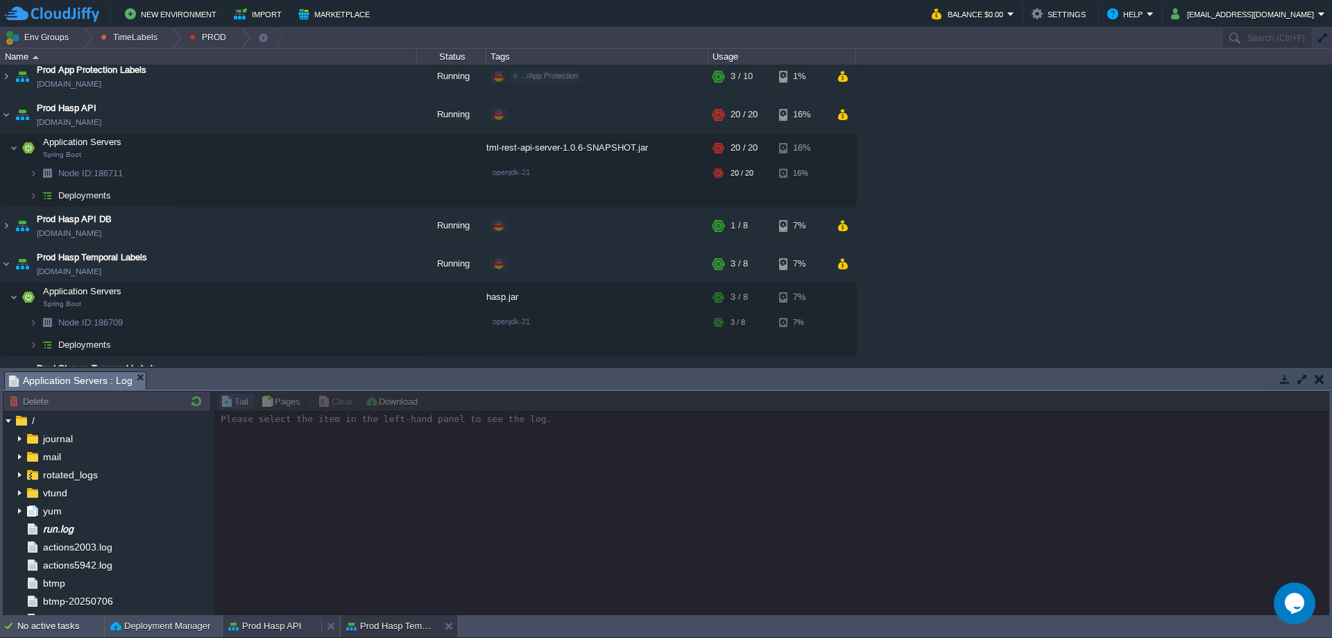
click at [289, 627] on button "Prod Hasp API" at bounding box center [264, 626] width 73 height 14
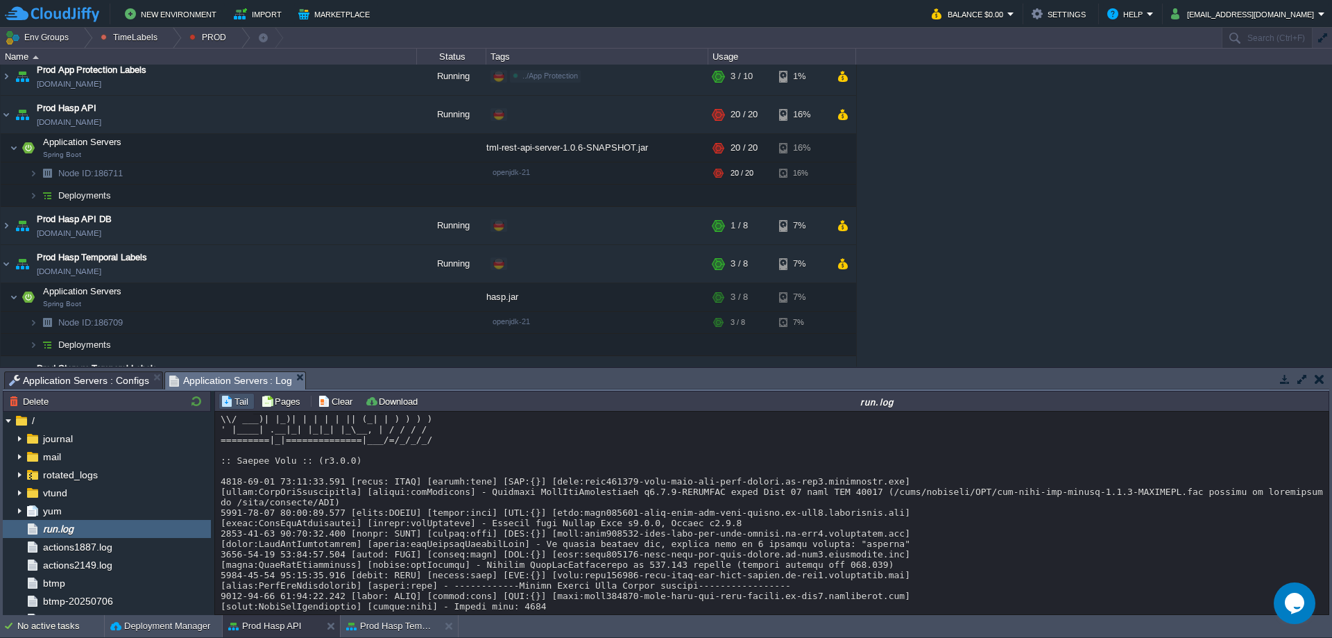
scroll to position [10246, 0]
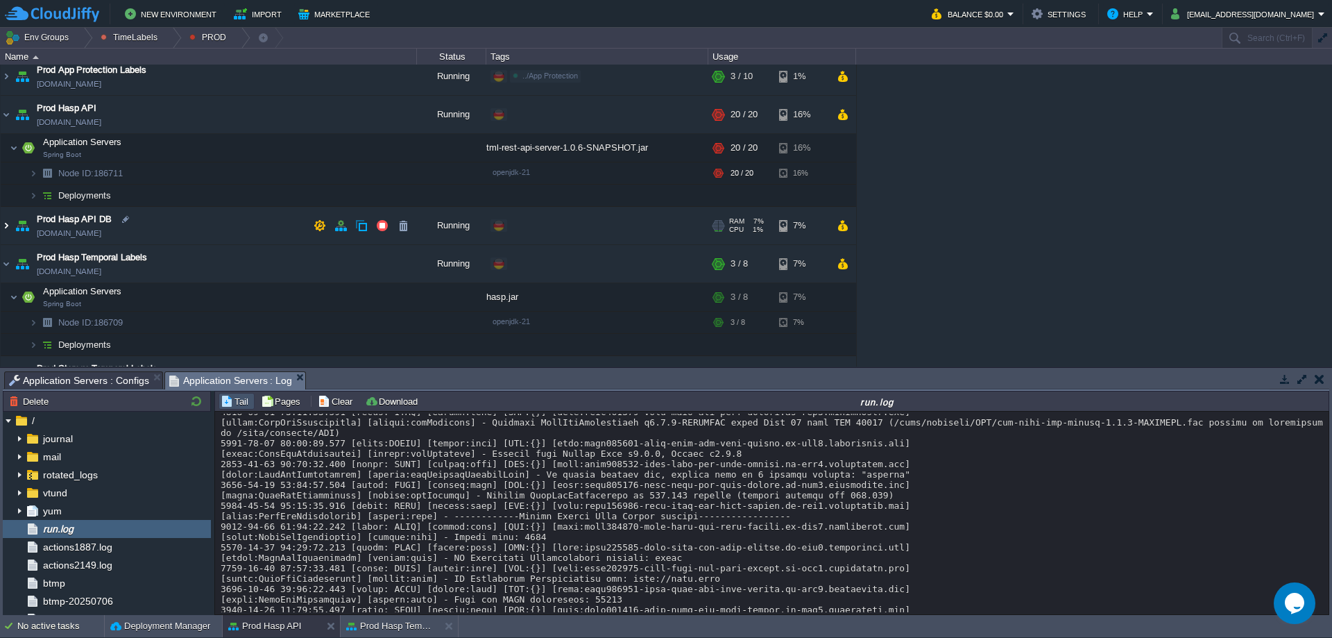
click at [6, 224] on img at bounding box center [6, 225] width 11 height 37
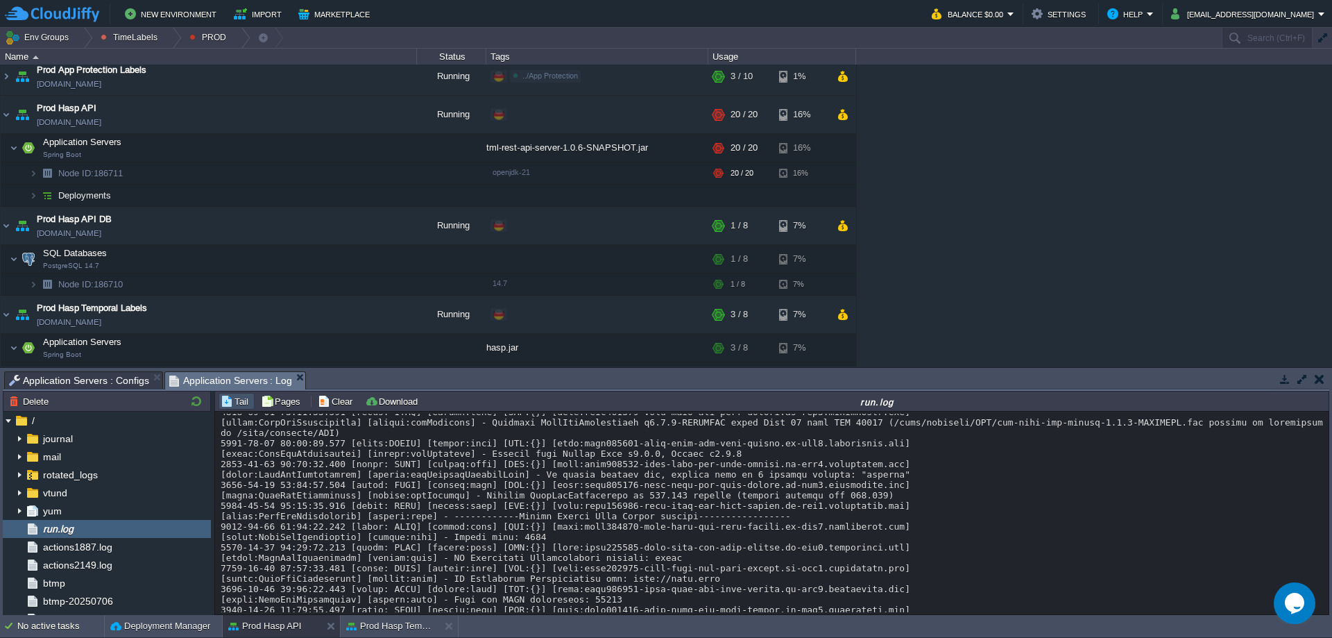
drag, startPoint x: 692, startPoint y: 567, endPoint x: 508, endPoint y: 567, distance: 184.5
click at [374, 624] on button "Prod Hasp Temporal Labels" at bounding box center [389, 626] width 87 height 14
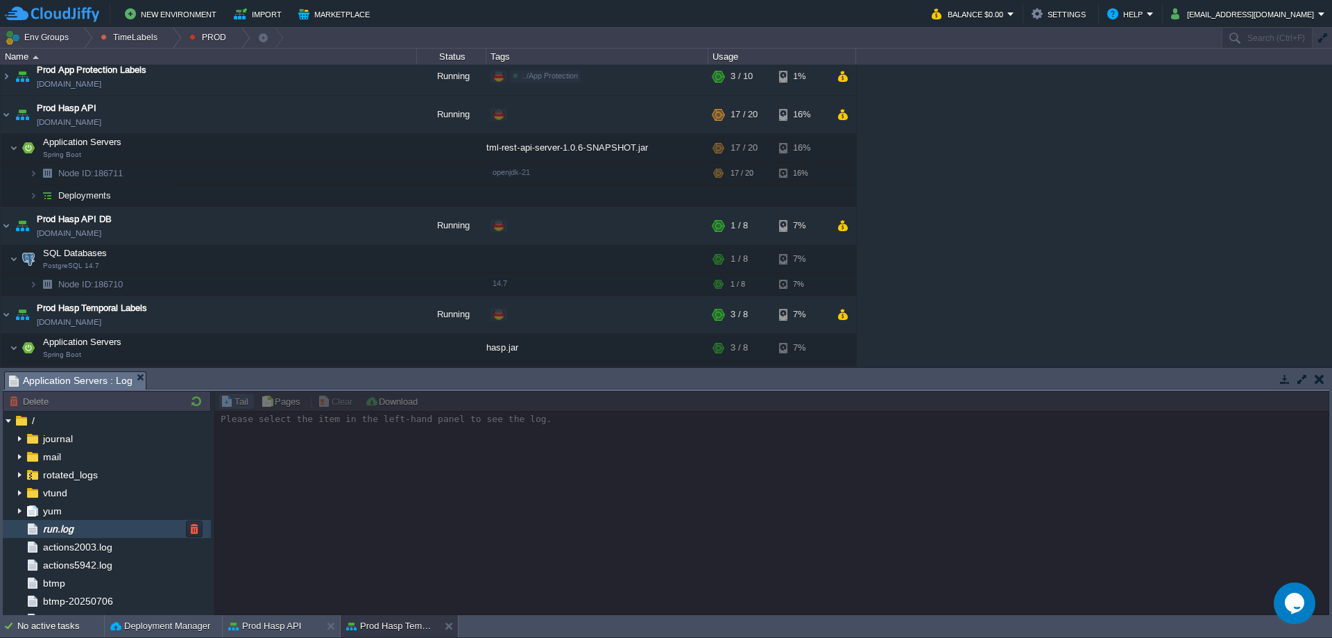
click at [126, 527] on div "run.log" at bounding box center [107, 529] width 208 height 18
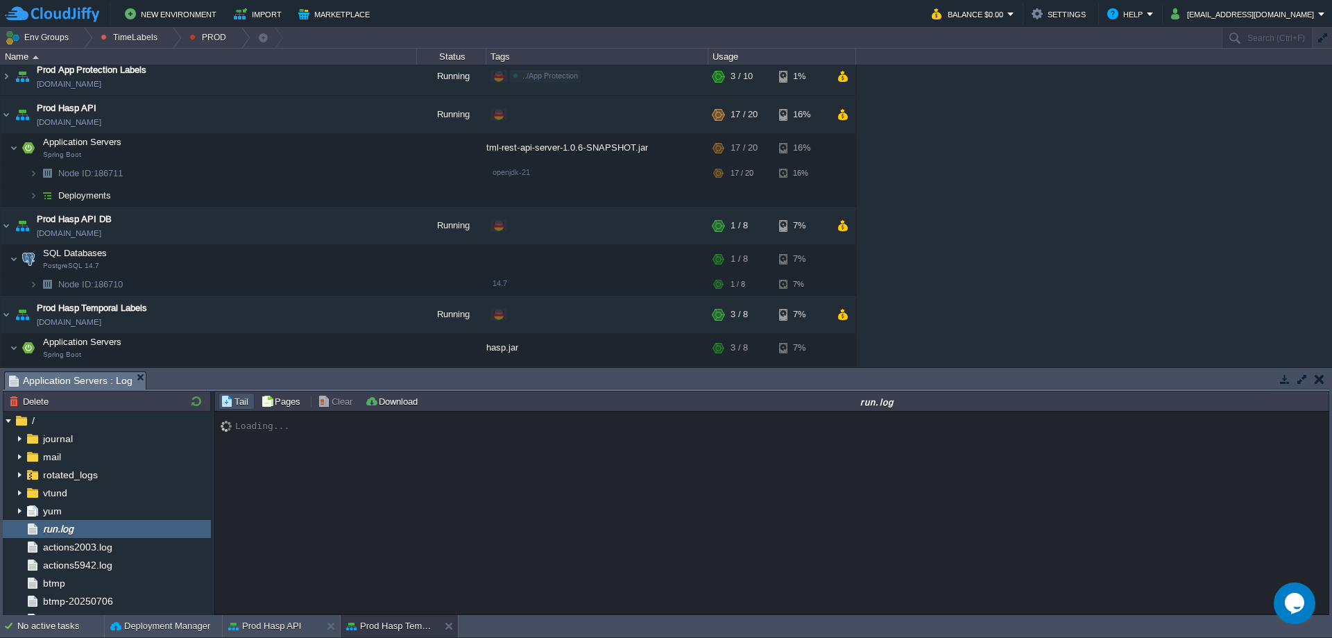
scroll to position [80, 0]
